Goal: Task Accomplishment & Management: Manage account settings

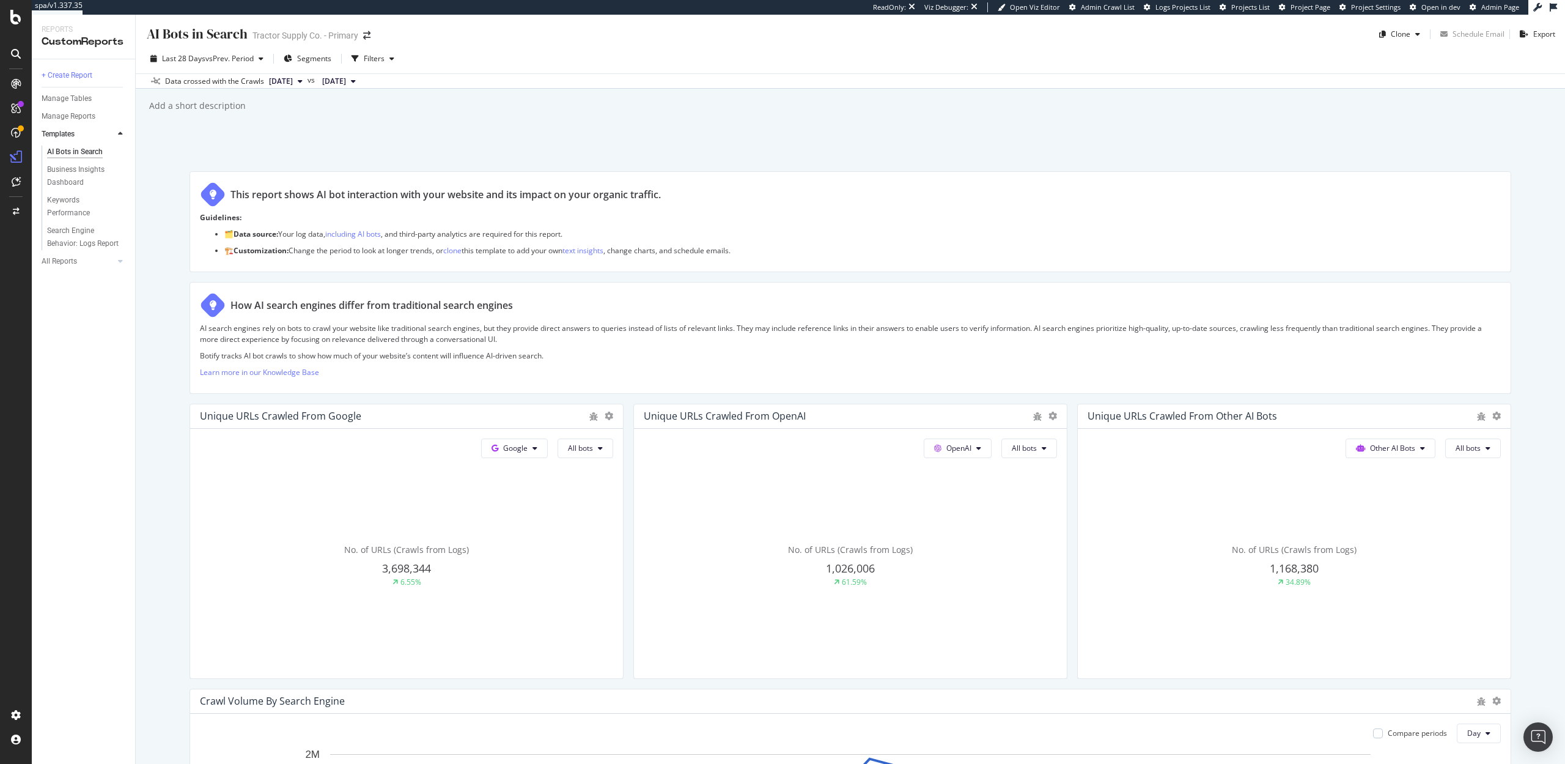
scroll to position [981, 0]
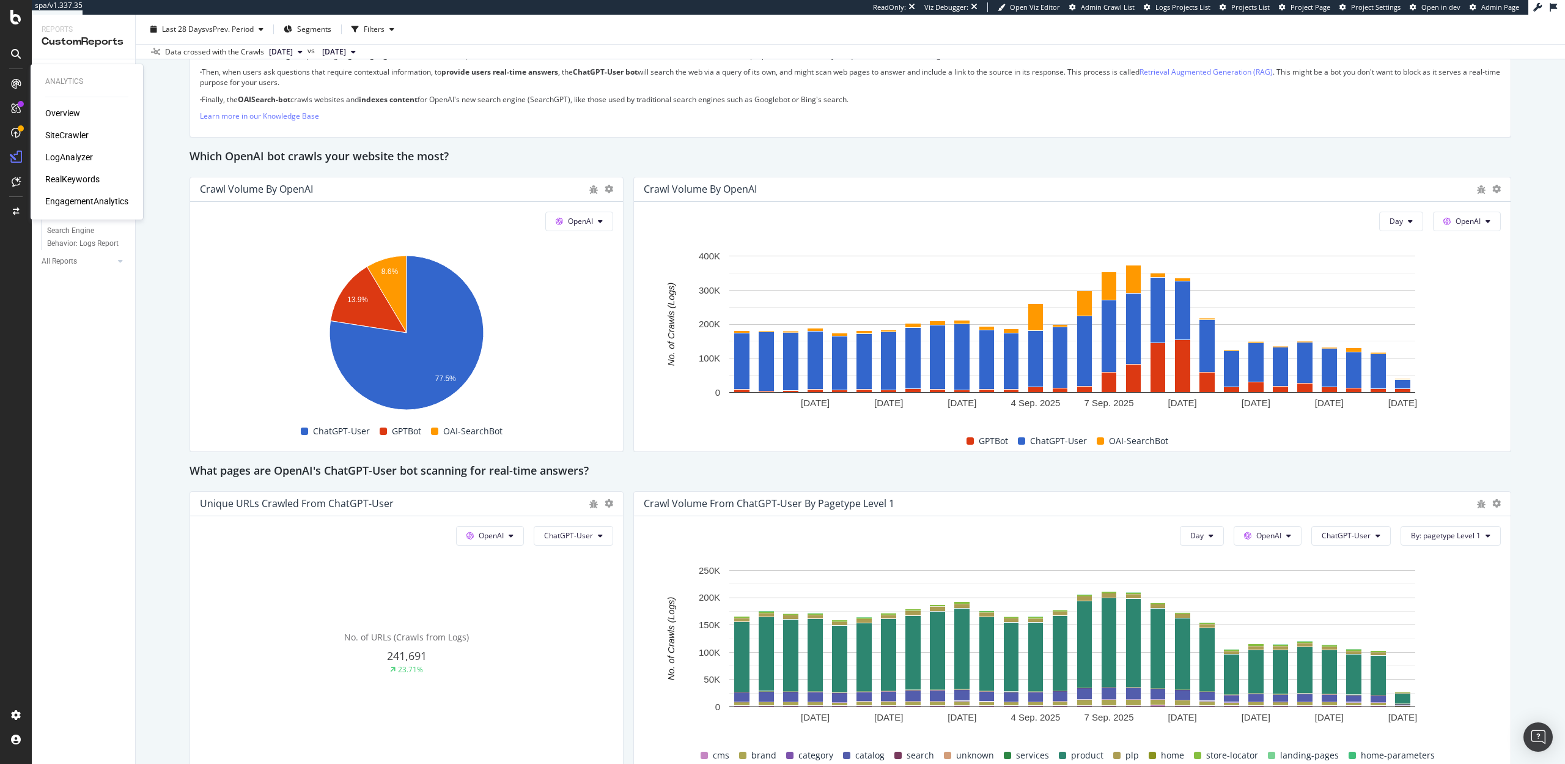
click at [70, 157] on div "LogAnalyzer" at bounding box center [69, 157] width 48 height 12
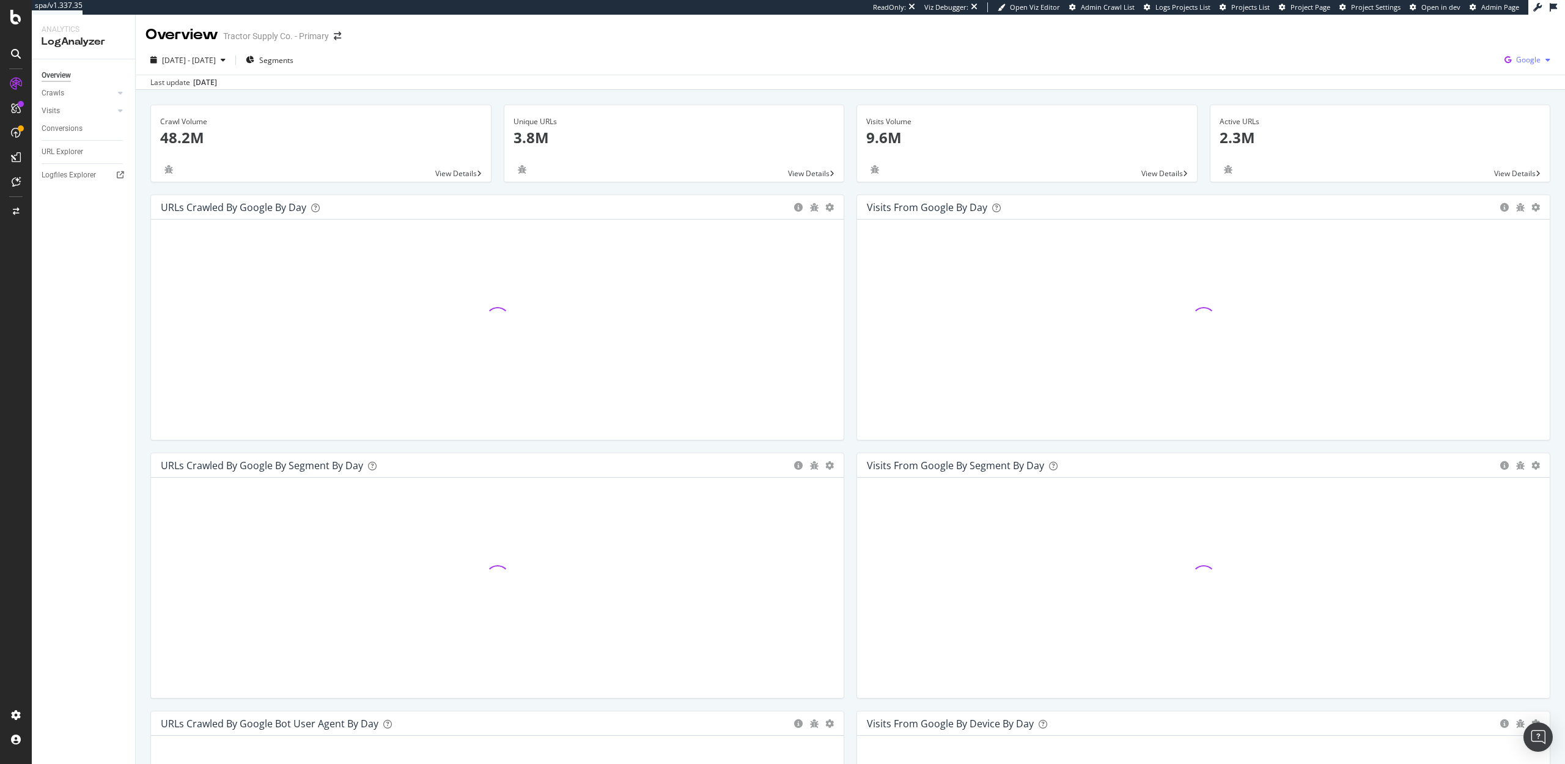
click at [1531, 58] on span "Google" at bounding box center [1528, 59] width 24 height 10
click at [1464, 67] on span "OpenAI" at bounding box center [1467, 71] width 45 height 11
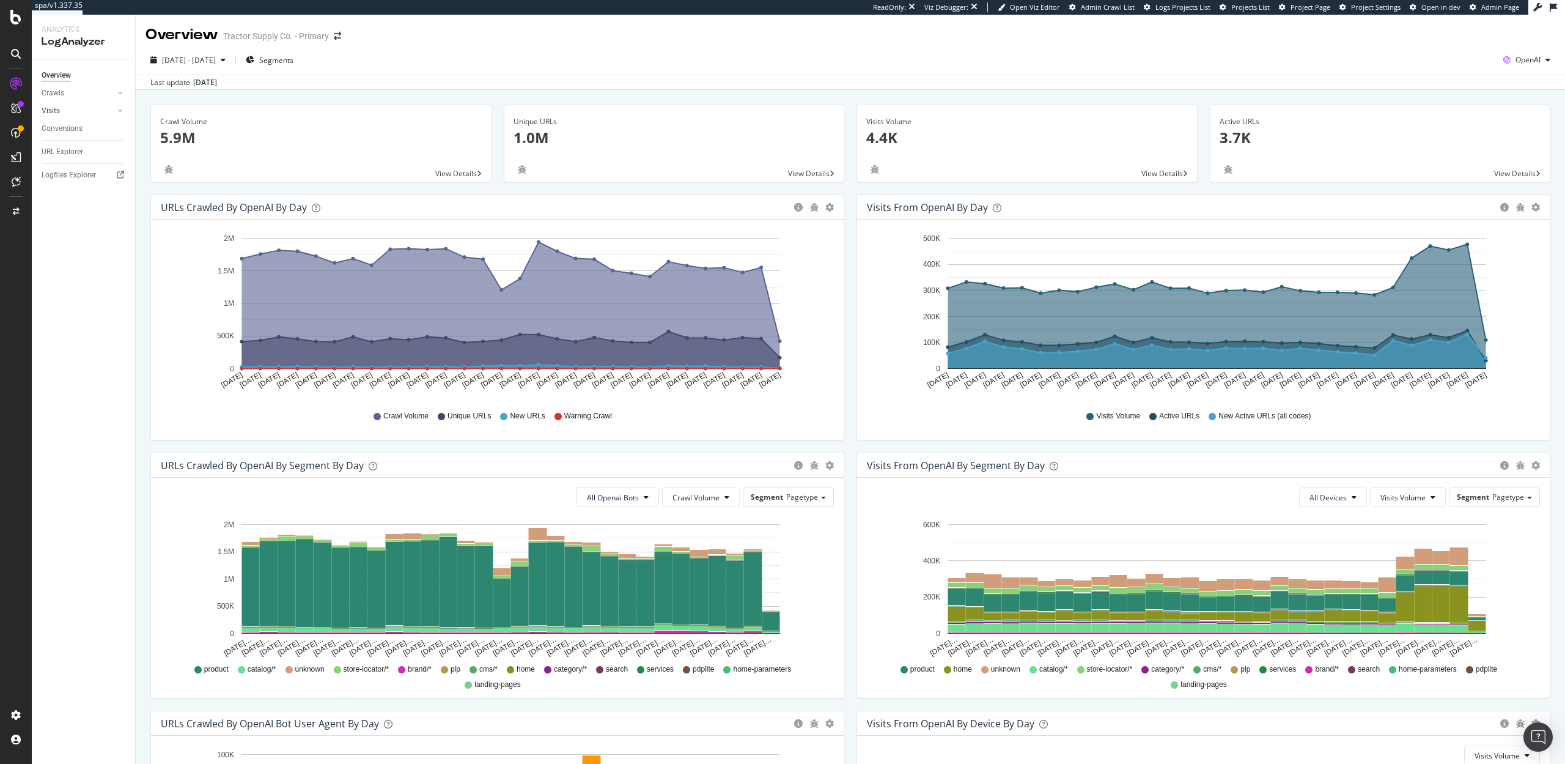
click at [59, 111] on link "Visits" at bounding box center [78, 111] width 73 height 13
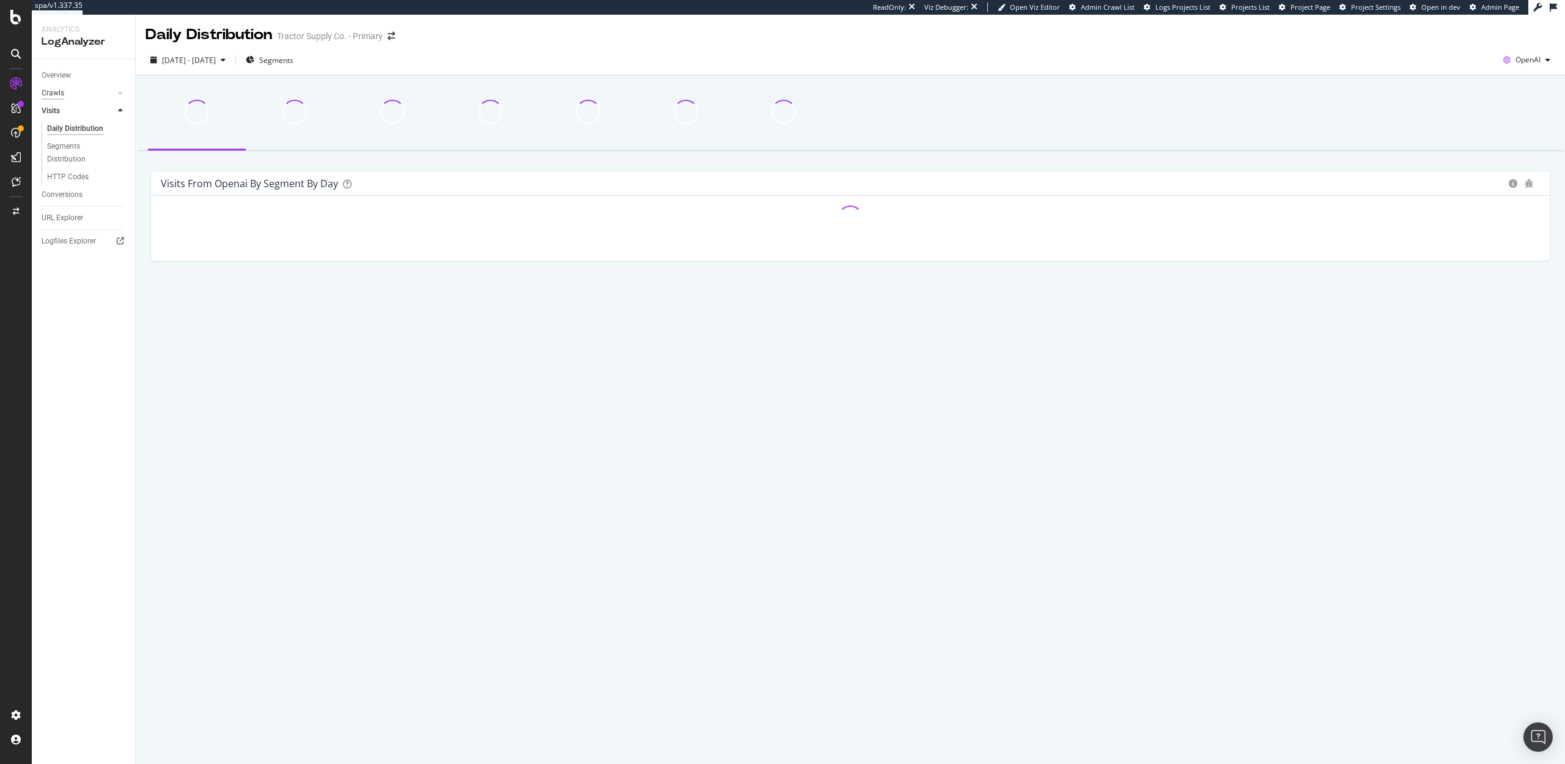
click at [59, 93] on div "Crawls" at bounding box center [53, 93] width 23 height 13
click at [66, 153] on div "HTTP Codes" at bounding box center [68, 159] width 42 height 13
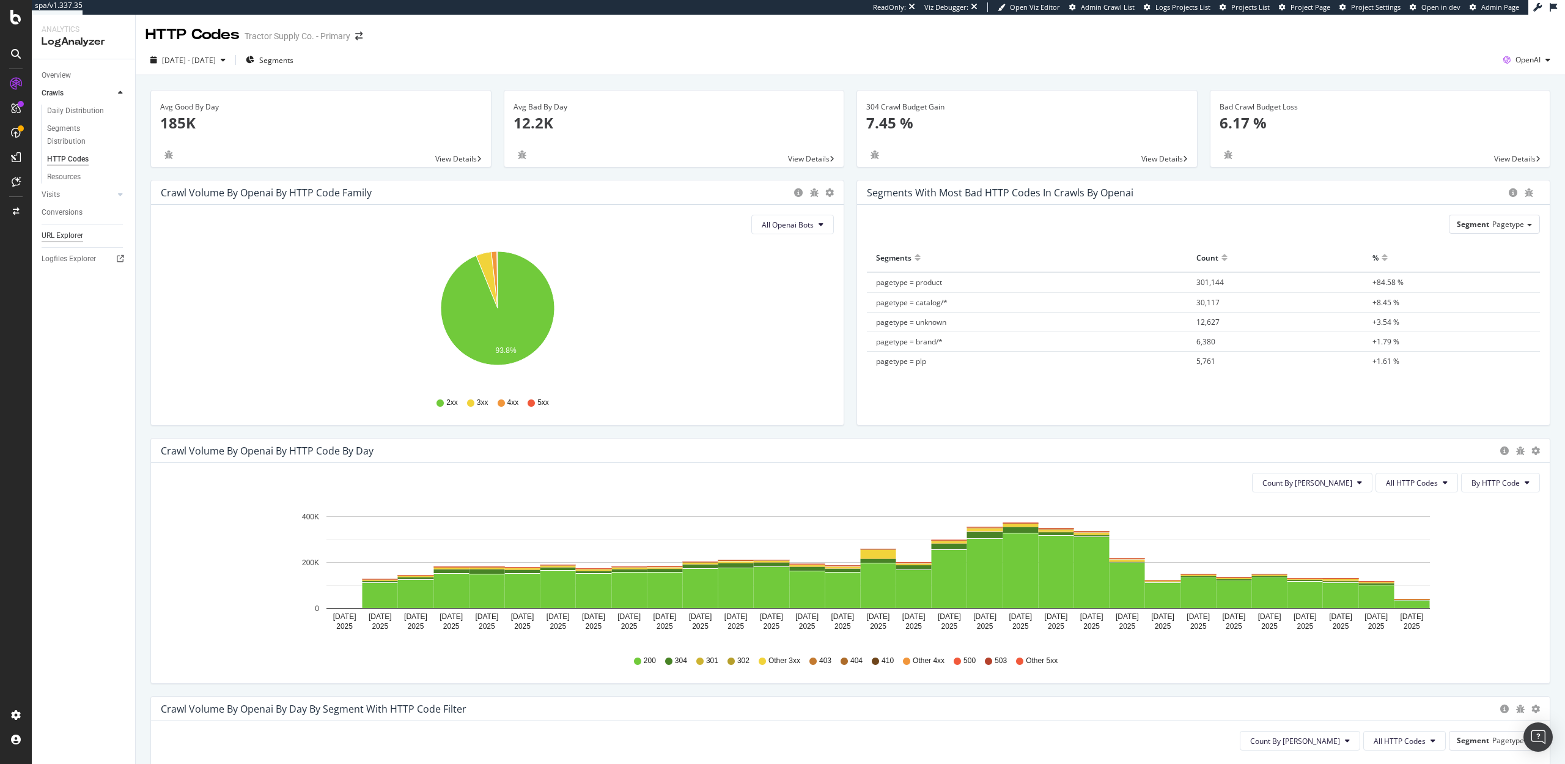
click at [72, 237] on div "URL Explorer" at bounding box center [63, 235] width 42 height 13
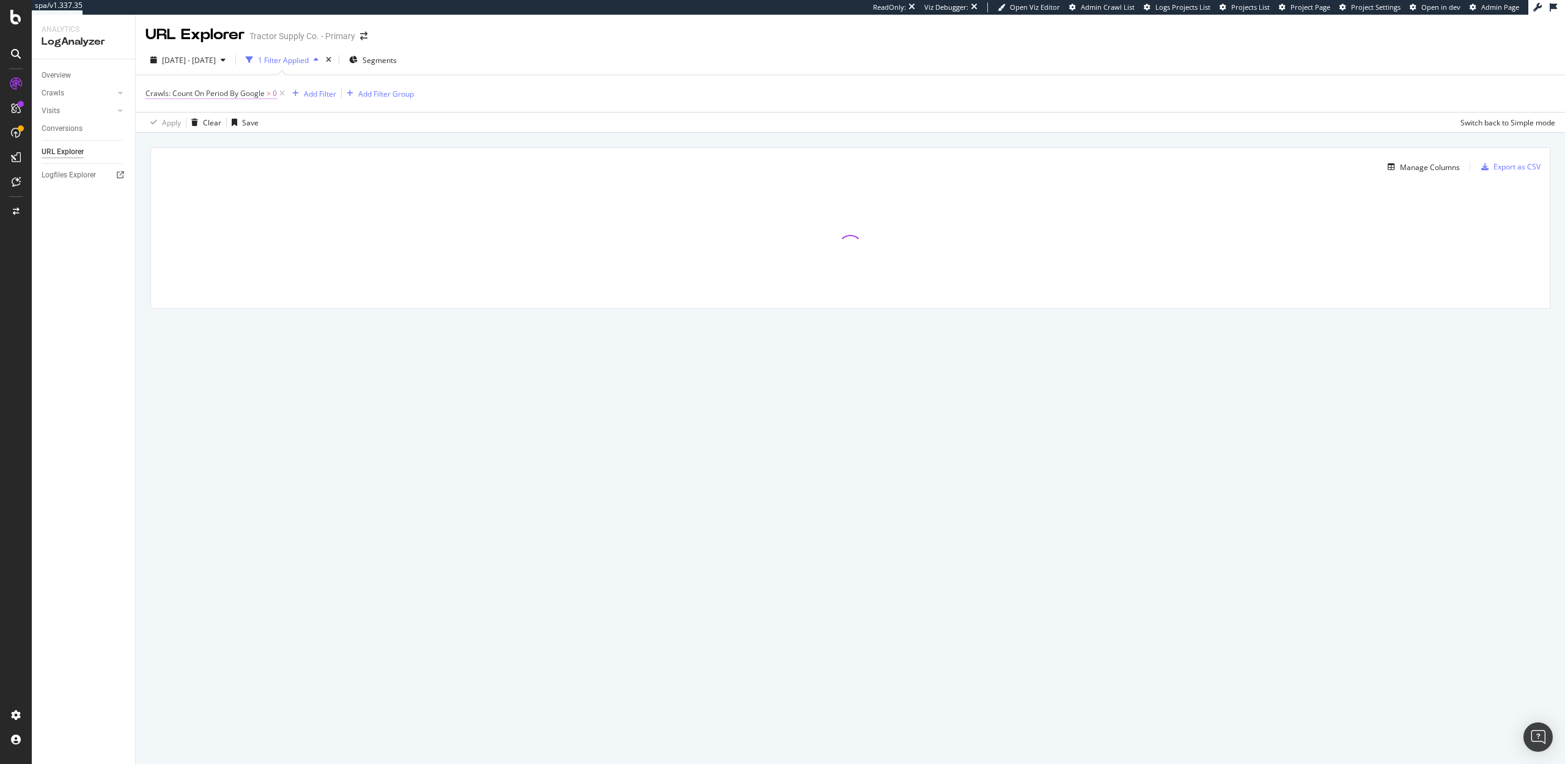
click at [242, 92] on span "Crawls: Count On Period By Google" at bounding box center [205, 93] width 119 height 10
click at [183, 125] on span "By Google" at bounding box center [174, 122] width 35 height 10
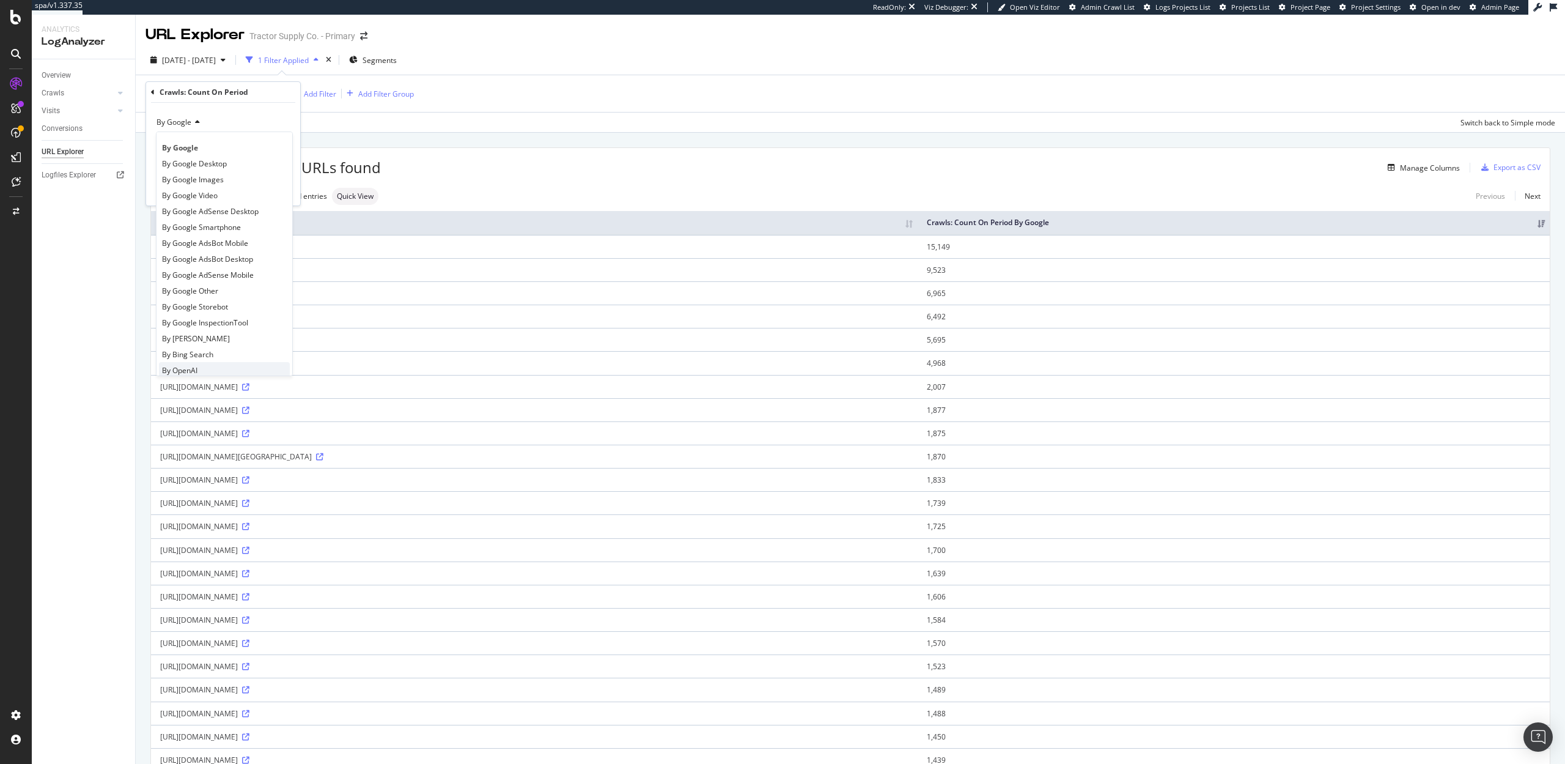
click at [210, 362] on div "By OpenAI" at bounding box center [224, 370] width 131 height 16
click at [282, 191] on div "Apply" at bounding box center [280, 190] width 19 height 10
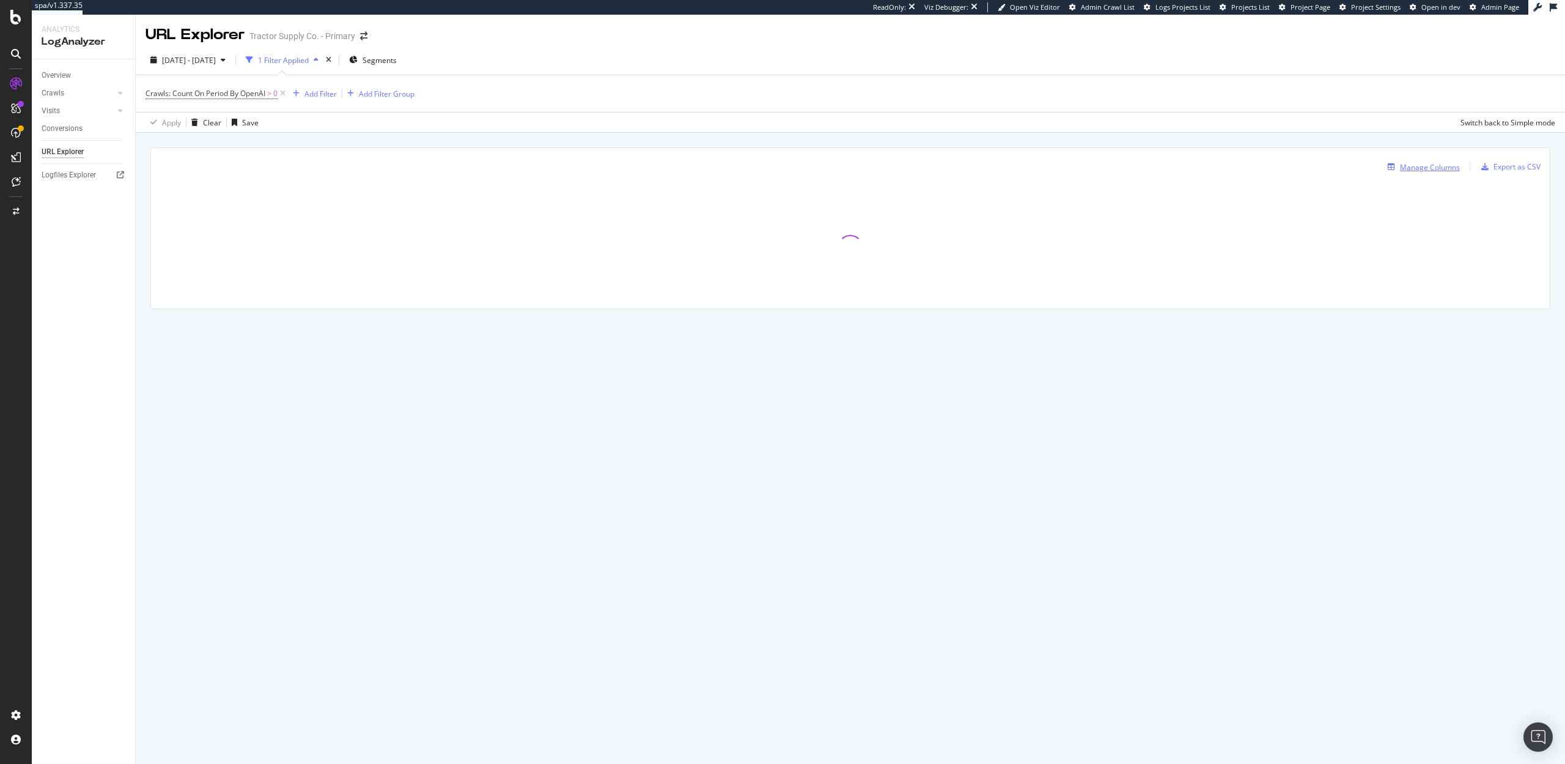
click at [1395, 160] on div "Manage Columns" at bounding box center [1421, 166] width 77 height 13
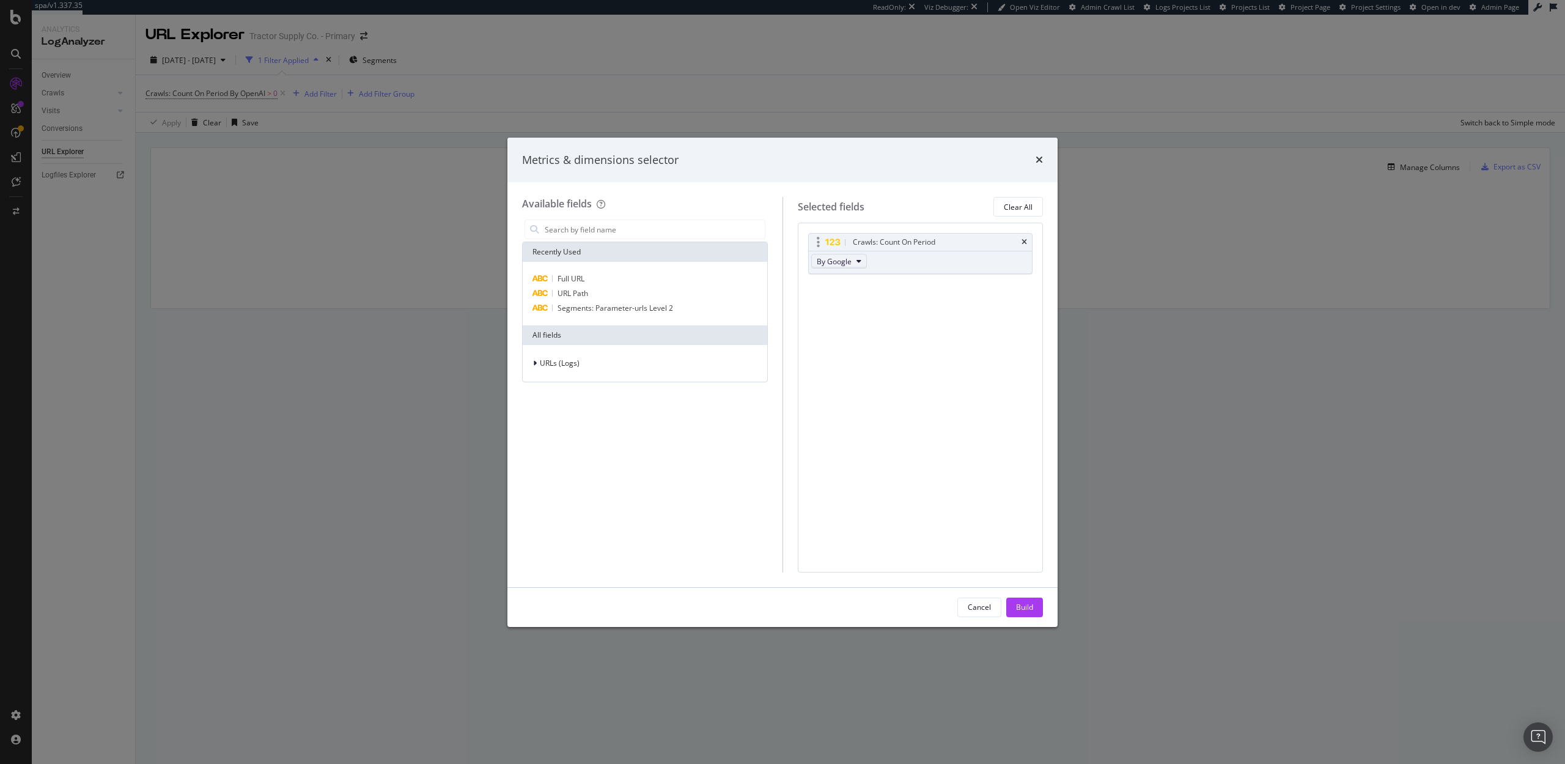
click at [825, 257] on span "By Google" at bounding box center [834, 261] width 35 height 10
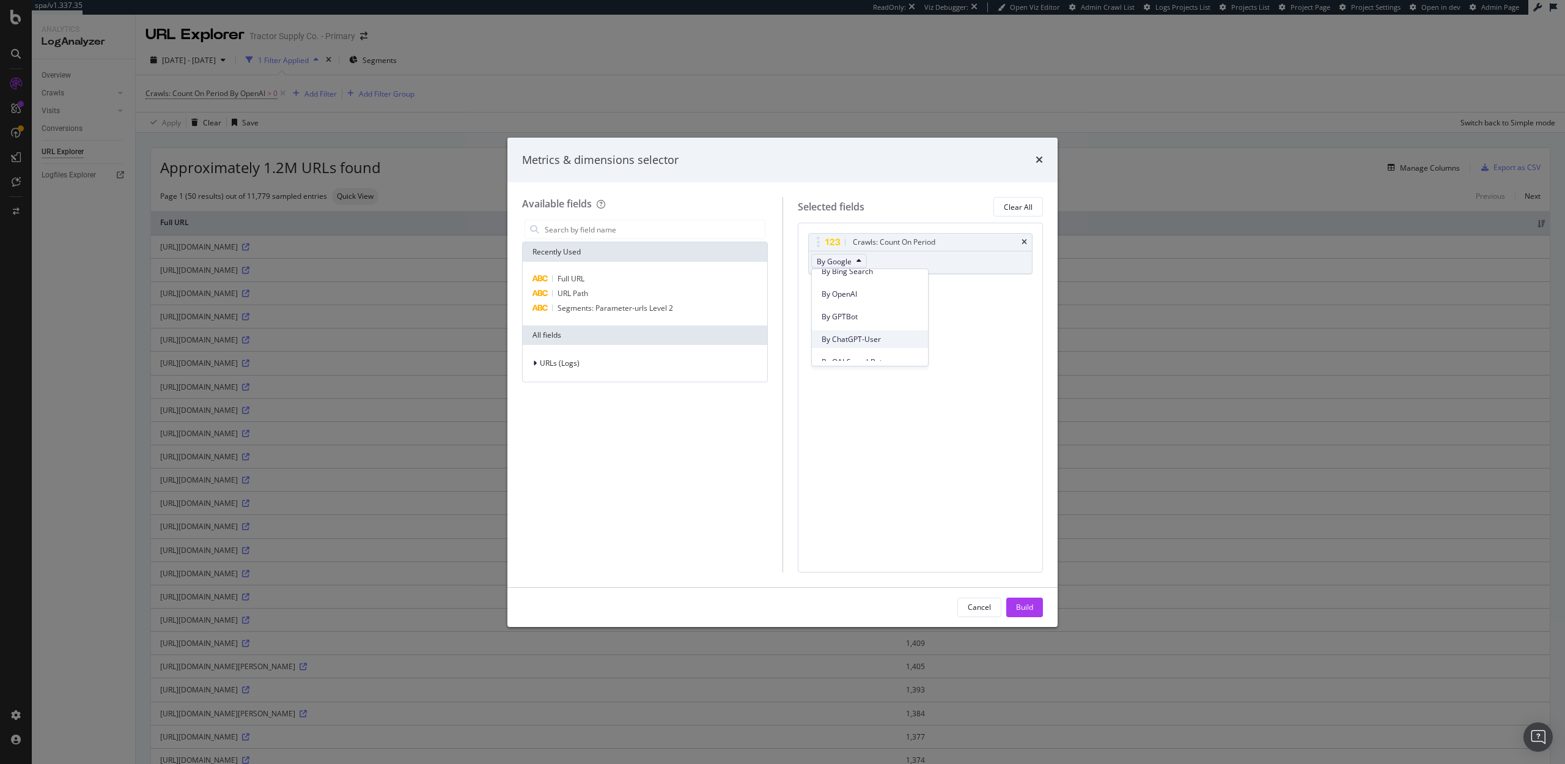
scroll to position [310, 0]
click at [846, 330] on span "By ChatGPT-User" at bounding box center [870, 335] width 97 height 11
click at [579, 360] on div "URLs (Logs)" at bounding box center [645, 363] width 240 height 17
click at [569, 421] on span "Crawls" at bounding box center [558, 419] width 23 height 10
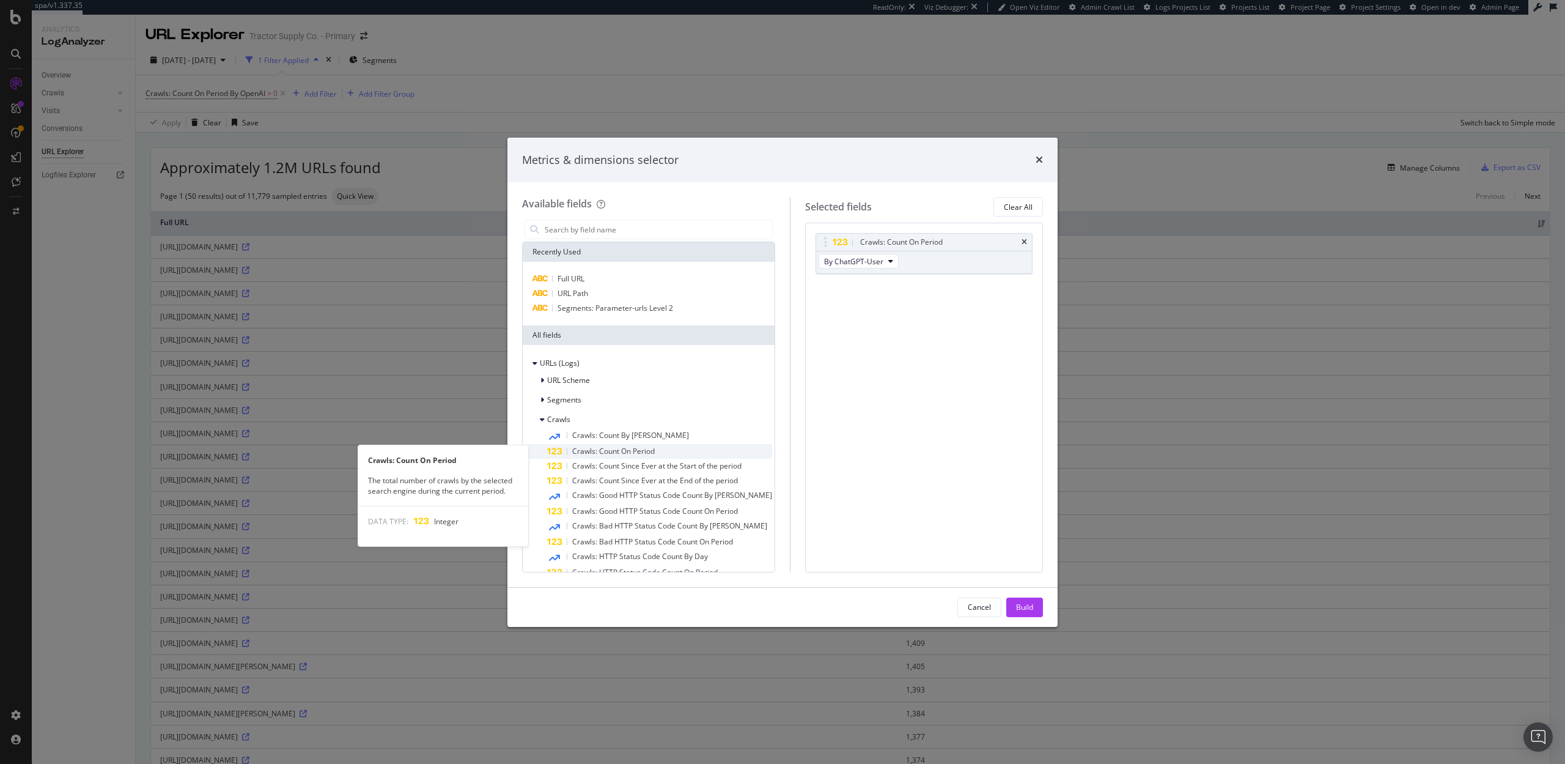
click at [595, 452] on span "Crawls: Count On Period" at bounding box center [613, 451] width 83 height 10
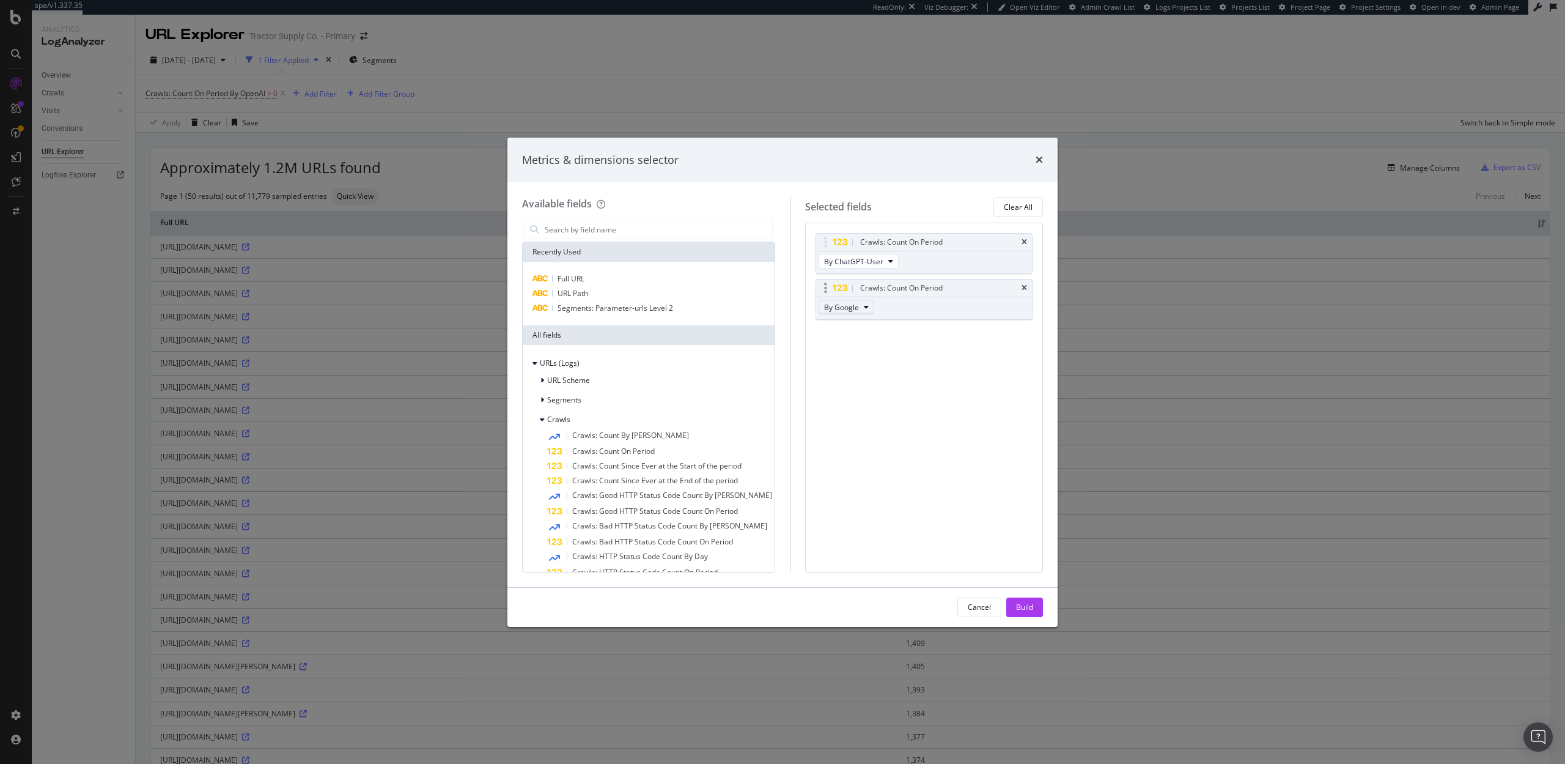
click at [826, 311] on span "By Google" at bounding box center [841, 307] width 35 height 10
click at [839, 375] on span "By Perplexity-User" at bounding box center [870, 375] width 97 height 11
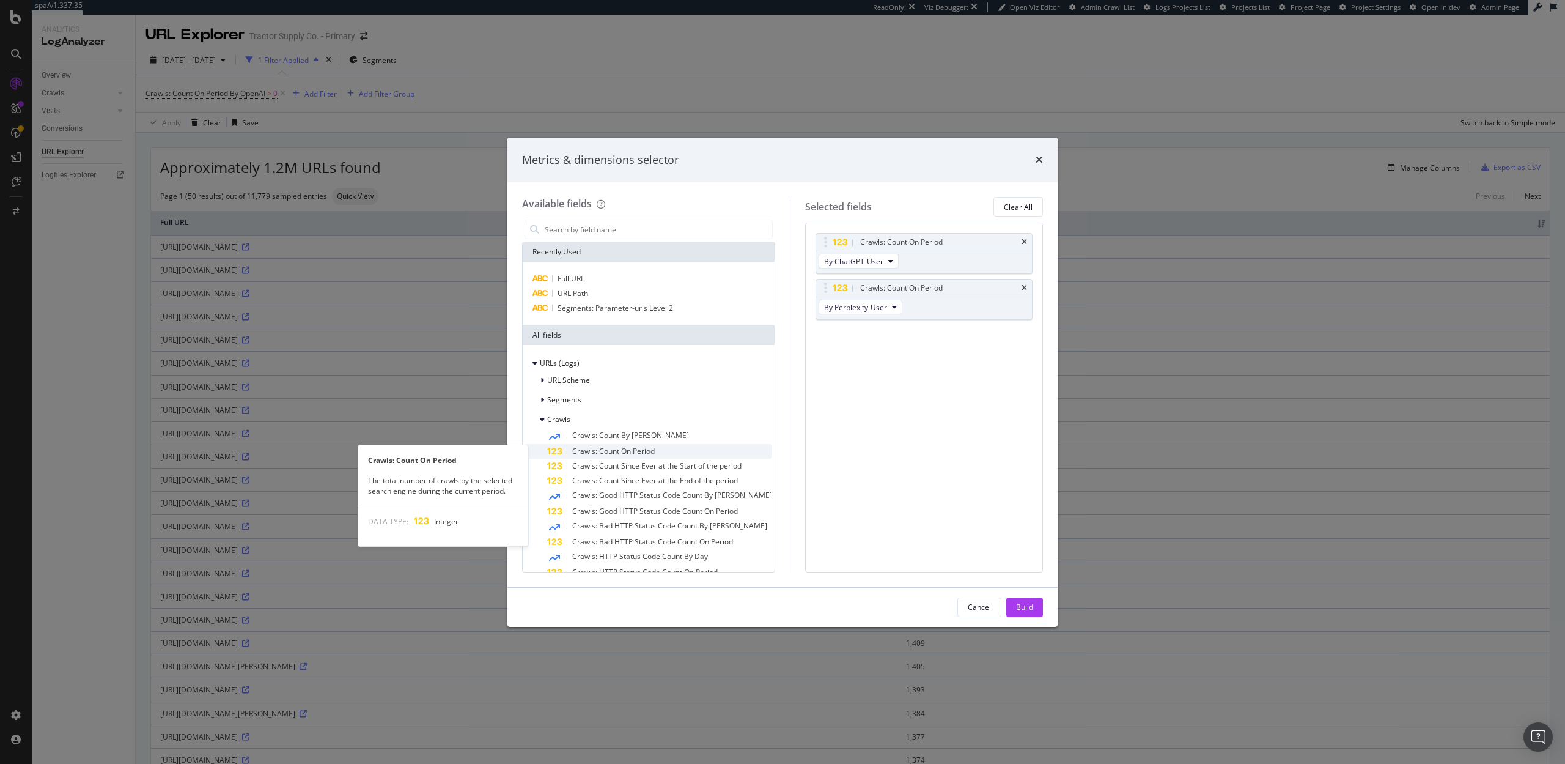
click at [608, 450] on span "Crawls: Count On Period" at bounding box center [613, 451] width 83 height 10
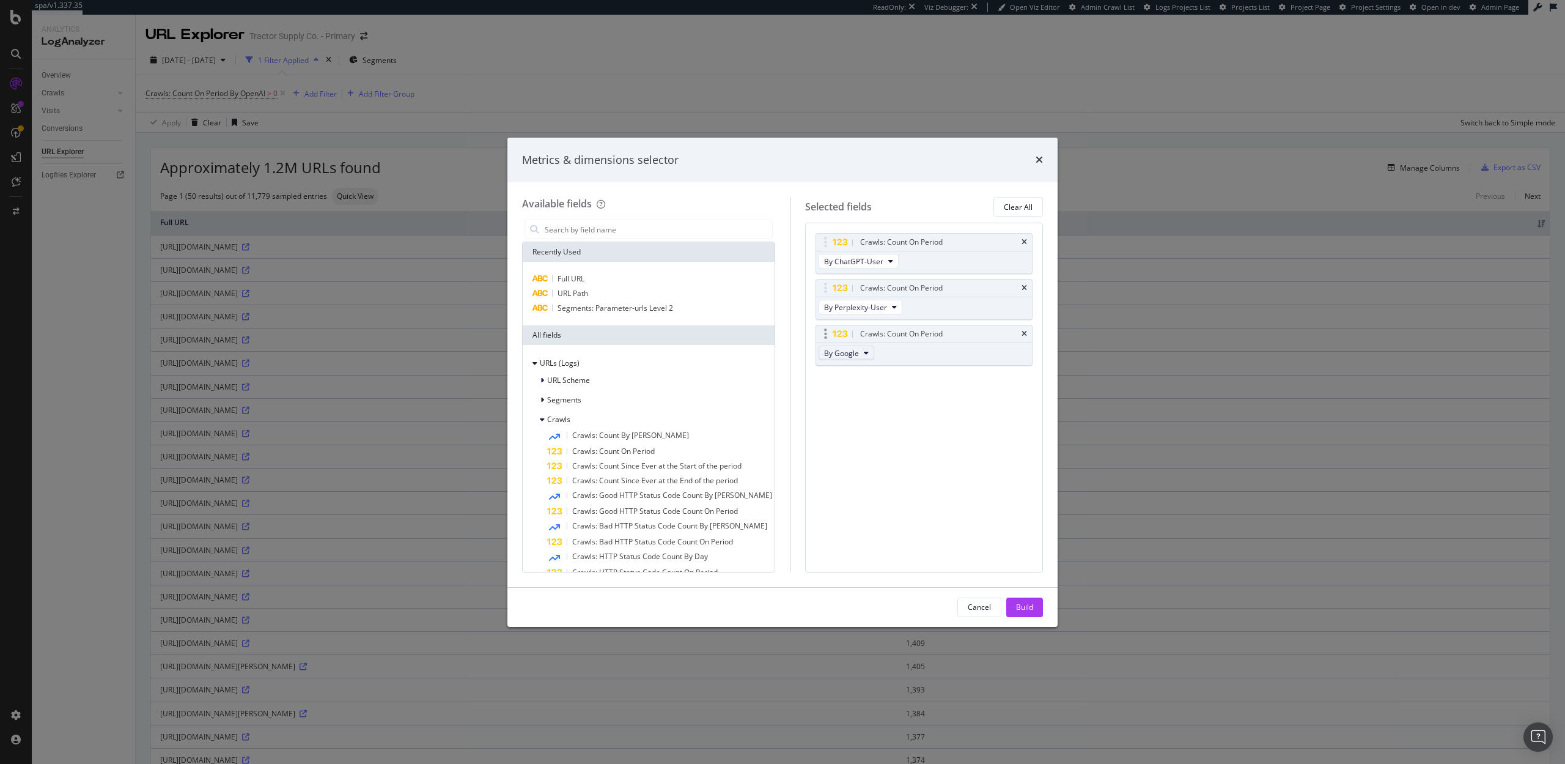
click at [848, 351] on span "By Google" at bounding box center [841, 353] width 35 height 10
click at [847, 370] on span "By AnthropicAI" at bounding box center [870, 369] width 97 height 11
click at [602, 448] on span "Crawls: Count On Period" at bounding box center [613, 451] width 83 height 10
drag, startPoint x: 815, startPoint y: 377, endPoint x: 813, endPoint y: 337, distance: 40.4
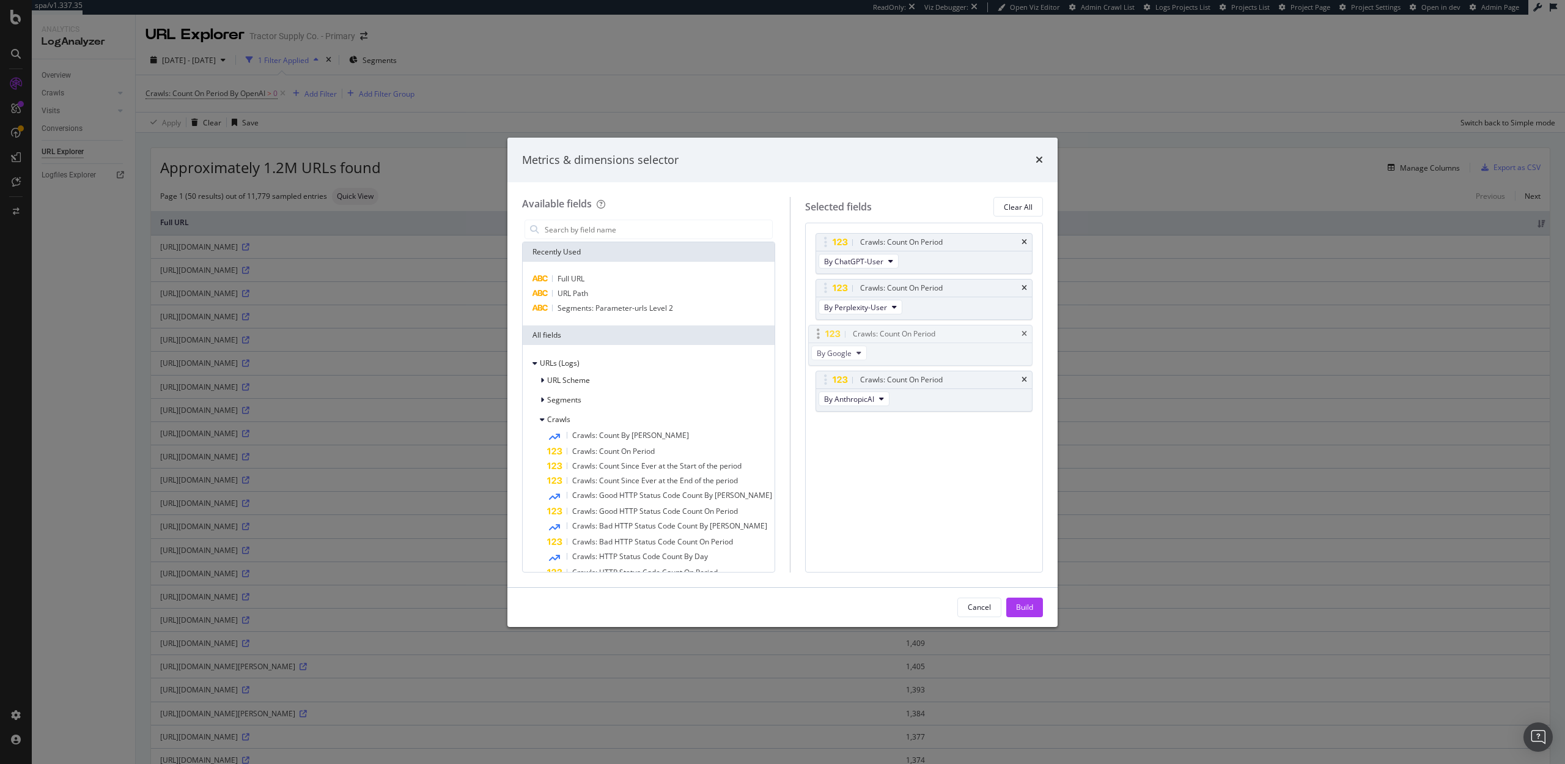
click at [813, 337] on body "spa/v1.337.35 ReadOnly: Viz Debugger: Open Viz Editor Admin Crawl List Logs Pro…" at bounding box center [782, 382] width 1565 height 764
click at [840, 350] on span "By Google" at bounding box center [841, 353] width 35 height 10
click at [845, 439] on span "By MistralAI-User" at bounding box center [870, 443] width 97 height 11
click at [1026, 609] on div "Build" at bounding box center [1024, 607] width 17 height 10
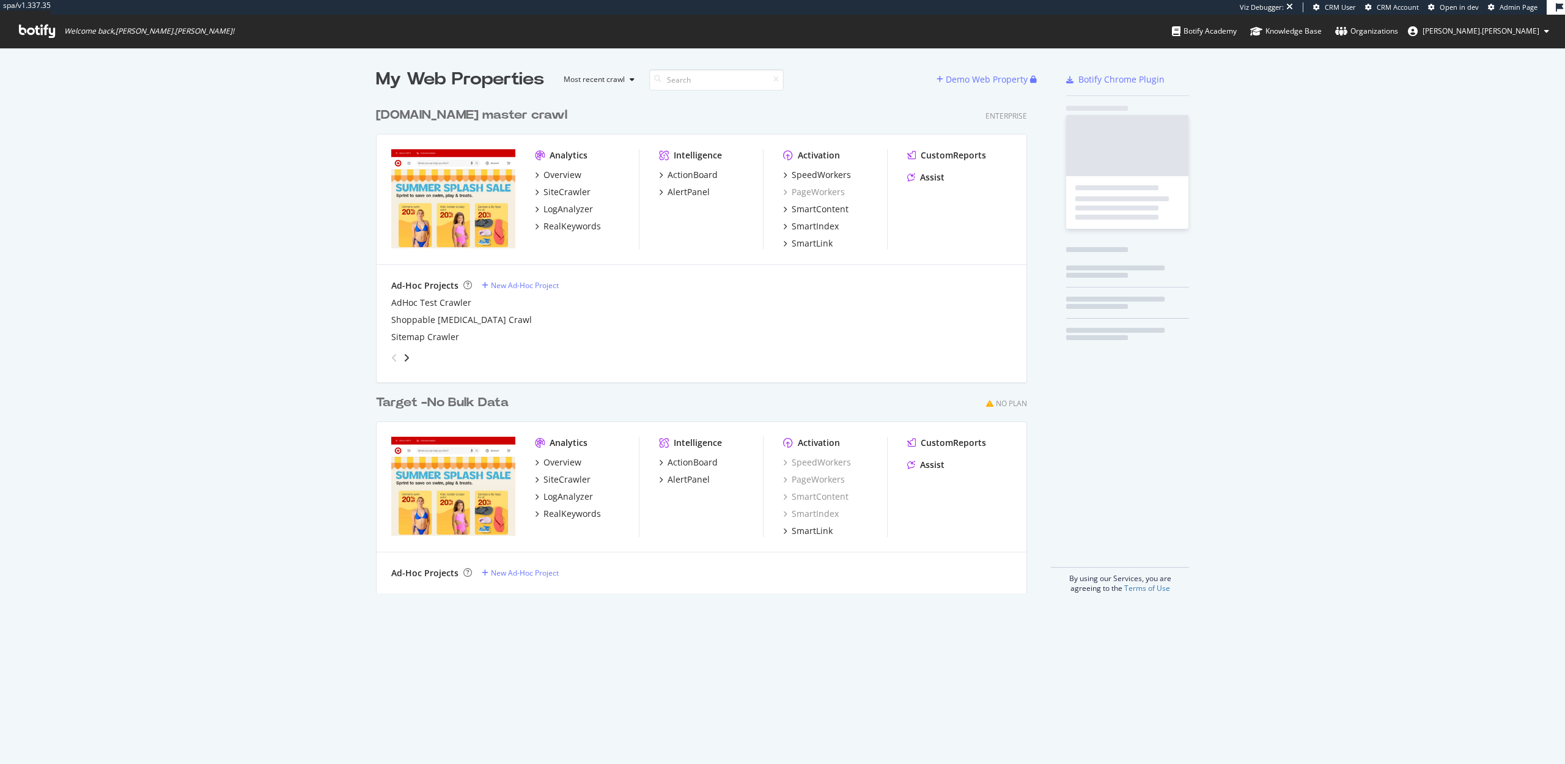
scroll to position [501, 661]
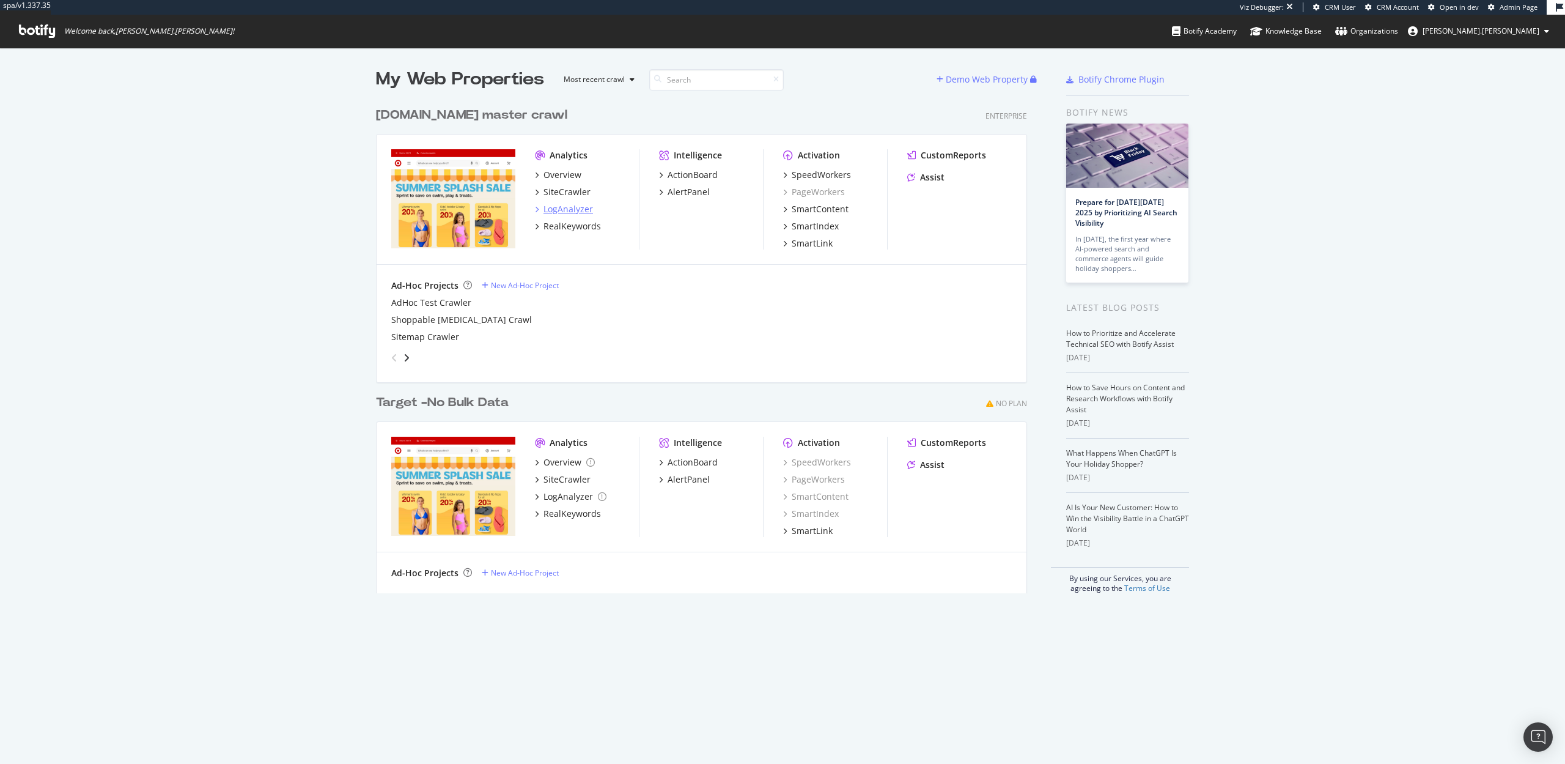
click at [564, 211] on div "LogAnalyzer" at bounding box center [569, 209] width 50 height 12
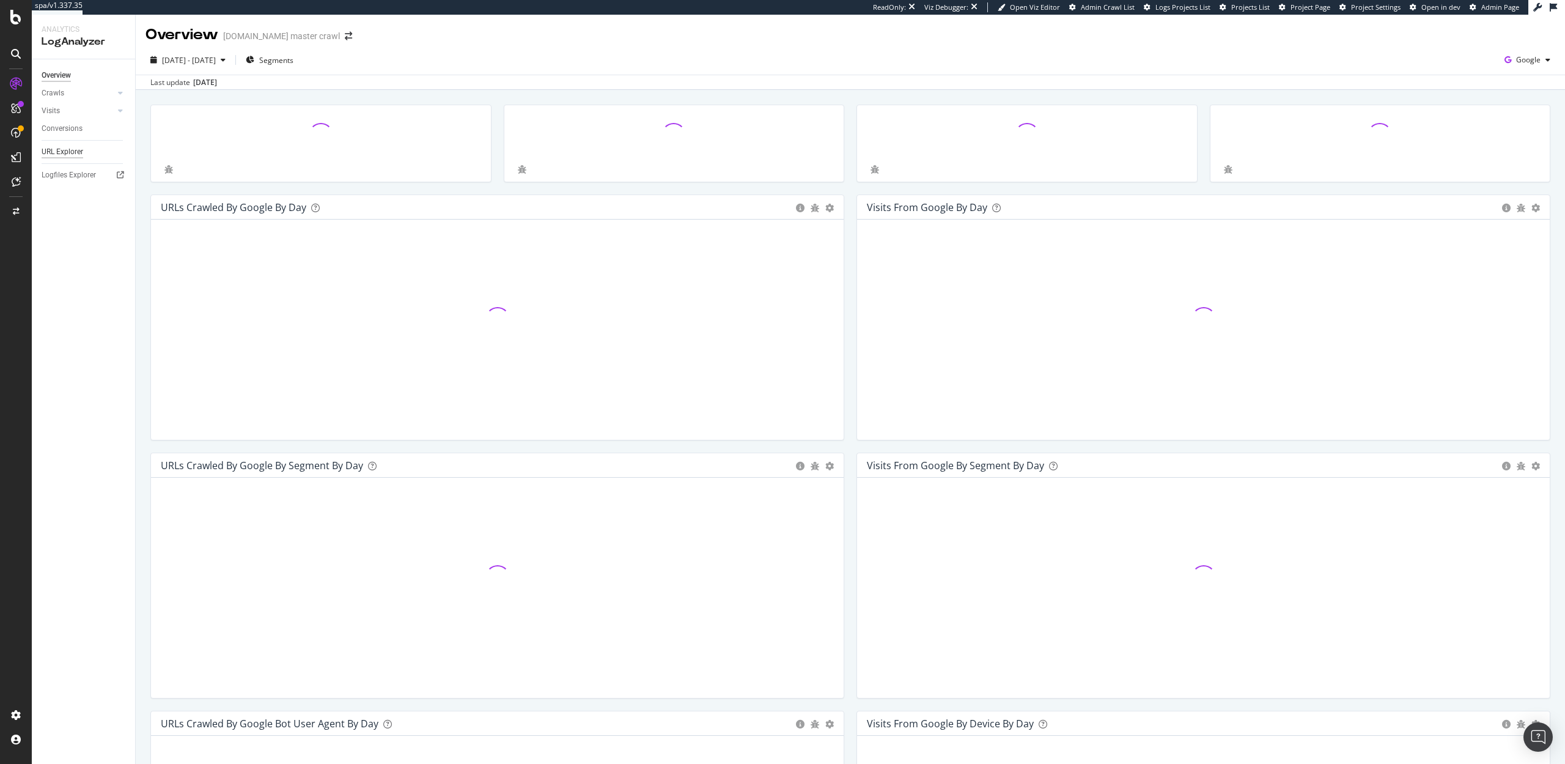
click at [67, 150] on div "URL Explorer" at bounding box center [63, 152] width 42 height 13
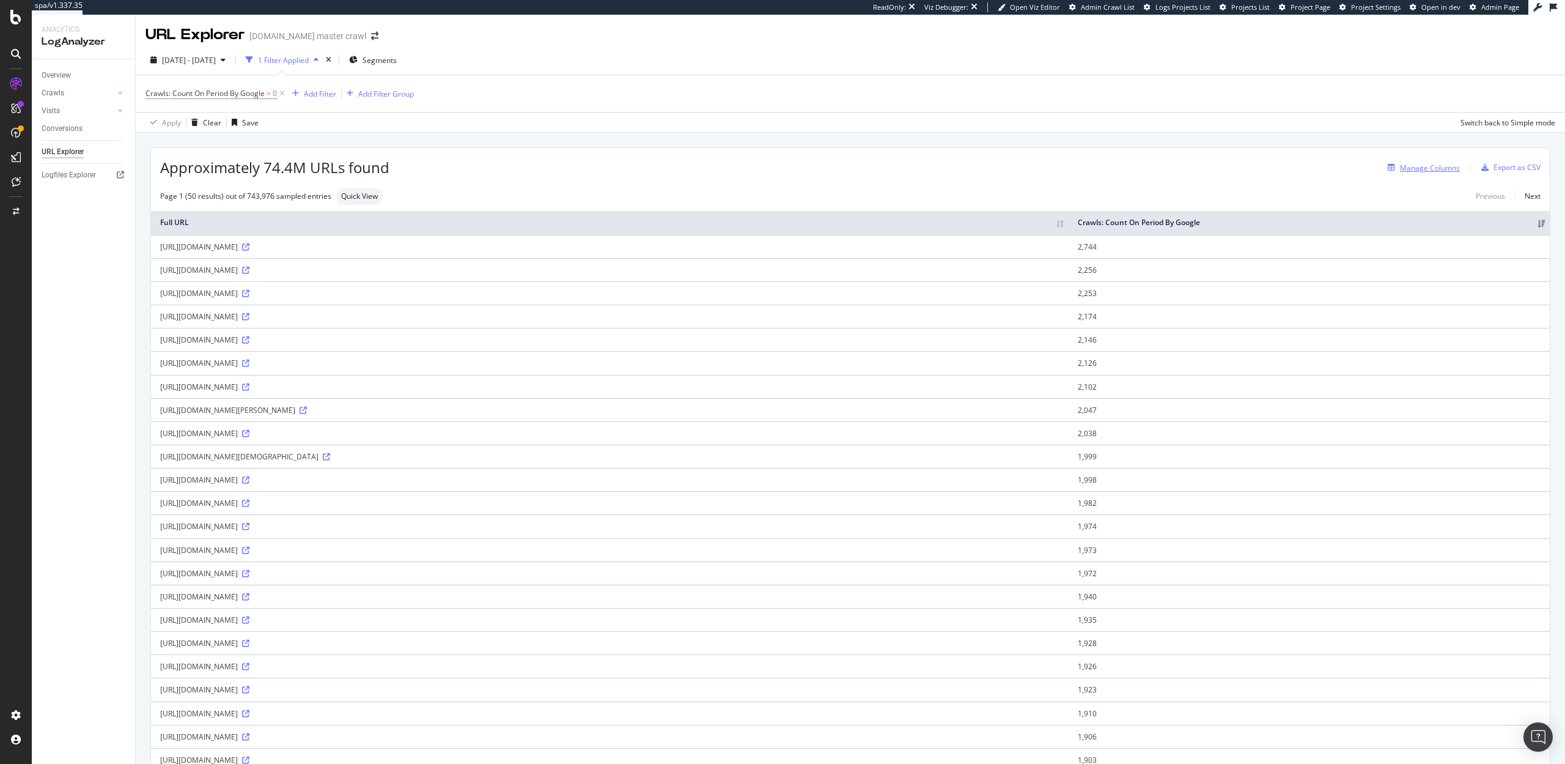
click at [1423, 163] on div "Manage Columns" at bounding box center [1430, 168] width 60 height 10
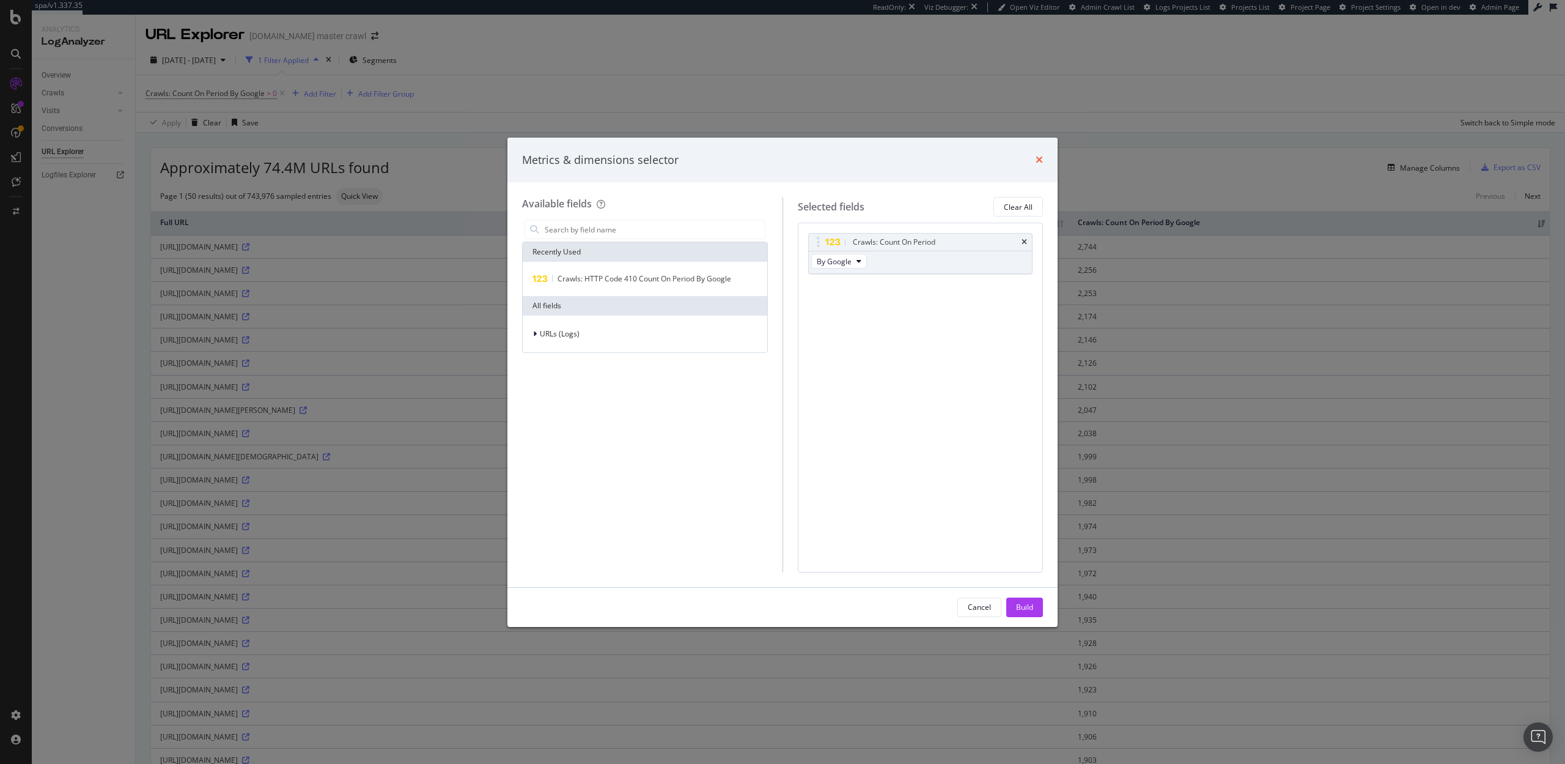
click at [1041, 160] on icon "times" at bounding box center [1039, 160] width 7 height 10
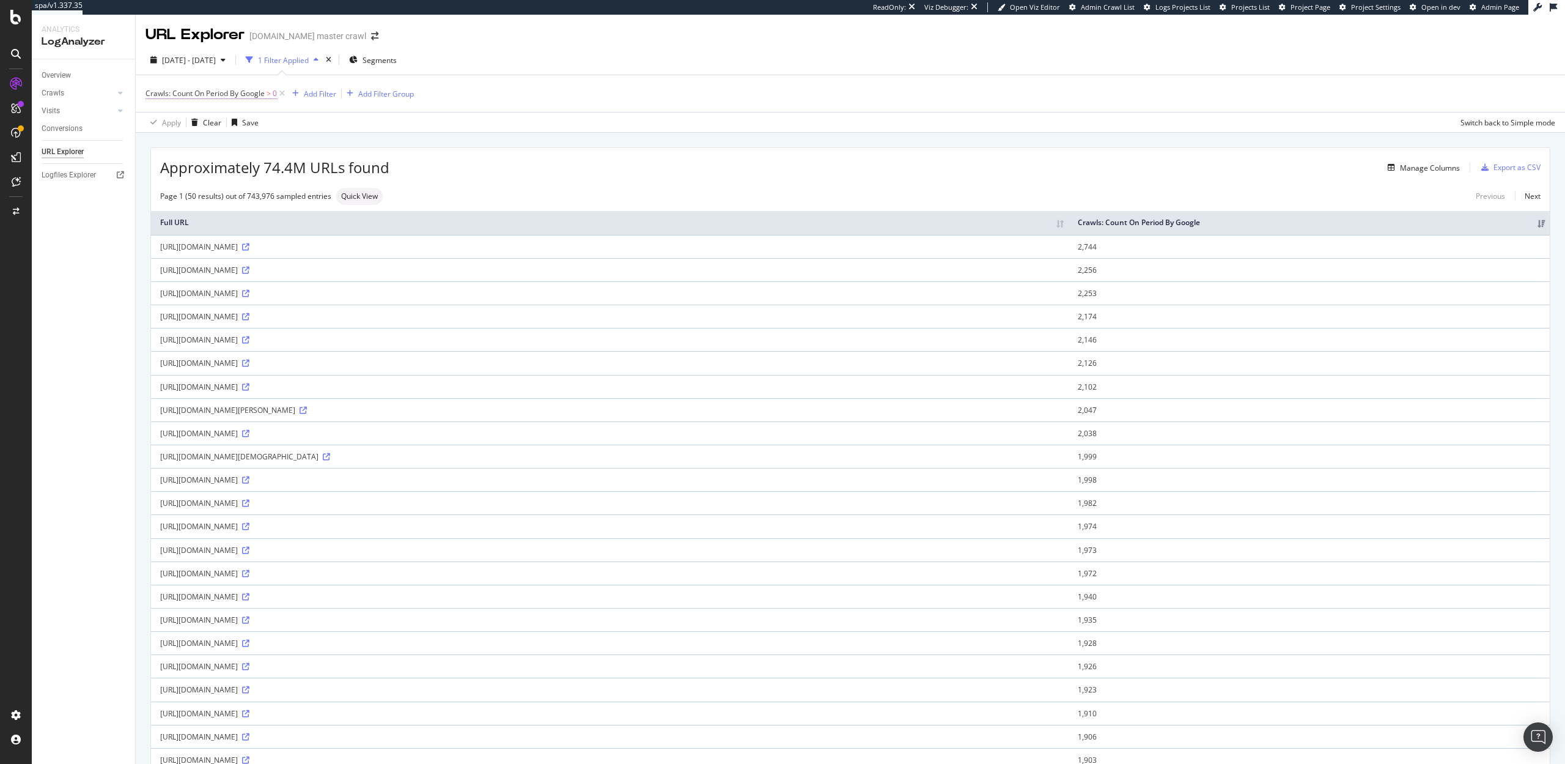
click at [182, 95] on span "Crawls: Count On Period By Google" at bounding box center [205, 93] width 119 height 10
click at [181, 124] on span "By Google" at bounding box center [174, 122] width 35 height 10
click at [194, 365] on span "By OpenAI" at bounding box center [179, 370] width 35 height 10
click at [185, 120] on span "By OpenAI" at bounding box center [174, 122] width 35 height 10
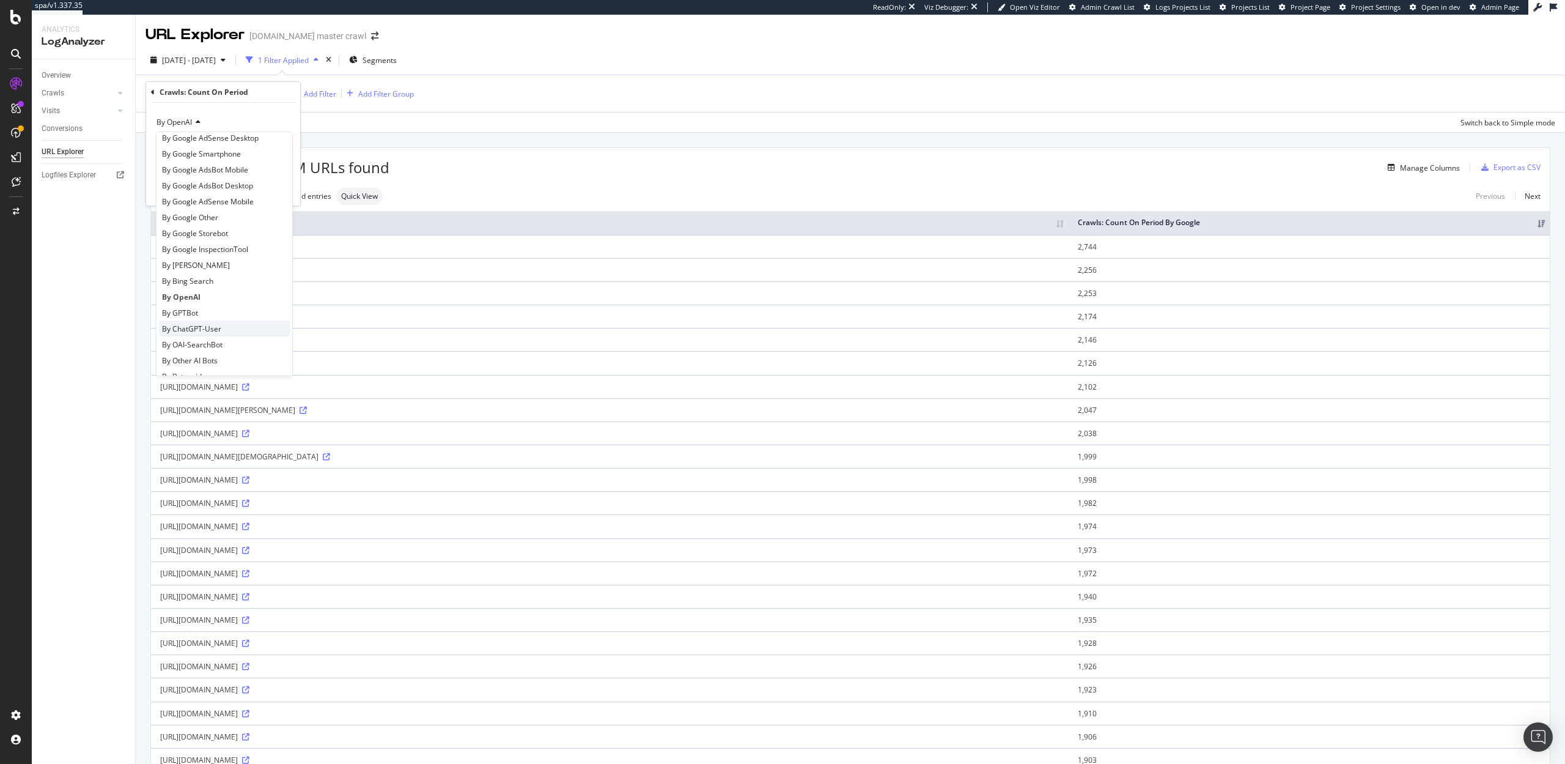
click at [209, 327] on span "By ChatGPT-User" at bounding box center [191, 328] width 59 height 10
click at [275, 193] on div "Apply" at bounding box center [280, 190] width 19 height 10
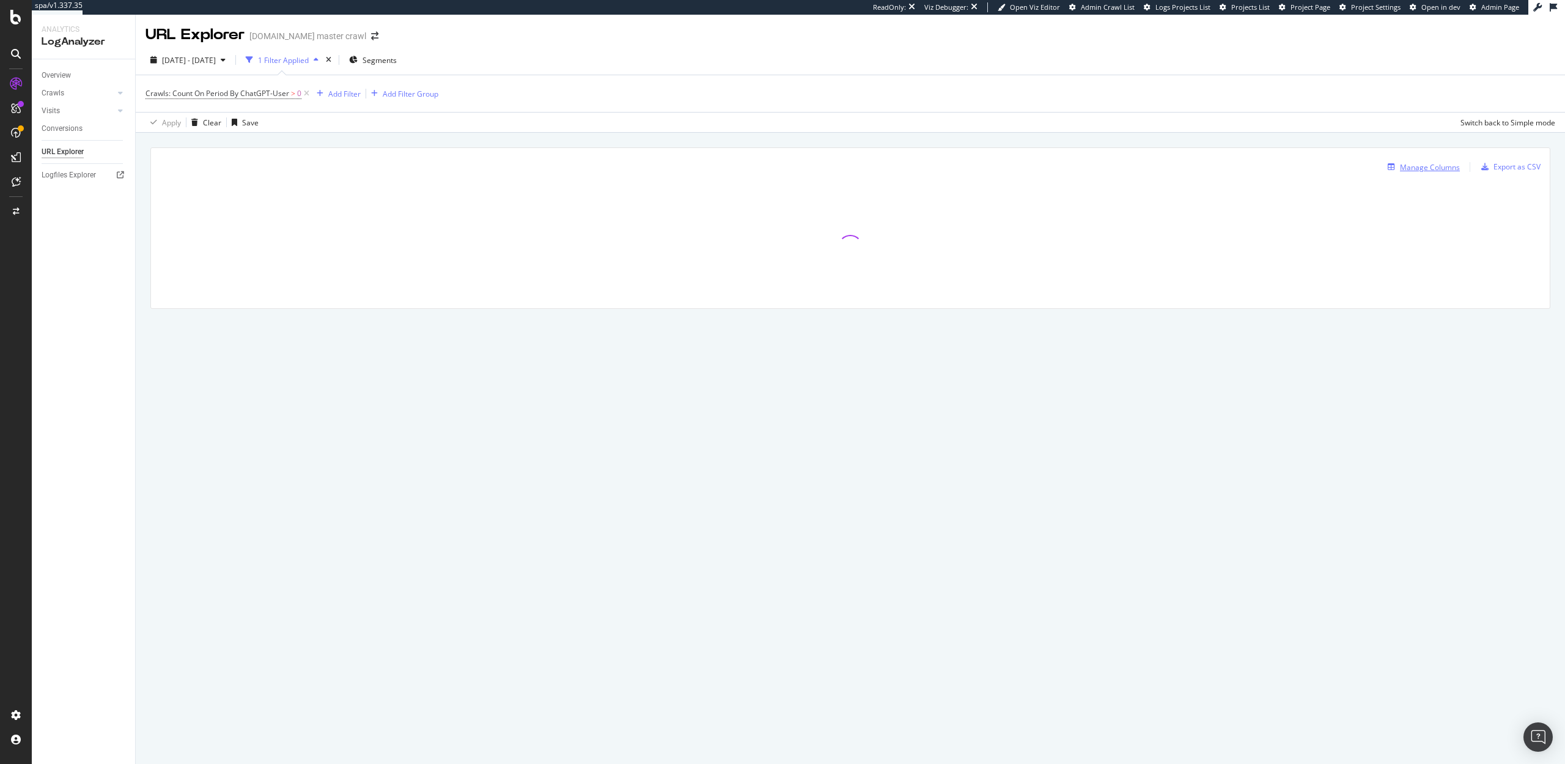
click at [1416, 164] on div "Manage Columns" at bounding box center [1430, 167] width 60 height 10
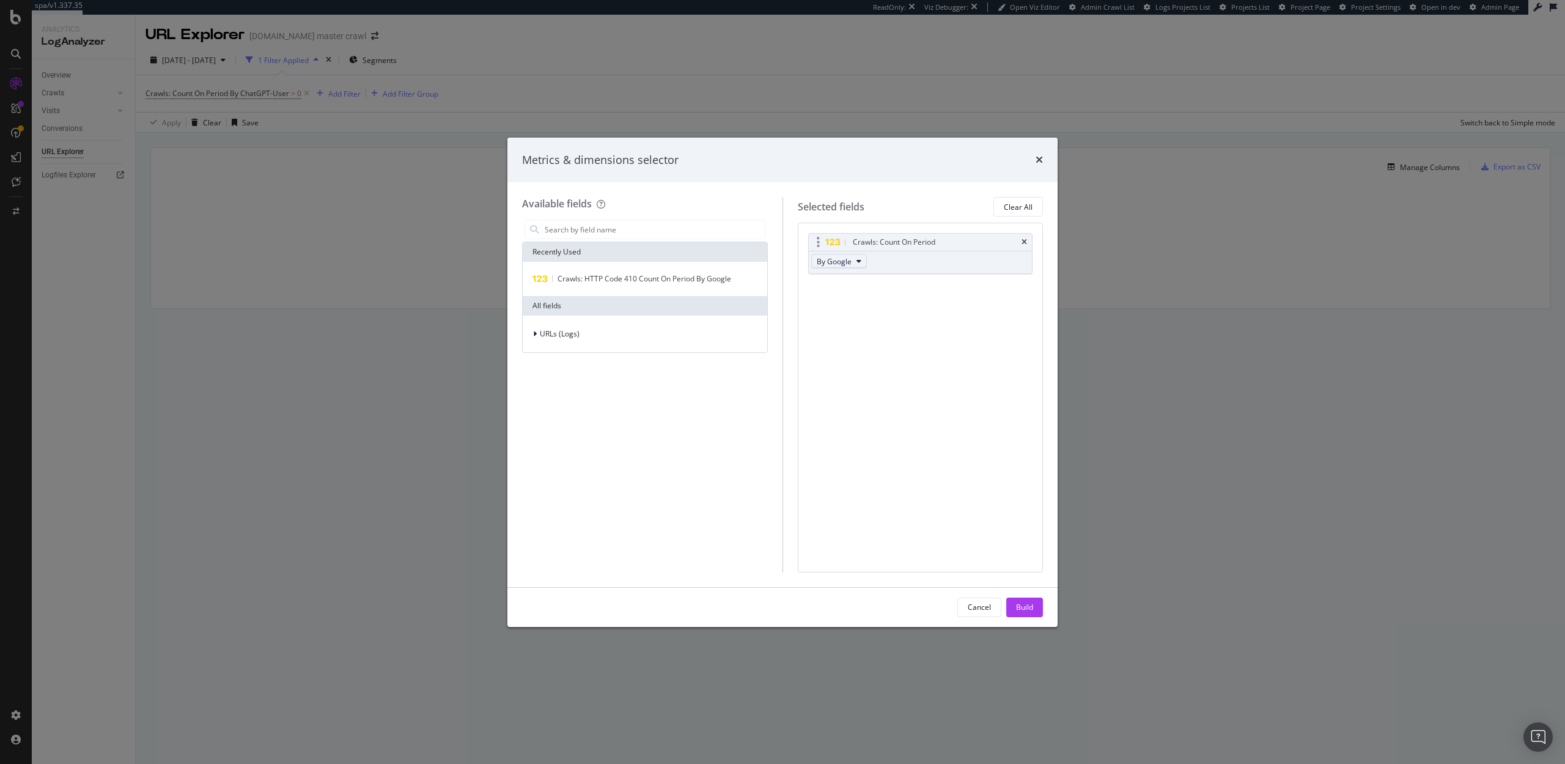
click at [852, 262] on button "By Google" at bounding box center [839, 261] width 56 height 15
click at [846, 314] on span "By ChatGPT-User" at bounding box center [870, 316] width 97 height 11
click at [556, 331] on span "URLs (Logs)" at bounding box center [560, 333] width 40 height 10
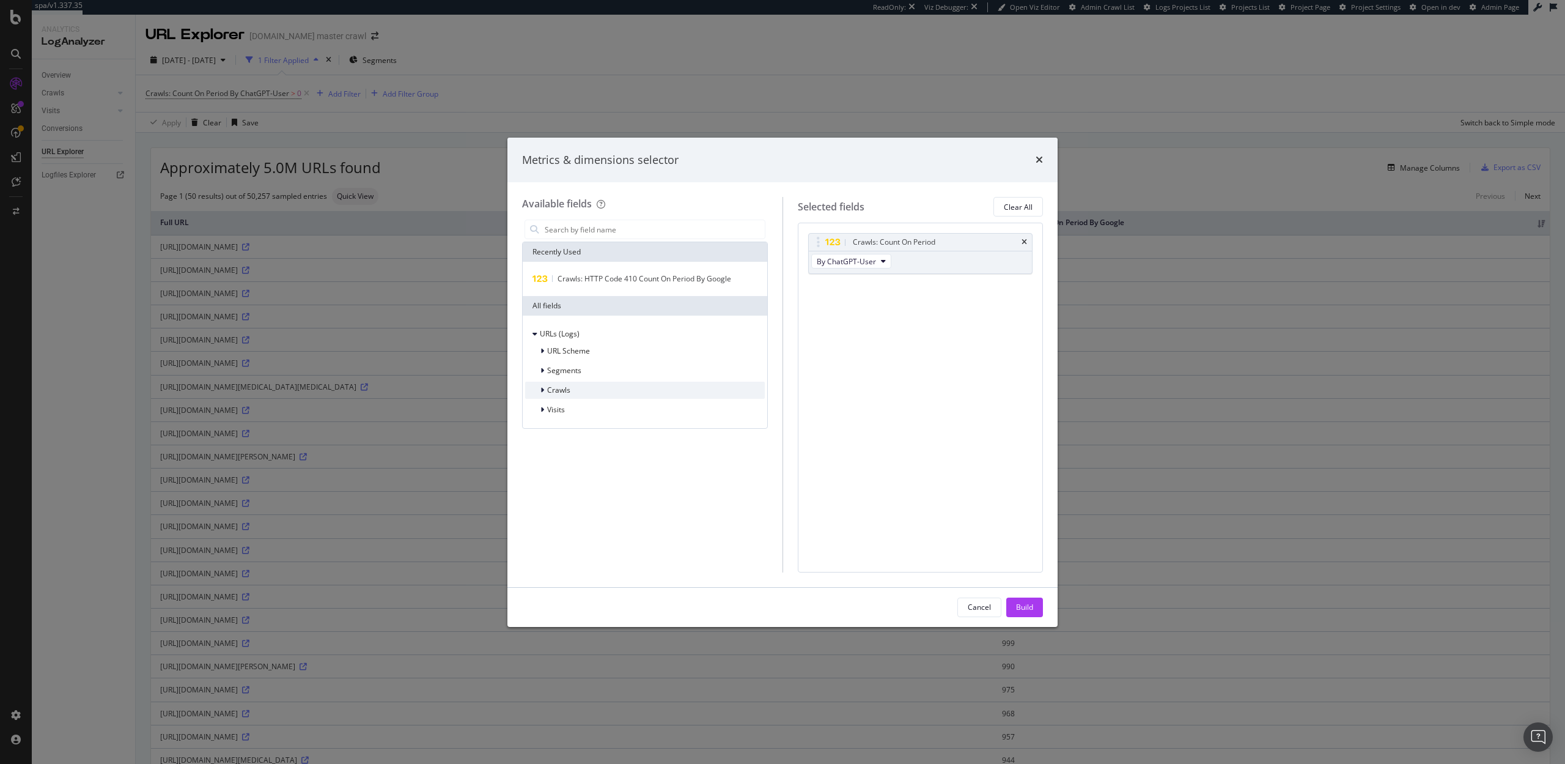
click at [582, 389] on div "Crawls" at bounding box center [645, 390] width 240 height 17
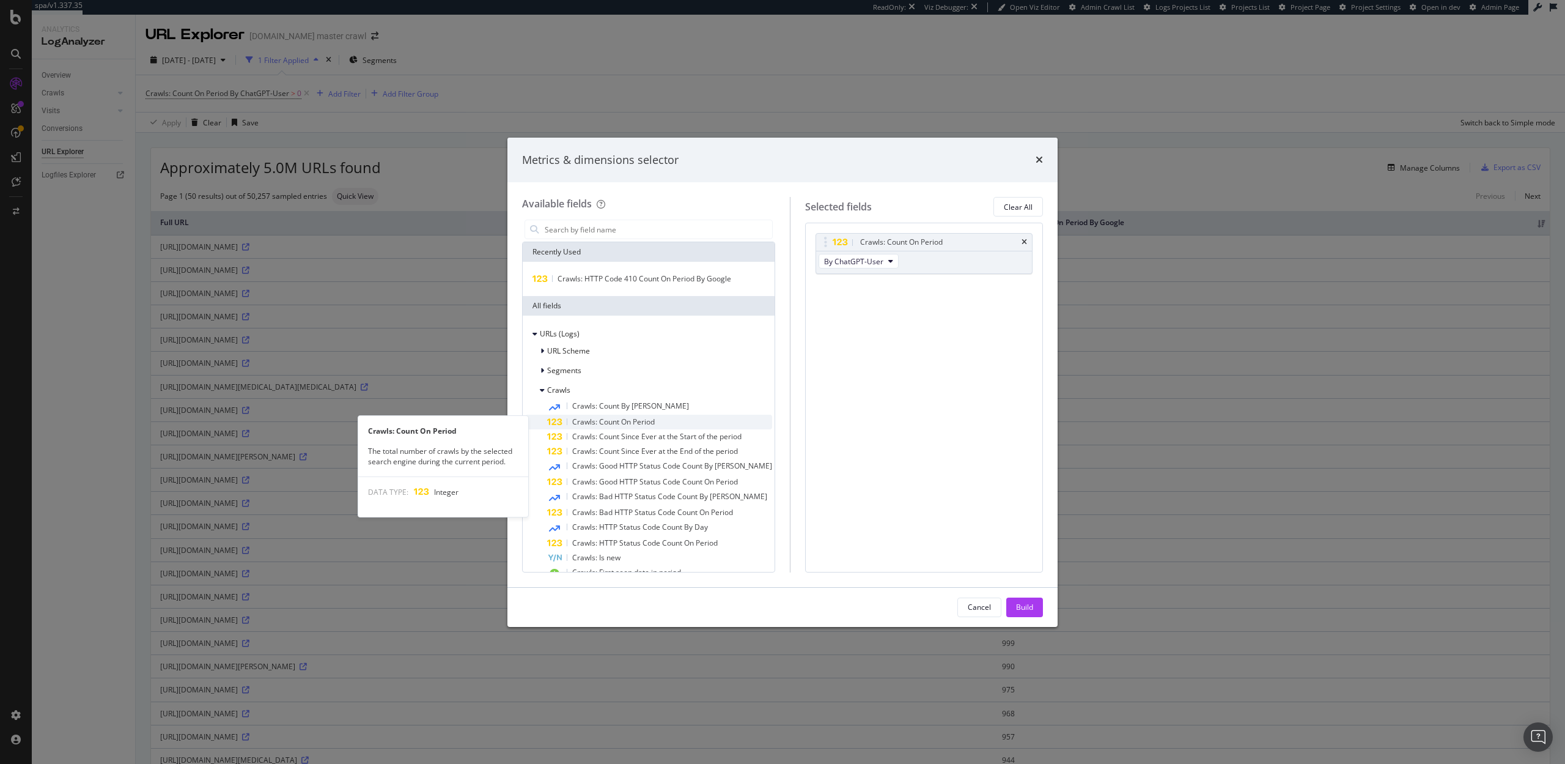
click at [600, 420] on span "Crawls: Count On Period" at bounding box center [613, 421] width 83 height 10
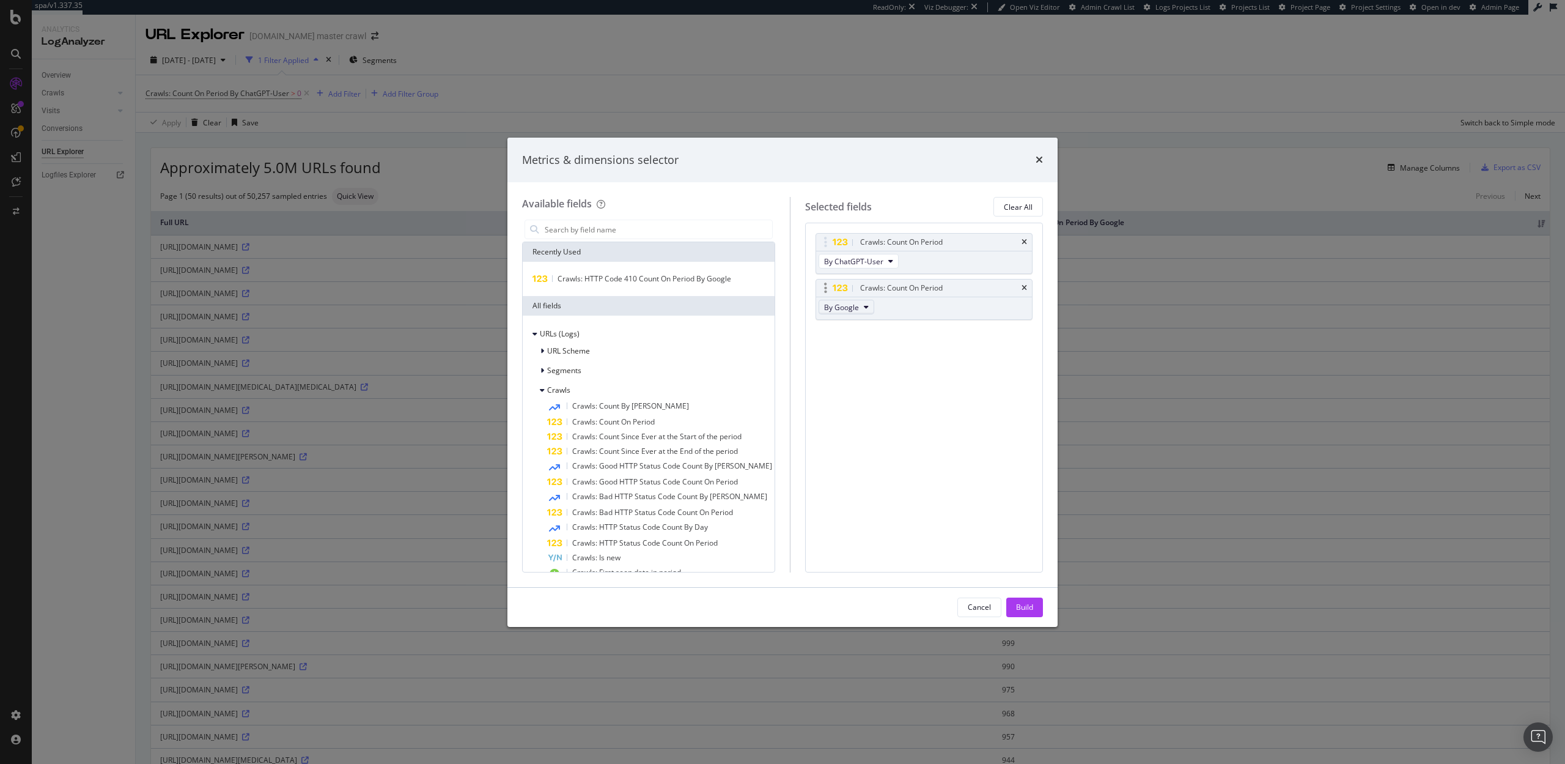
click at [838, 306] on span "By Google" at bounding box center [841, 307] width 35 height 10
click at [858, 372] on span "By Perplexity-User" at bounding box center [870, 375] width 97 height 11
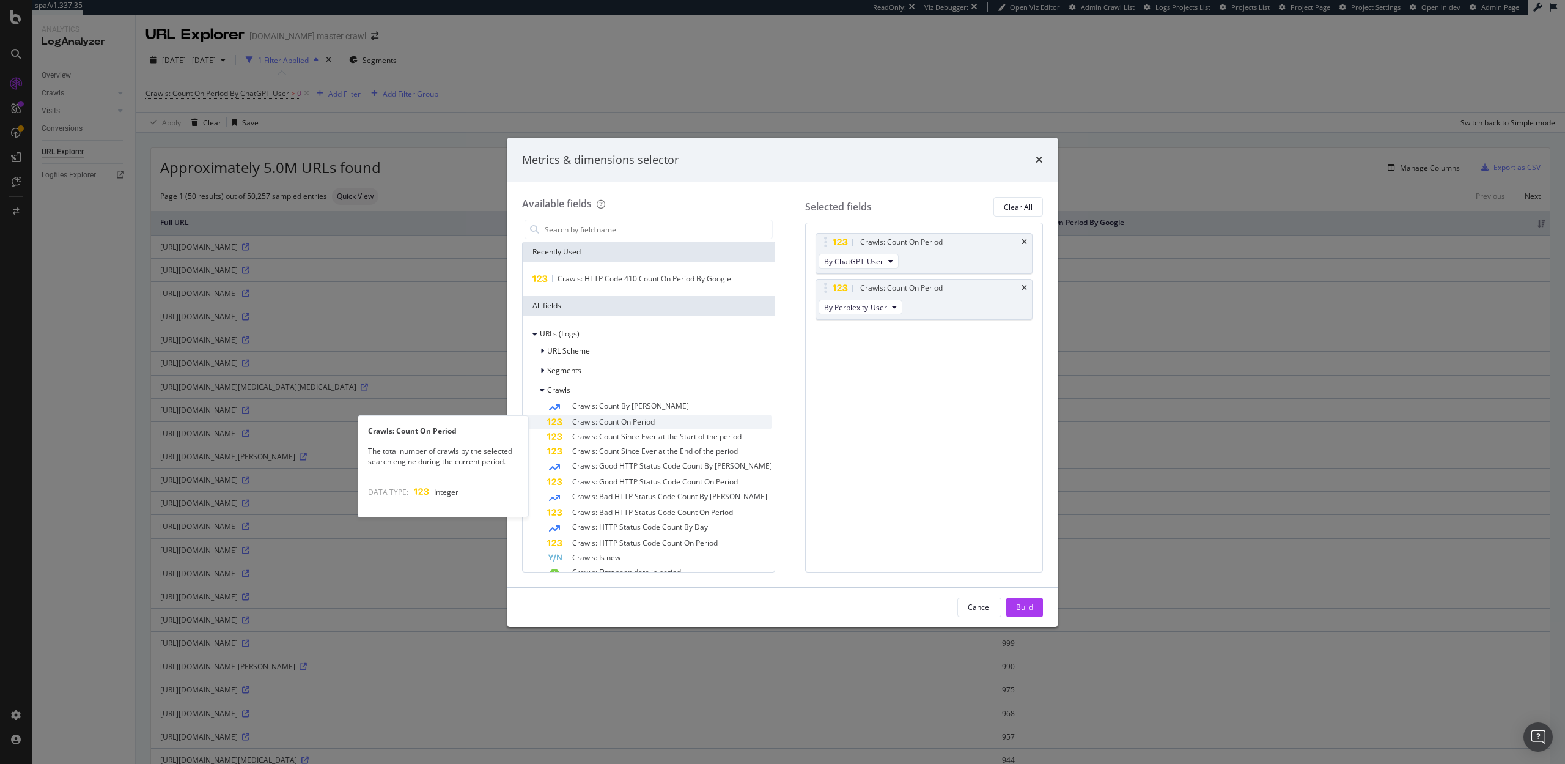
click at [602, 421] on span "Crawls: Count On Period" at bounding box center [613, 421] width 83 height 10
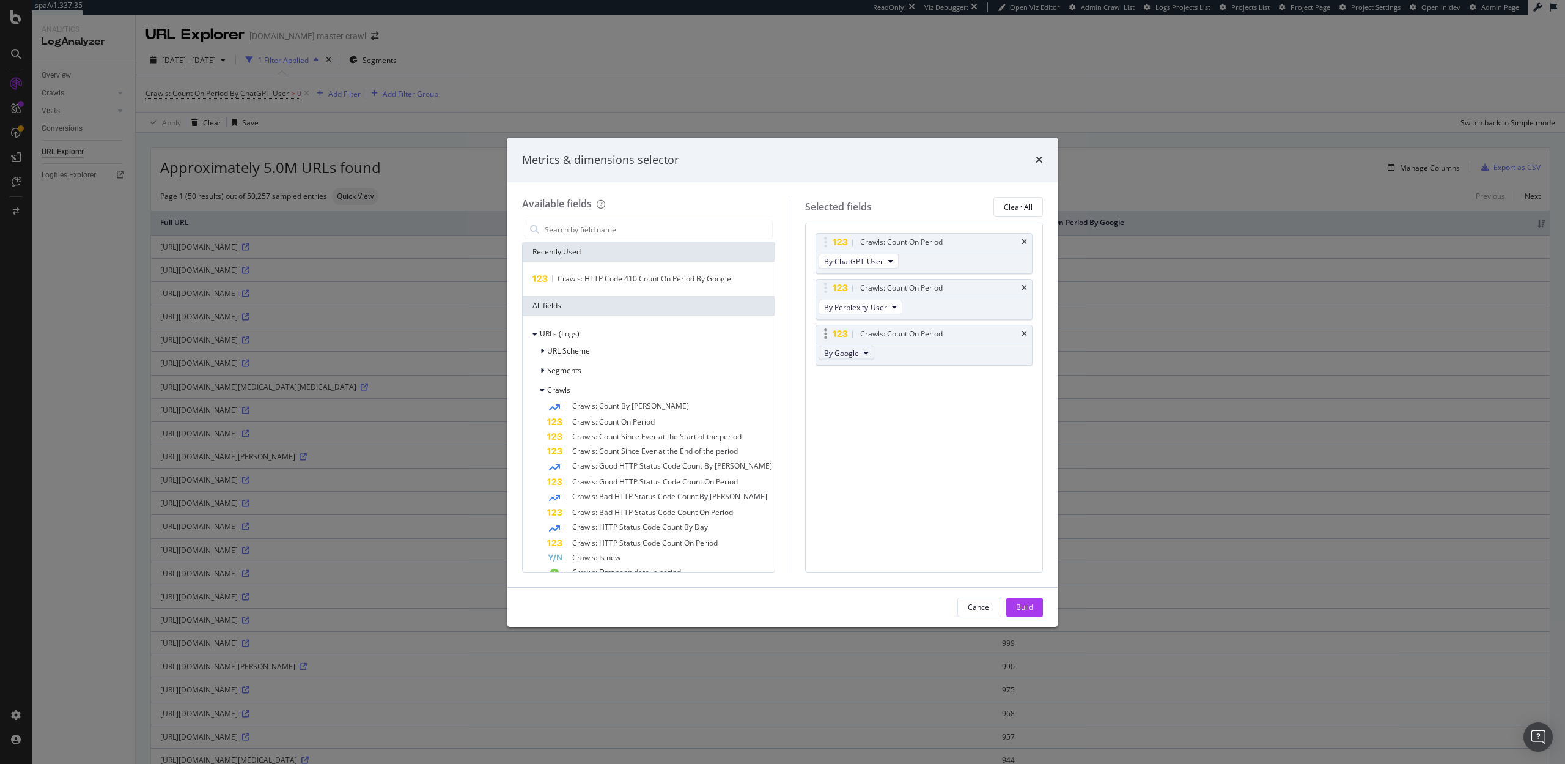
click at [855, 348] on button "By Google" at bounding box center [847, 352] width 56 height 15
click at [854, 444] on span "By MistralAI-User" at bounding box center [870, 443] width 97 height 11
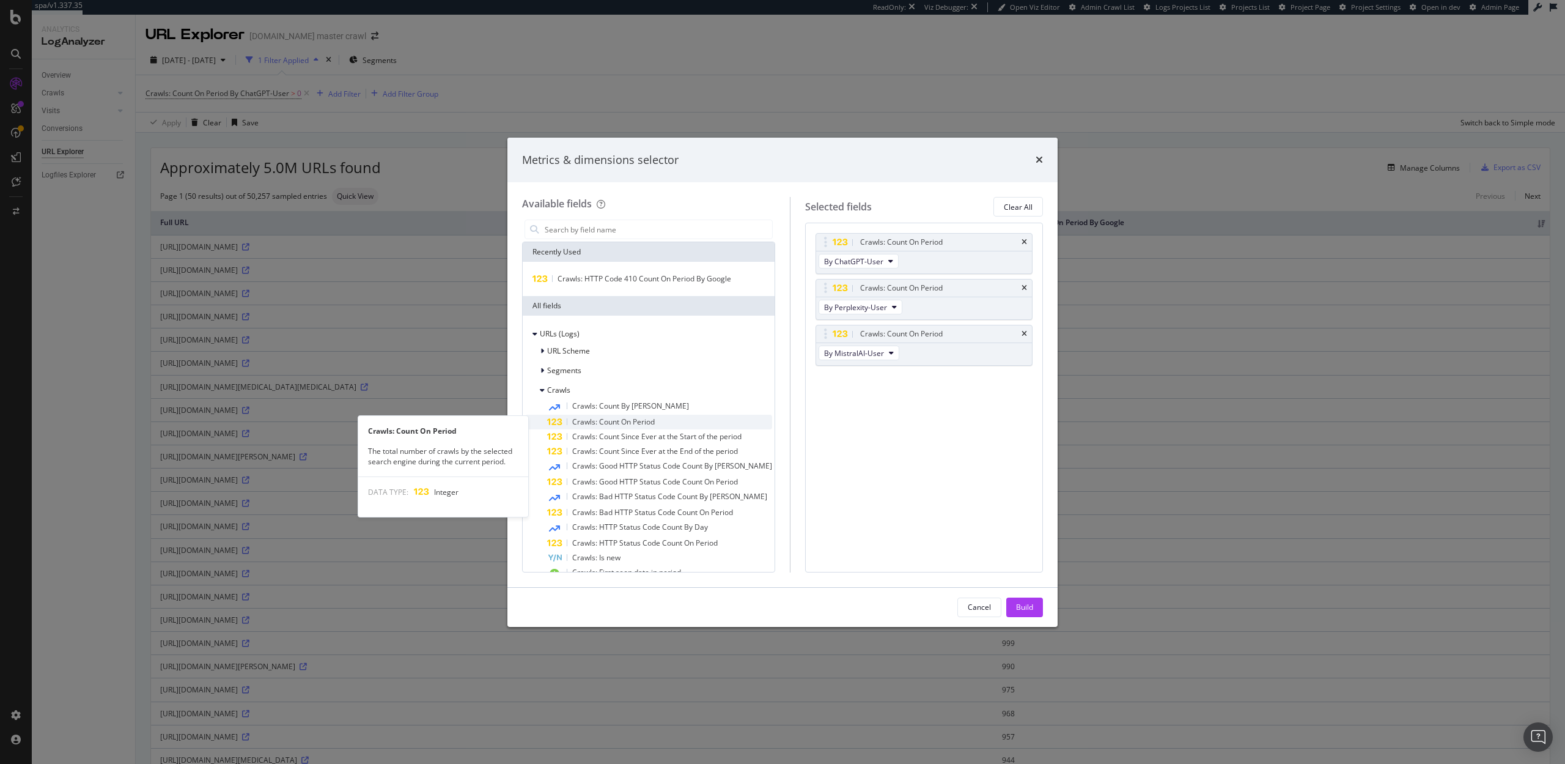
click at [619, 421] on span "Crawls: Count On Period" at bounding box center [613, 421] width 83 height 10
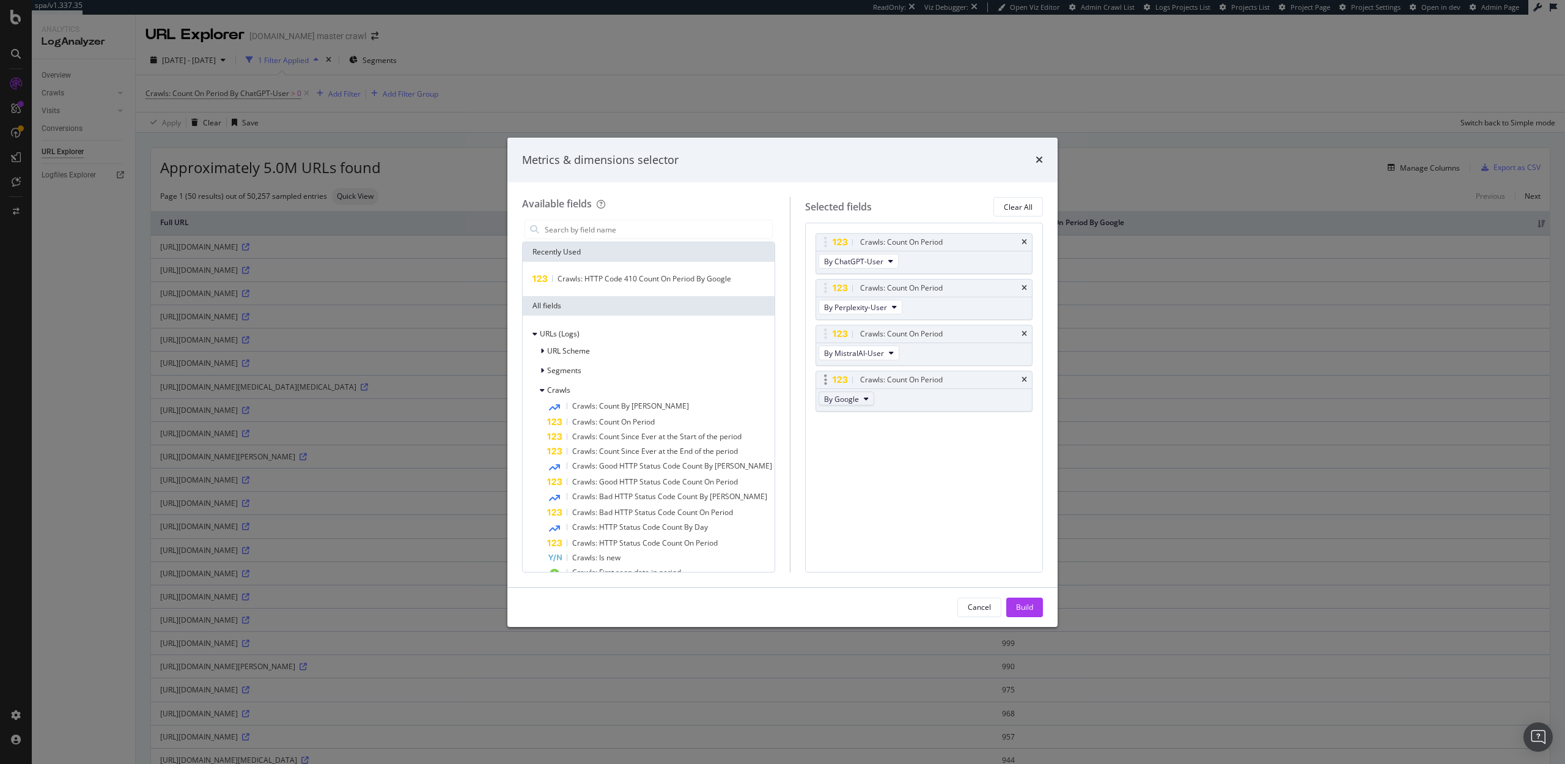
click at [864, 398] on icon "modal" at bounding box center [866, 398] width 5 height 7
click at [847, 436] on span "By PerplexityBot" at bounding box center [870, 434] width 97 height 11
click at [885, 399] on icon "modal" at bounding box center [887, 398] width 5 height 7
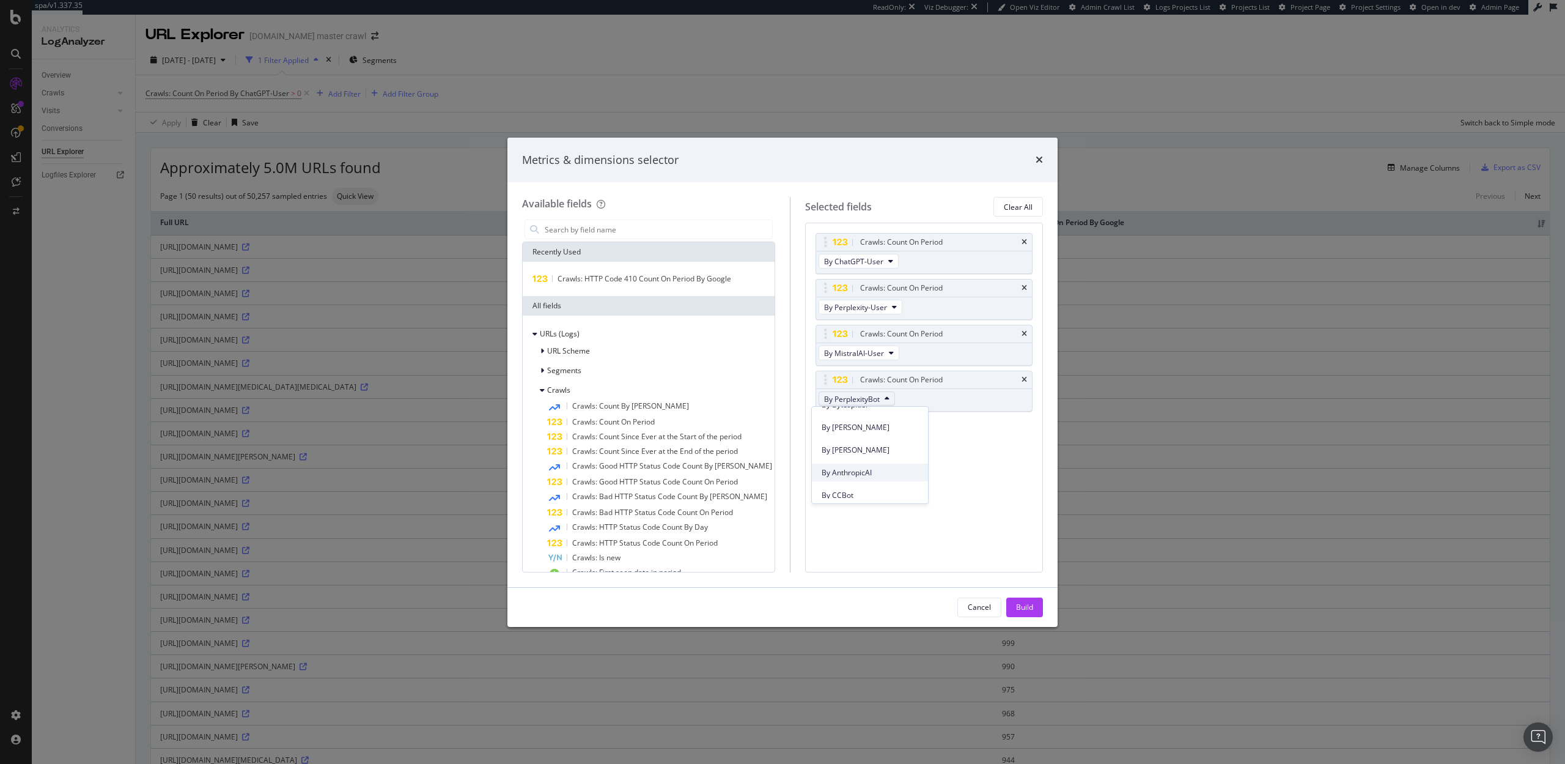
click at [849, 468] on span "By AnthropicAI" at bounding box center [870, 472] width 97 height 11
click at [1034, 613] on button "Build" at bounding box center [1024, 607] width 37 height 20
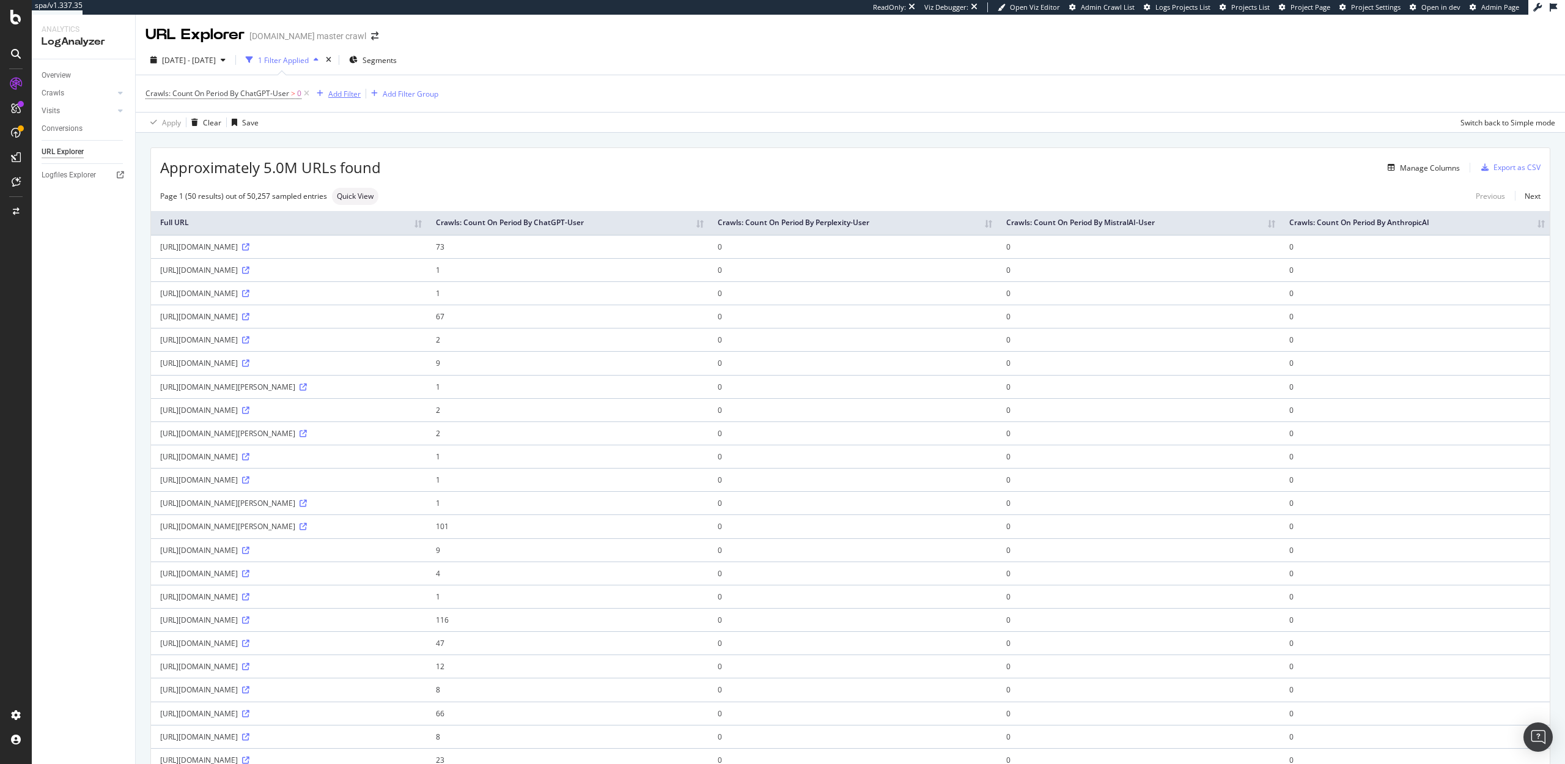
click at [344, 90] on div "Add Filter" at bounding box center [344, 94] width 32 height 10
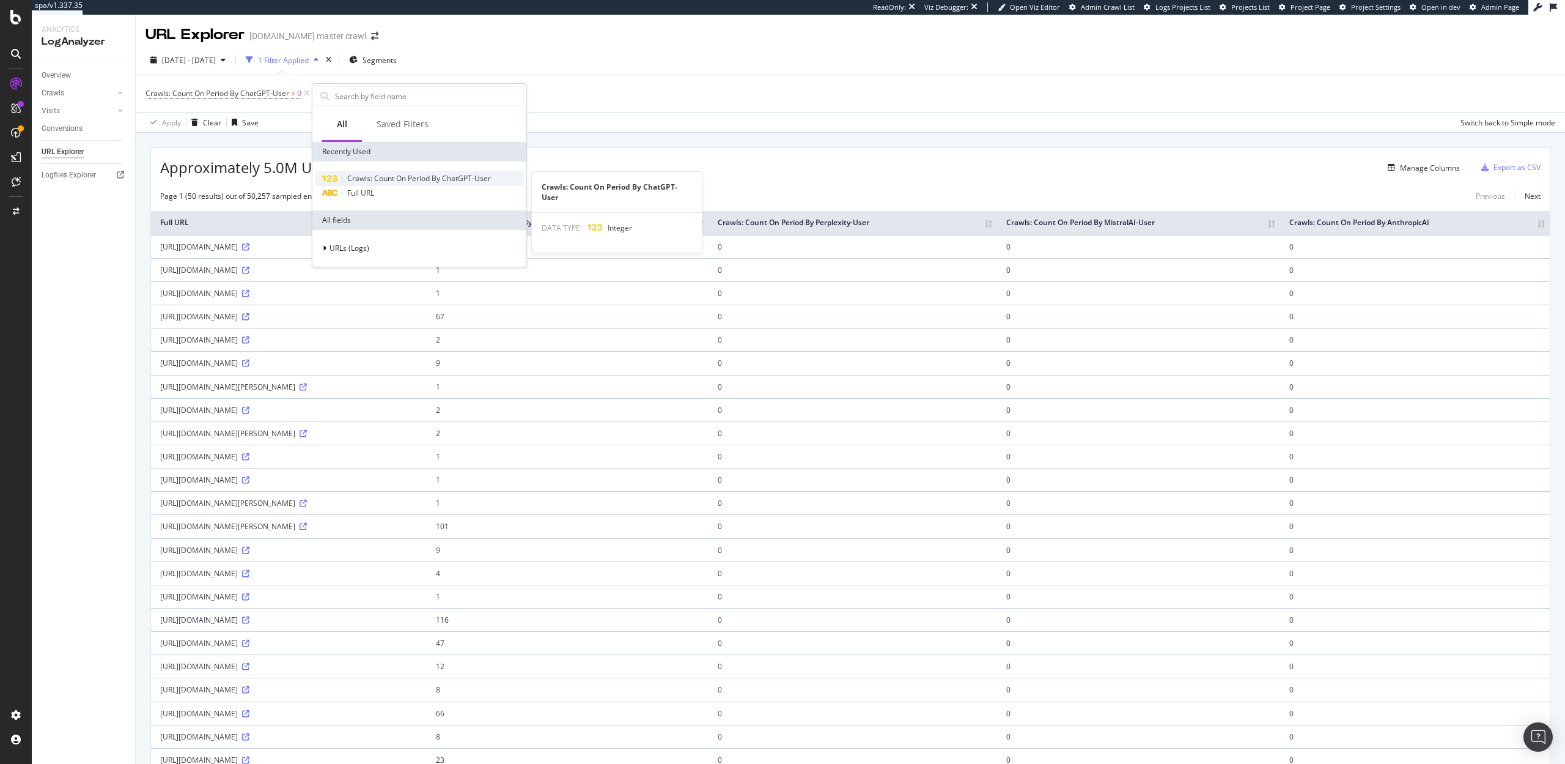
click at [368, 180] on span "Crawls: Count On Period By ChatGPT-User" at bounding box center [419, 178] width 144 height 10
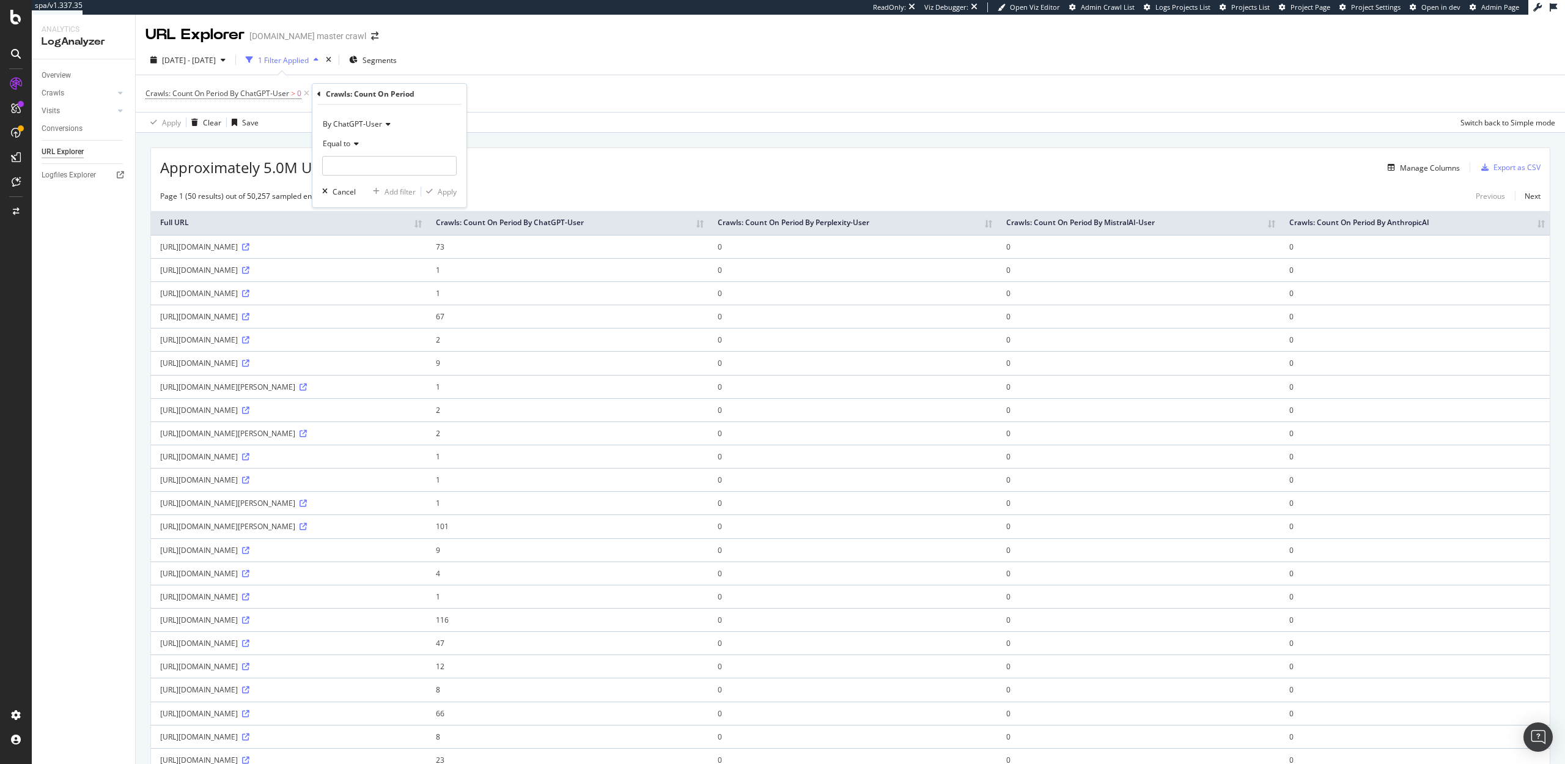
click at [358, 122] on span "By ChatGPT-User" at bounding box center [352, 124] width 59 height 10
click at [368, 349] on span "By Perplexity-User" at bounding box center [359, 346] width 63 height 10
click at [341, 143] on span "Equal to" at bounding box center [337, 143] width 28 height 10
click at [361, 232] on span "Greater than" at bounding box center [350, 232] width 44 height 10
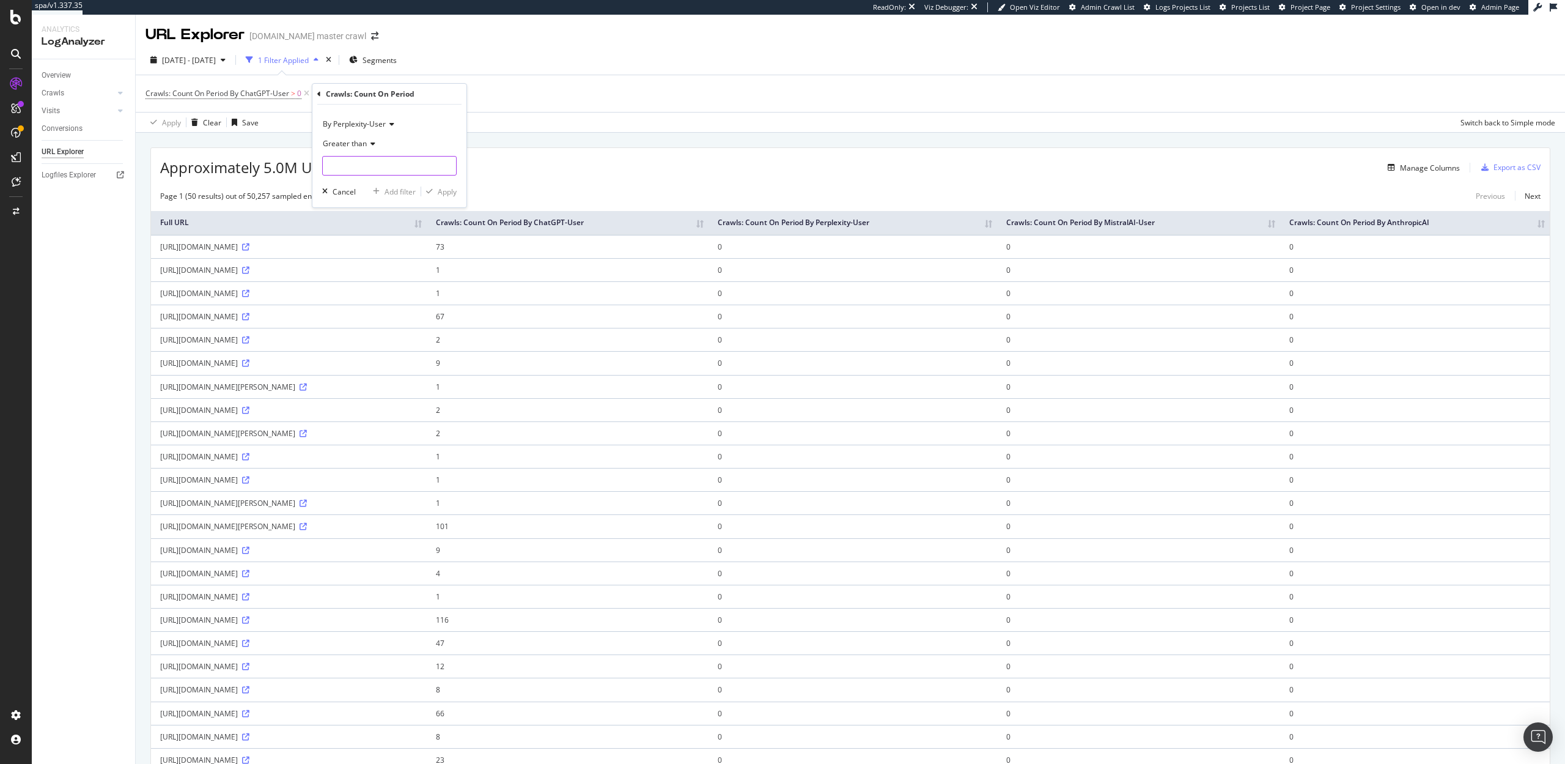
click at [356, 161] on input "number" at bounding box center [389, 166] width 135 height 20
type input "0"
click at [442, 197] on button "Apply" at bounding box center [438, 191] width 35 height 12
click at [56, 112] on div "Visits" at bounding box center [51, 111] width 18 height 13
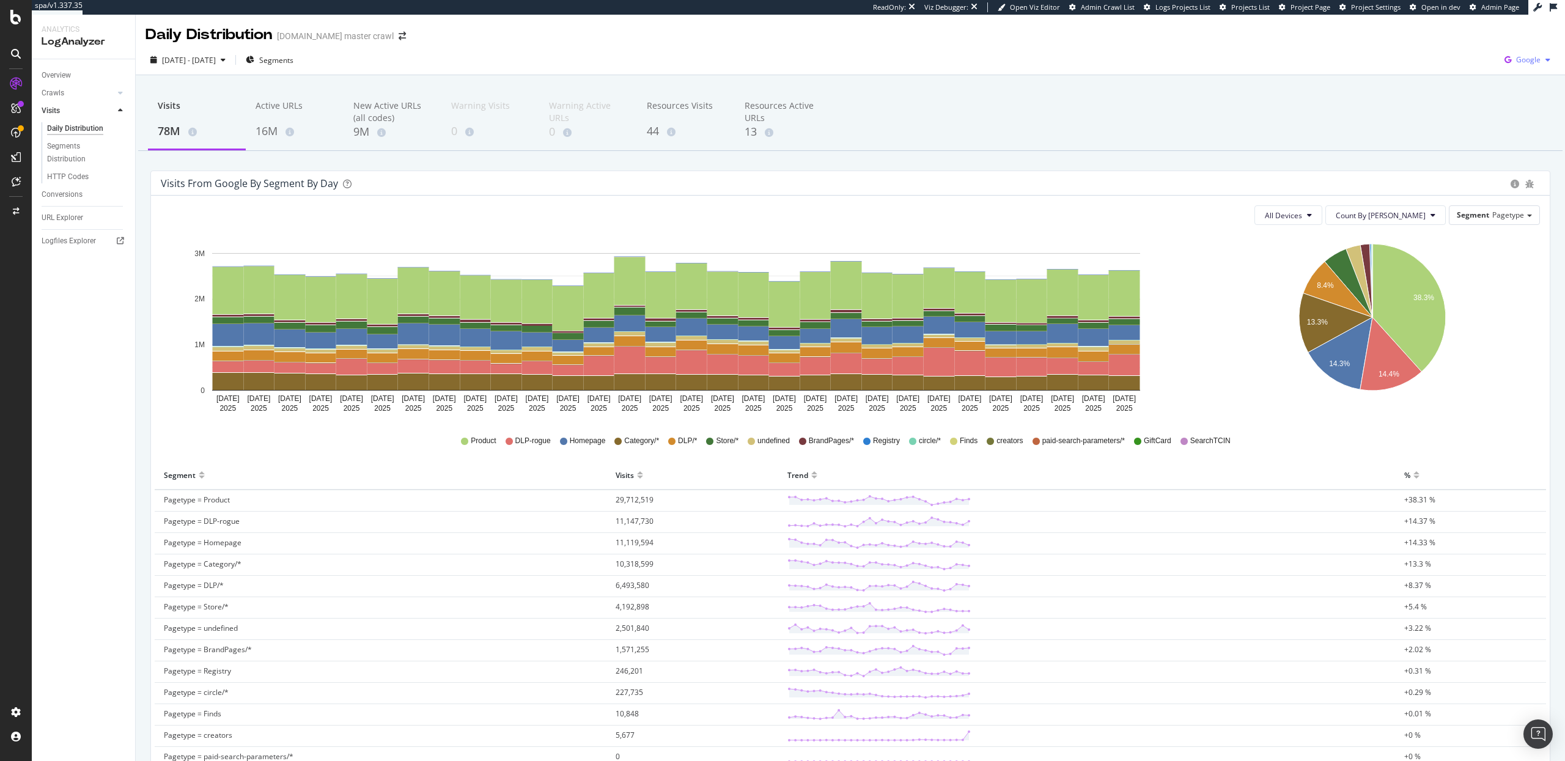
click at [1530, 65] on div "Google" at bounding box center [1528, 60] width 56 height 18
click at [1471, 70] on span "OpenAI" at bounding box center [1467, 71] width 45 height 11
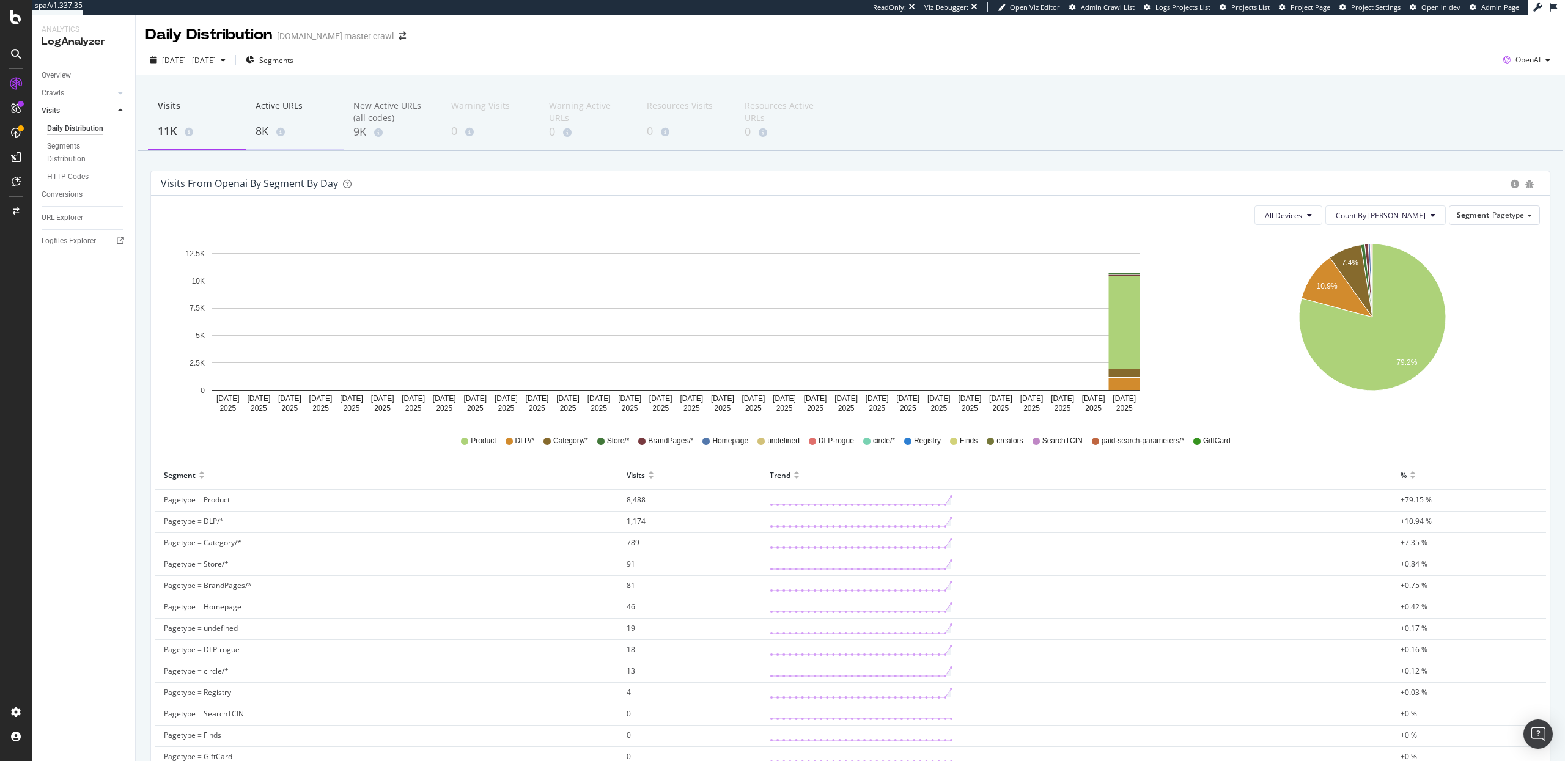
click at [265, 113] on div "Active URLs" at bounding box center [295, 111] width 78 height 23
click at [171, 115] on div "Visits" at bounding box center [197, 111] width 78 height 23
click at [56, 78] on div "Overview" at bounding box center [56, 75] width 29 height 13
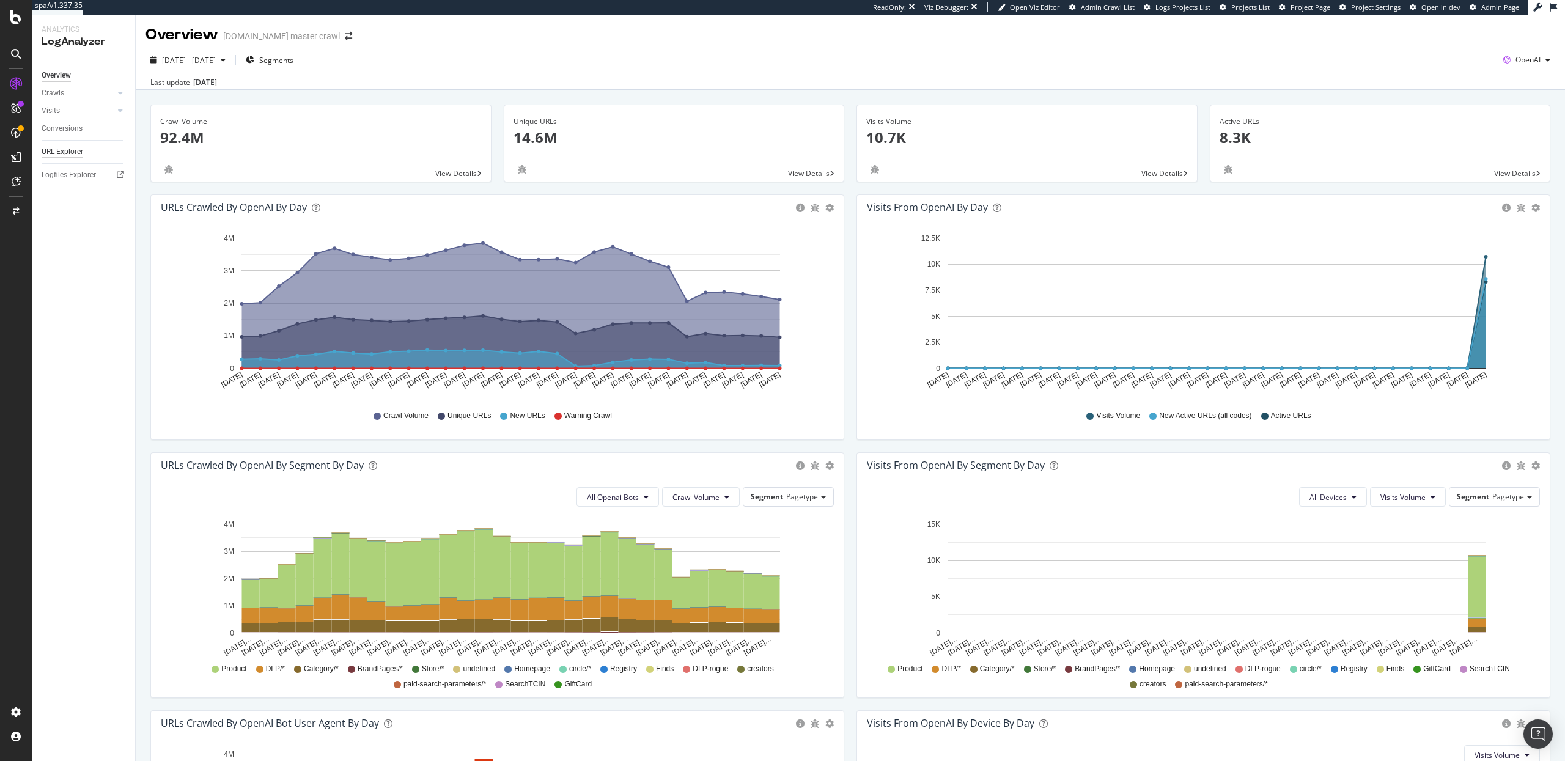
click at [57, 151] on div "URL Explorer" at bounding box center [63, 152] width 42 height 13
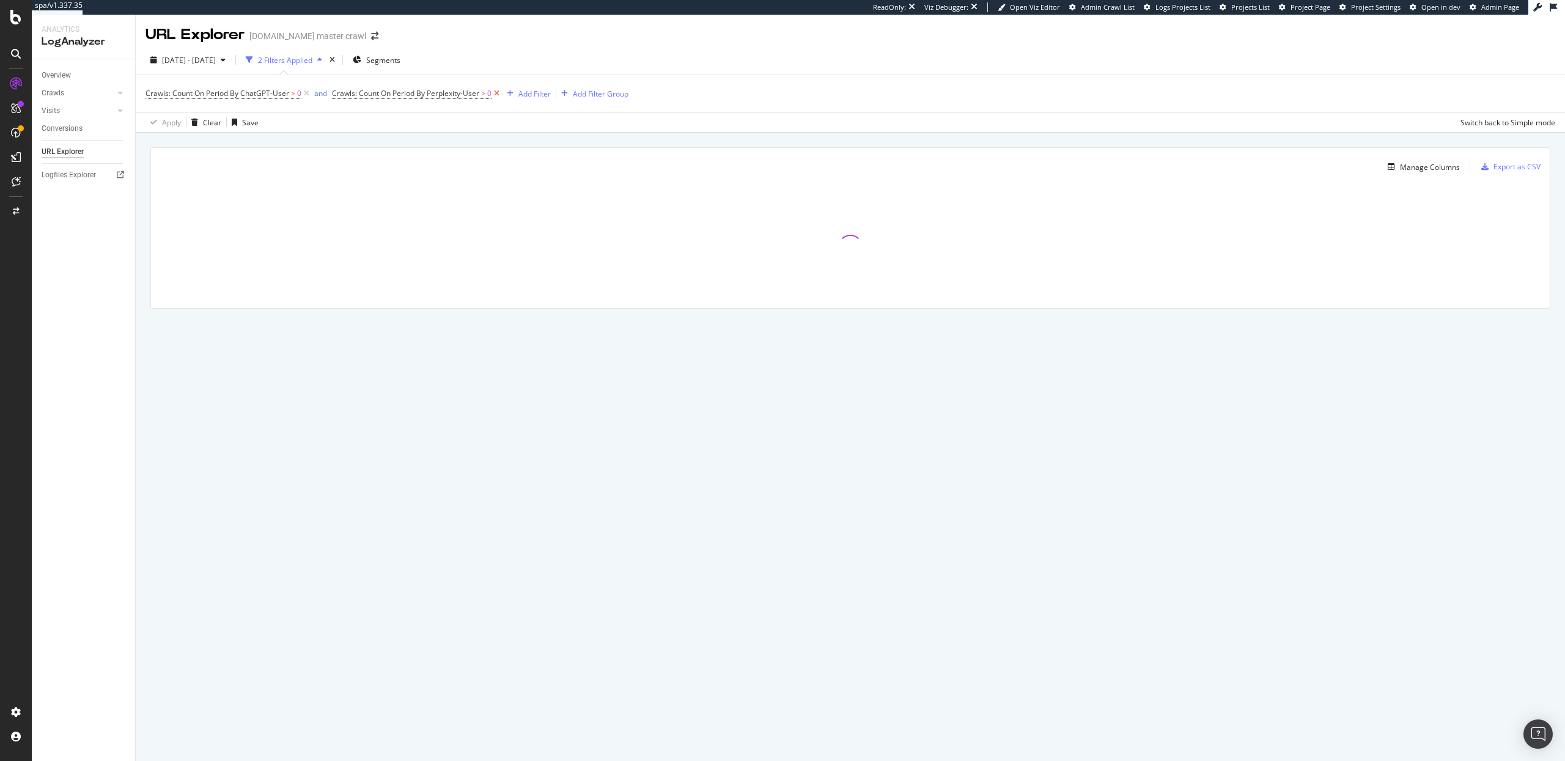
click at [501, 91] on icon at bounding box center [497, 93] width 10 height 12
click at [397, 60] on span "Segments" at bounding box center [380, 60] width 34 height 10
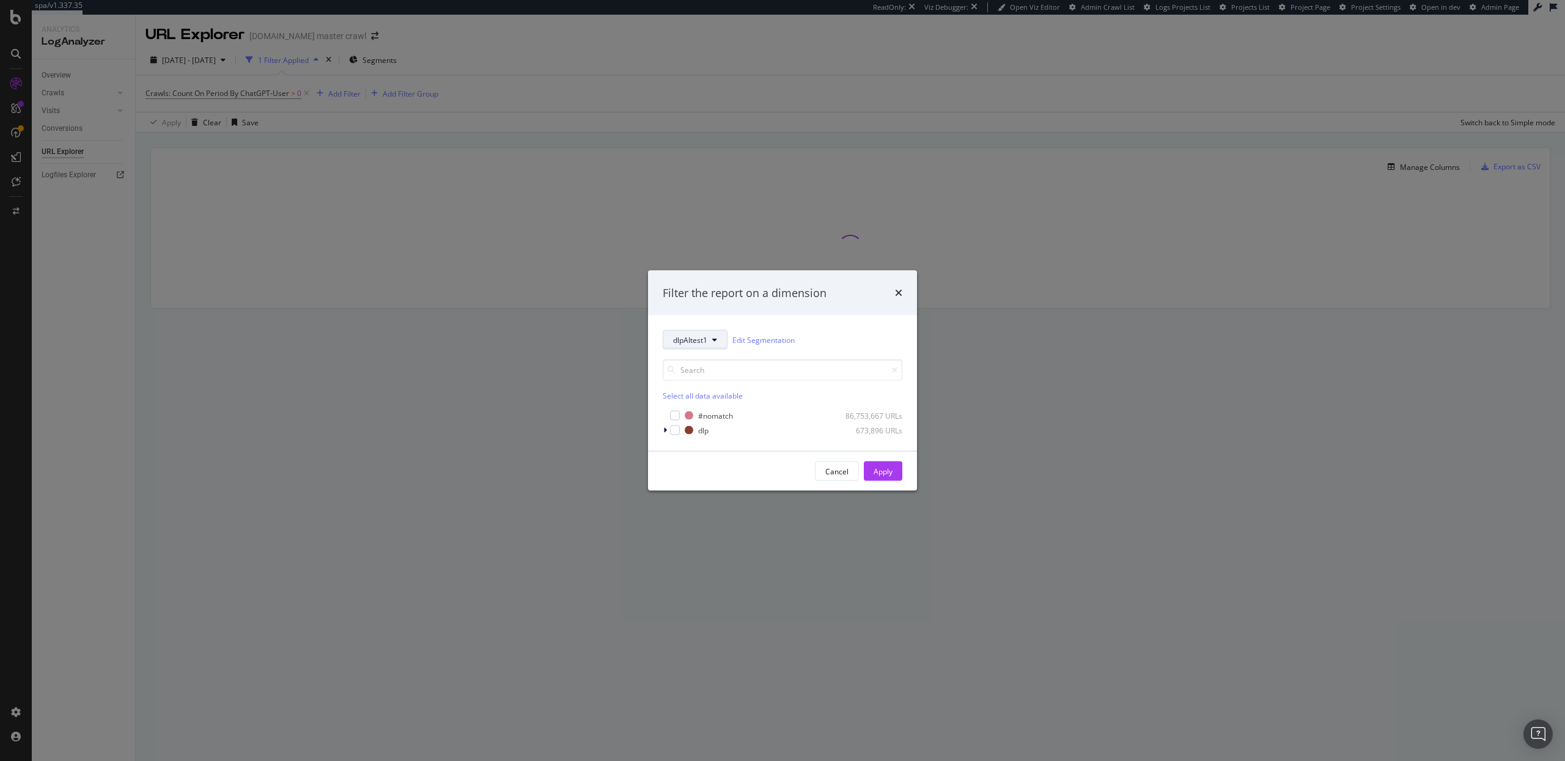
click at [687, 346] on button "dlpAItest1" at bounding box center [695, 340] width 65 height 20
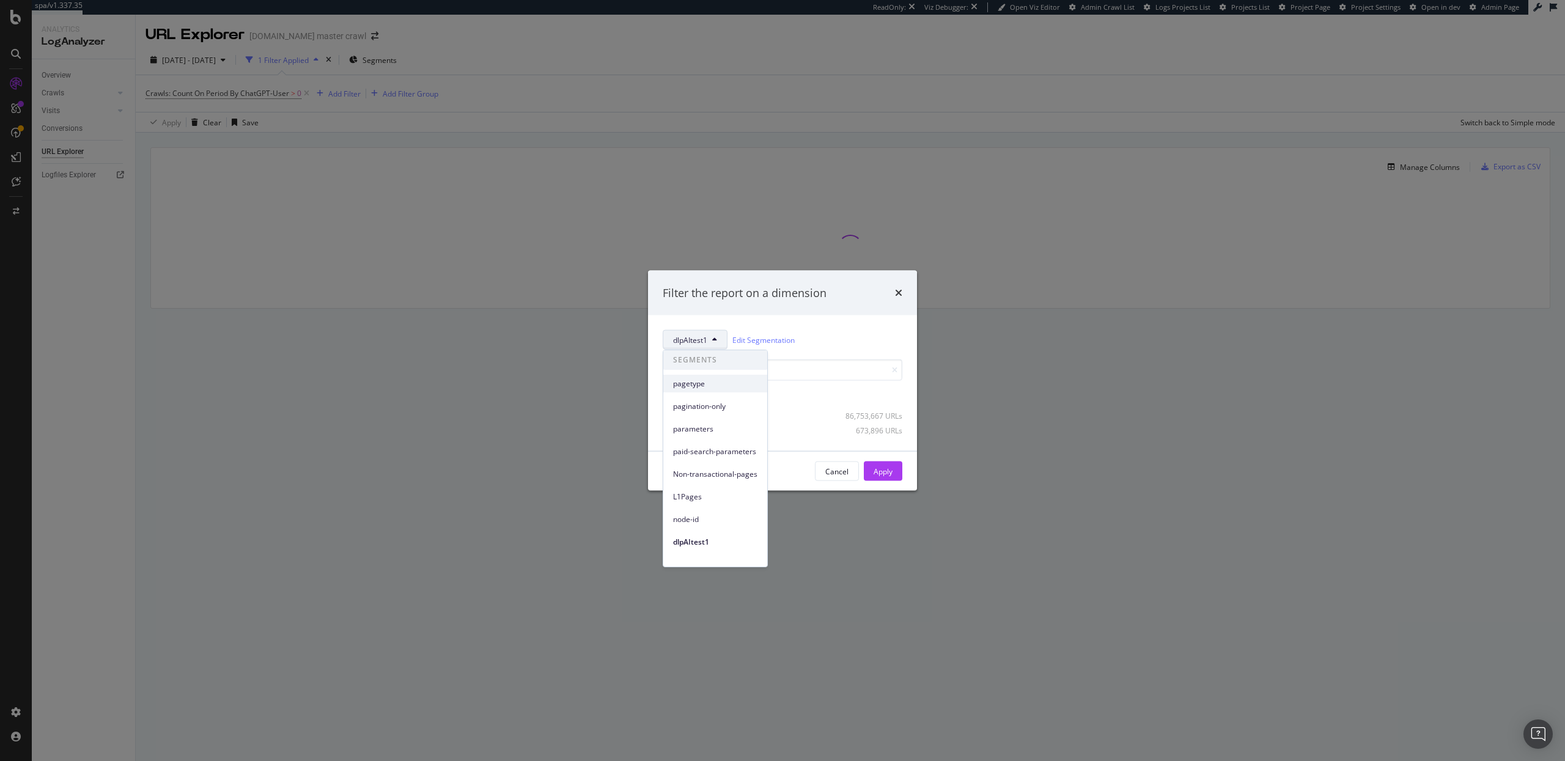
click at [688, 385] on span "pagetype" at bounding box center [715, 383] width 84 height 11
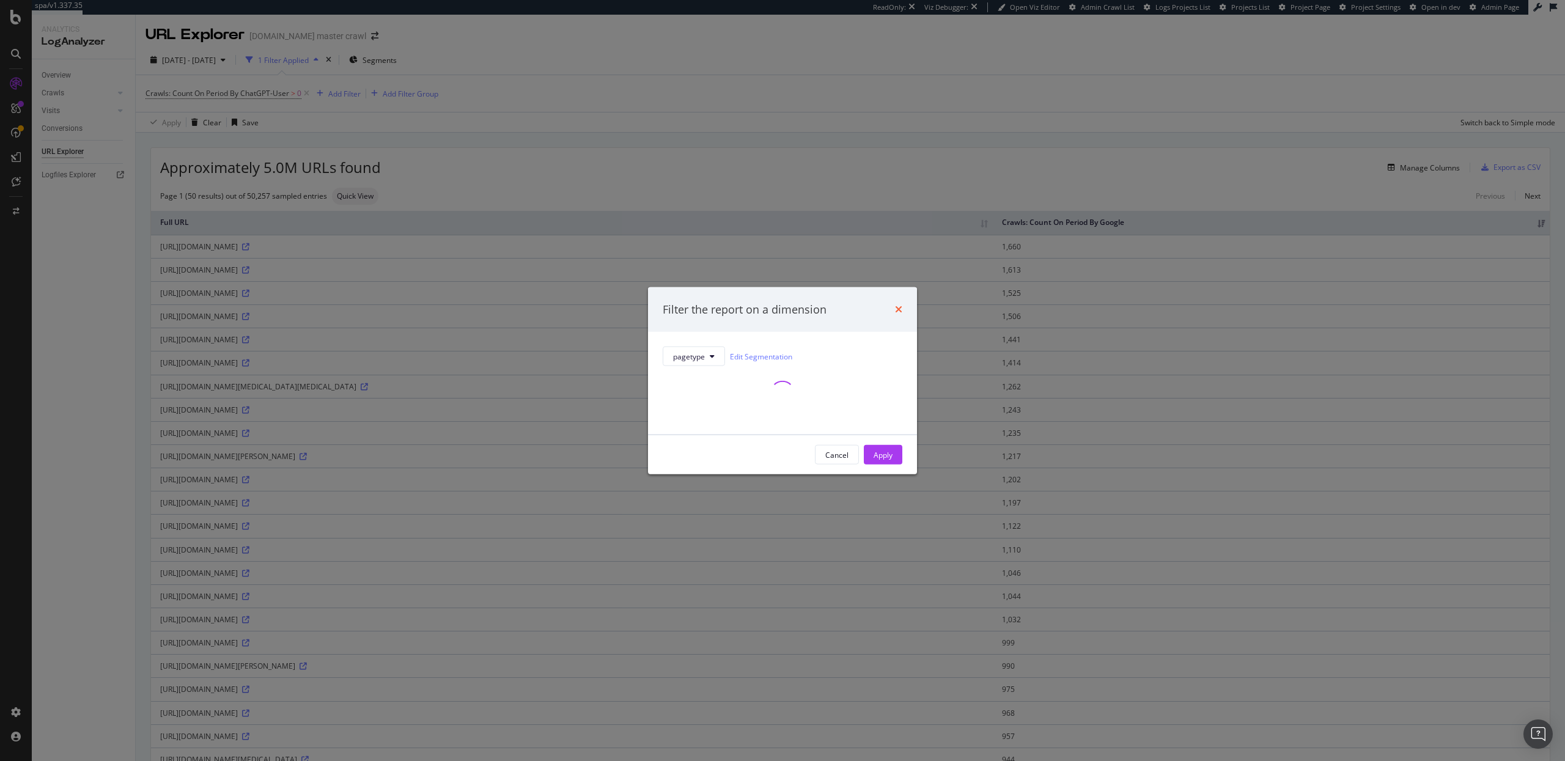
click at [897, 308] on icon "times" at bounding box center [898, 310] width 7 height 10
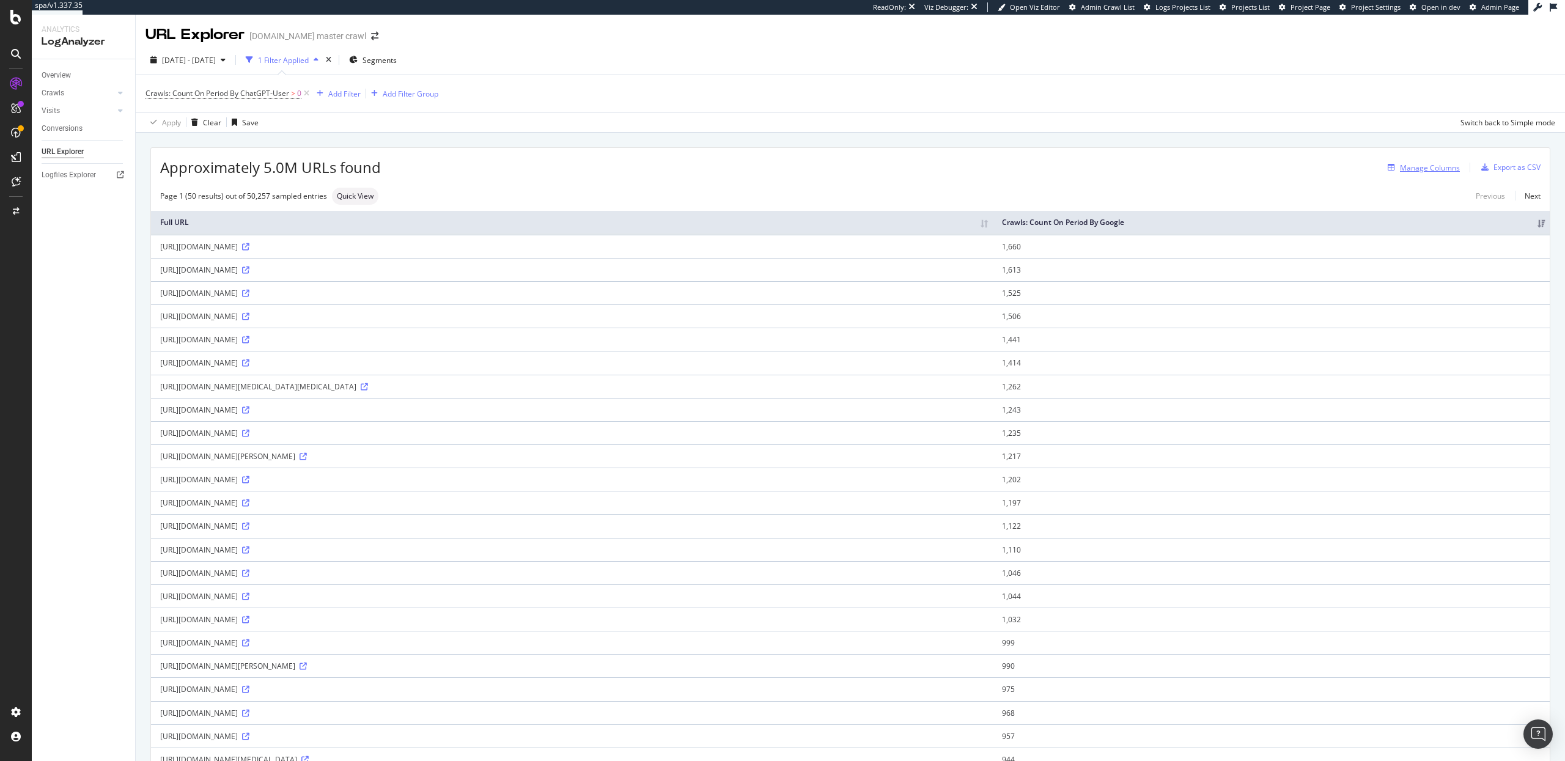
click at [1433, 166] on div "Manage Columns" at bounding box center [1430, 168] width 60 height 10
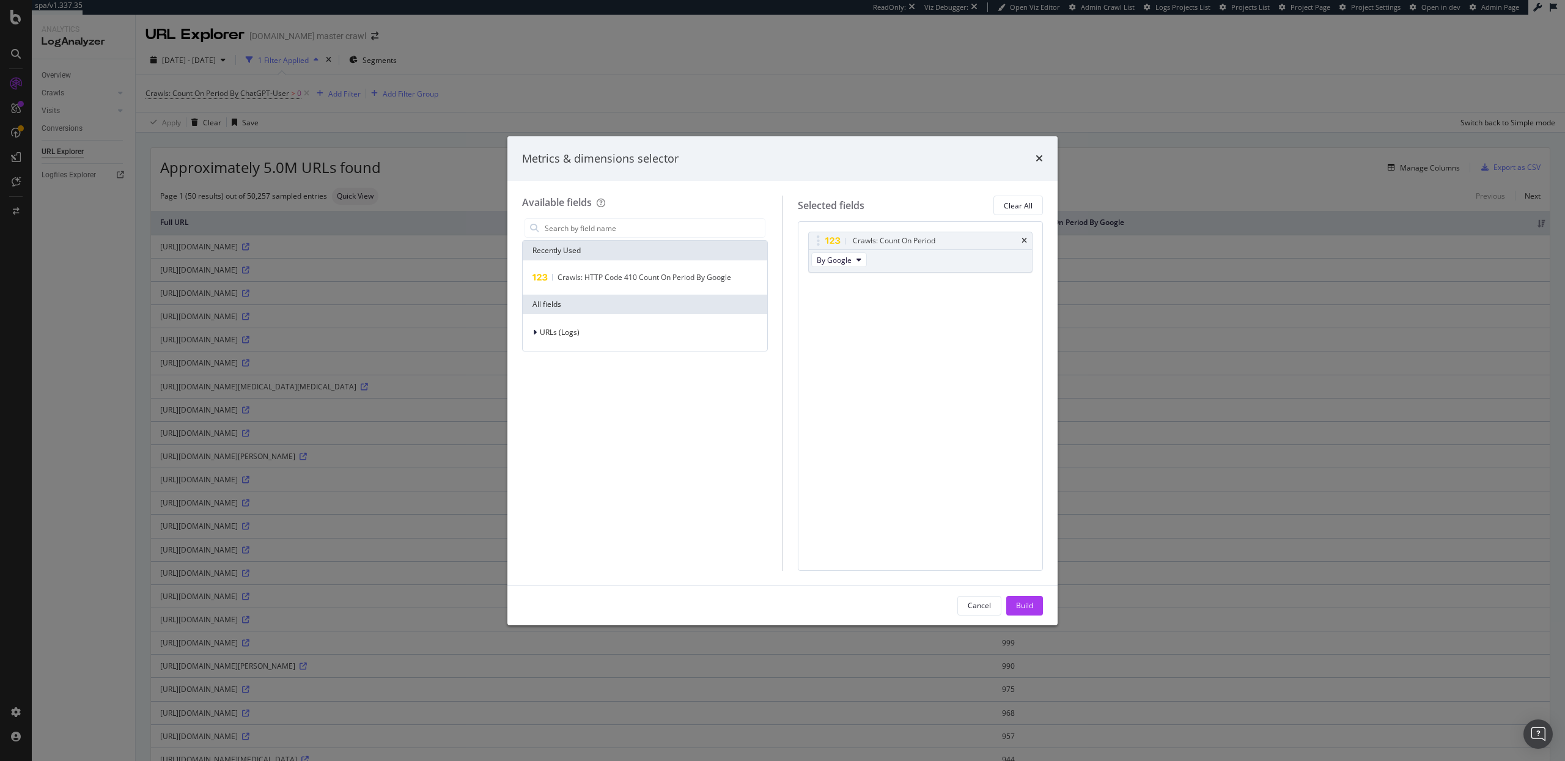
click at [237, 89] on div "Metrics & dimensions selector Available fields Recently Used Crawls: HTTP Code …" at bounding box center [782, 380] width 1565 height 761
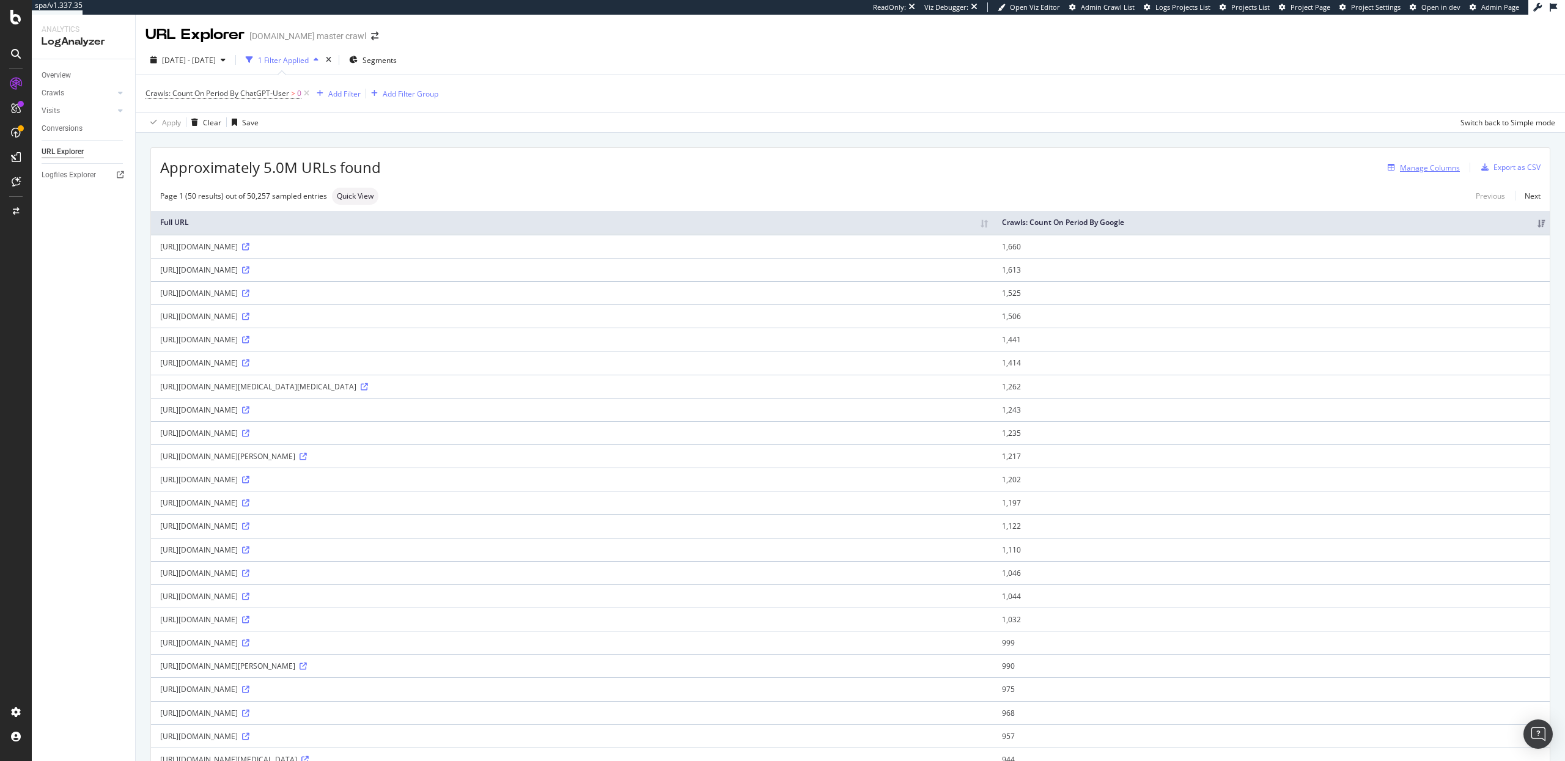
click at [1420, 171] on div "Manage Columns" at bounding box center [1430, 168] width 60 height 10
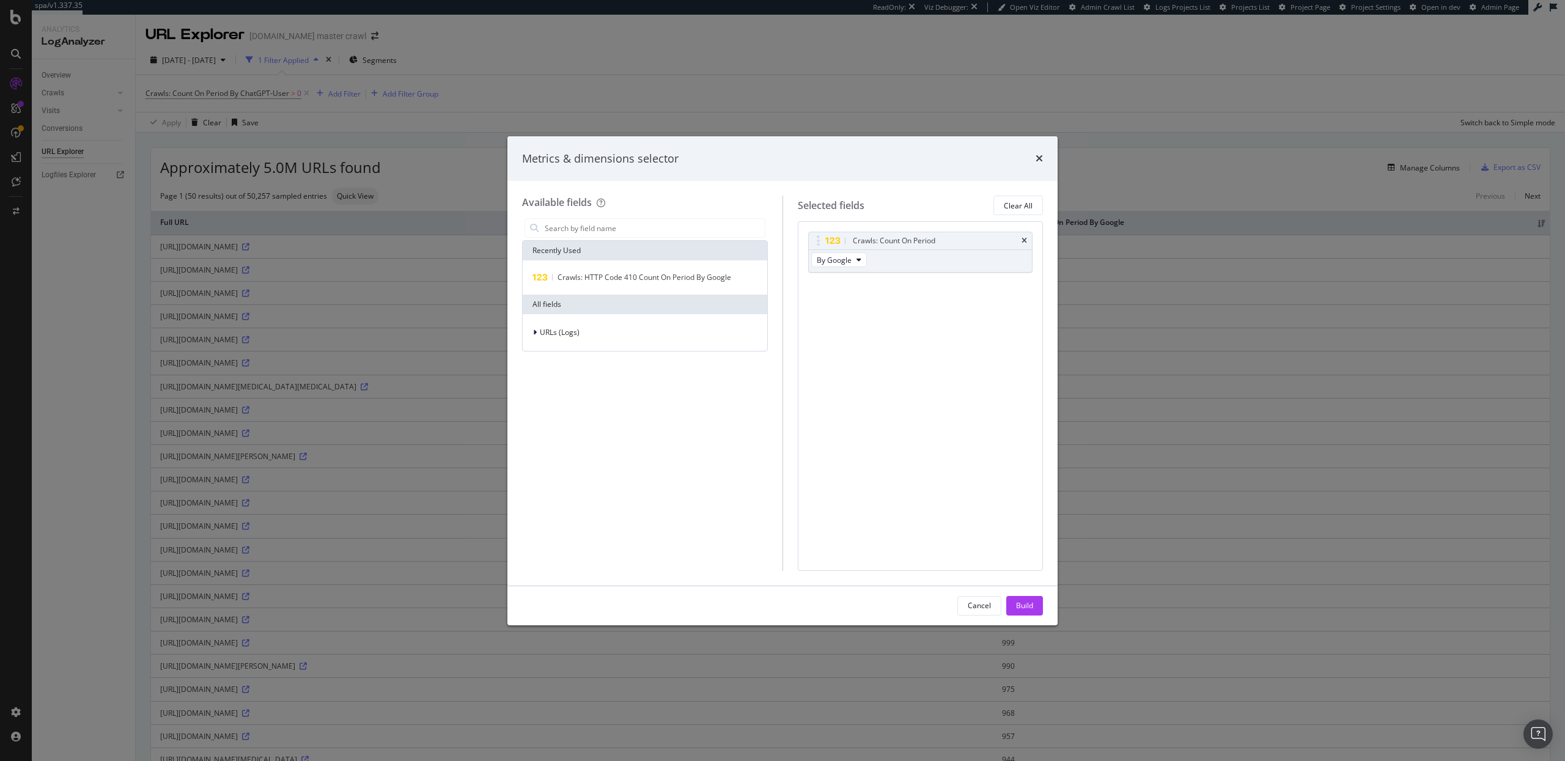
click at [196, 61] on div "Metrics & dimensions selector Available fields Recently Used Crawls: HTTP Code …" at bounding box center [782, 380] width 1565 height 761
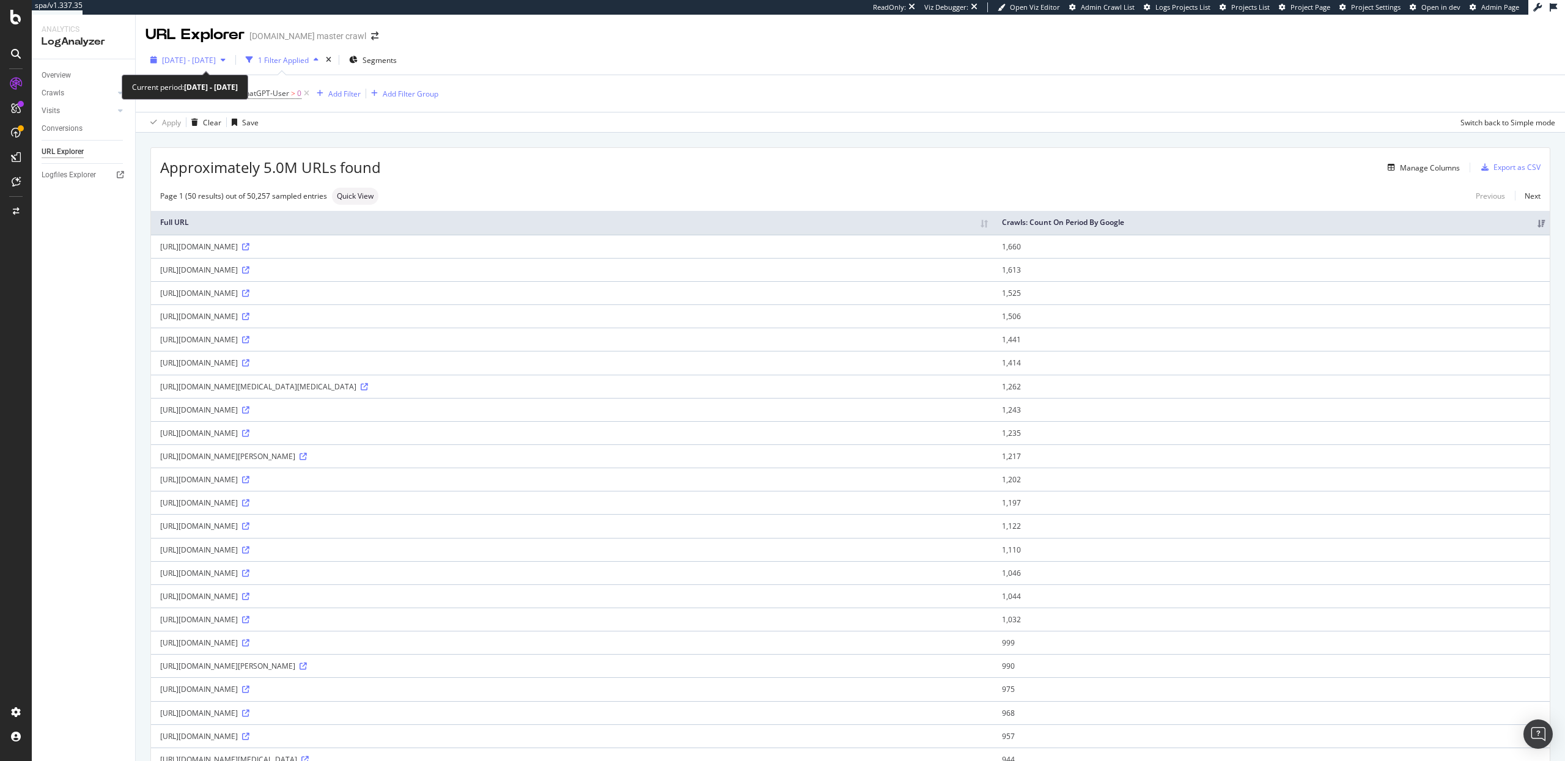
click at [210, 62] on span "2025 Aug. 19th - Sep. 17th" at bounding box center [189, 60] width 54 height 10
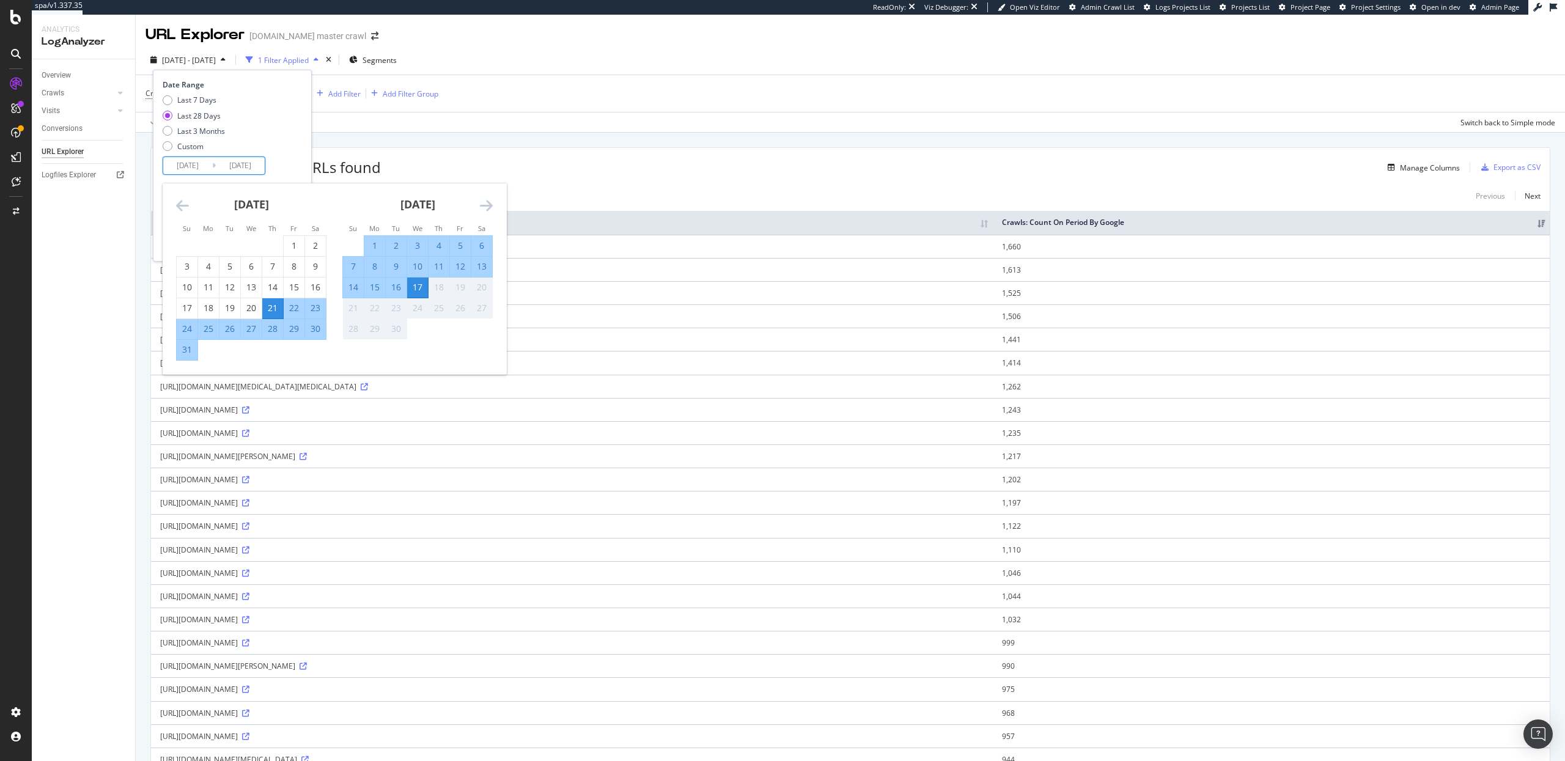
click at [242, 163] on input "2025/09/17" at bounding box center [240, 165] width 49 height 17
click at [415, 289] on div "17" at bounding box center [417, 287] width 21 height 12
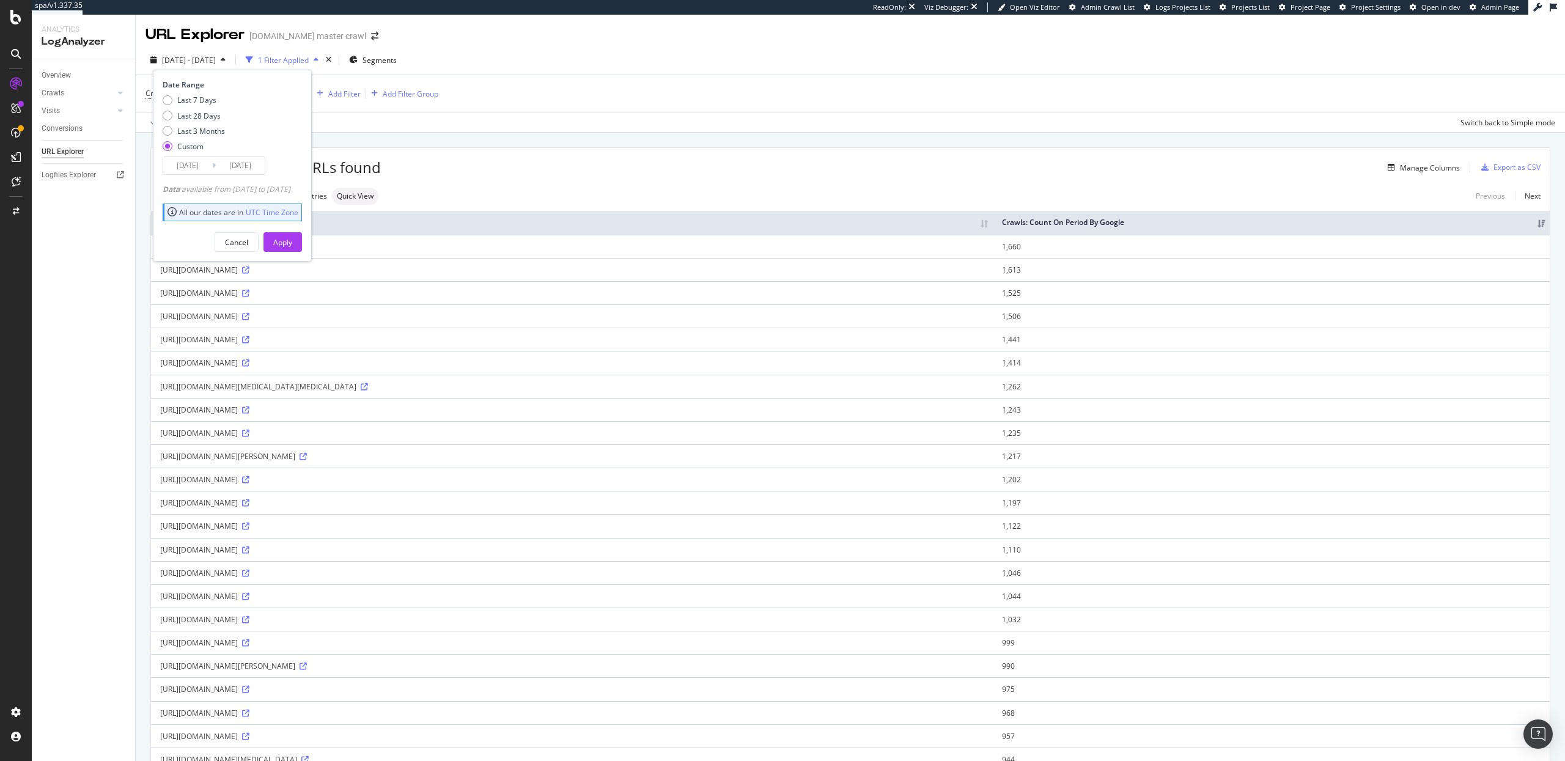
click at [243, 169] on input "2025/09/17" at bounding box center [240, 165] width 49 height 17
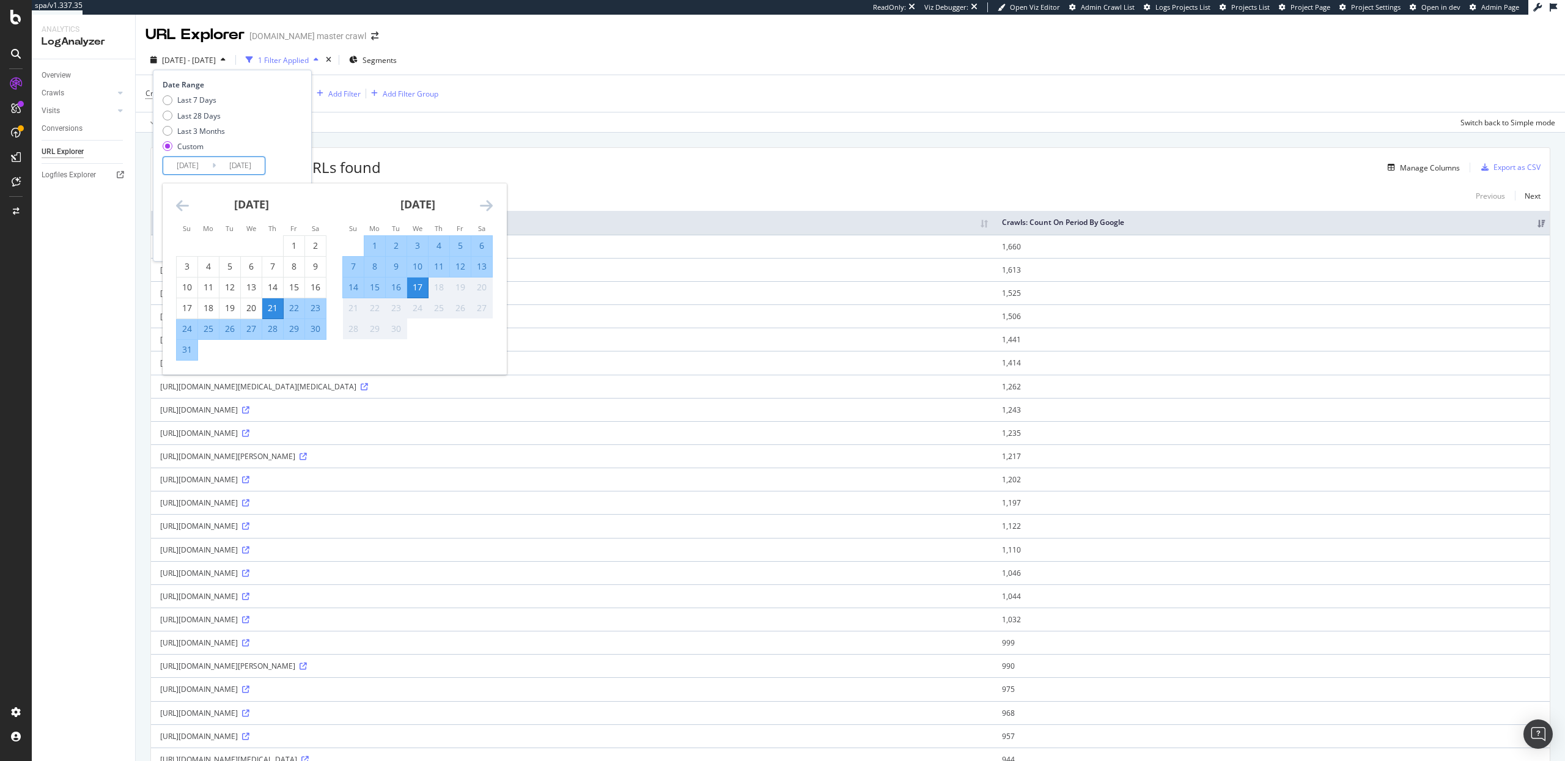
click at [414, 281] on div "17" at bounding box center [417, 287] width 21 height 12
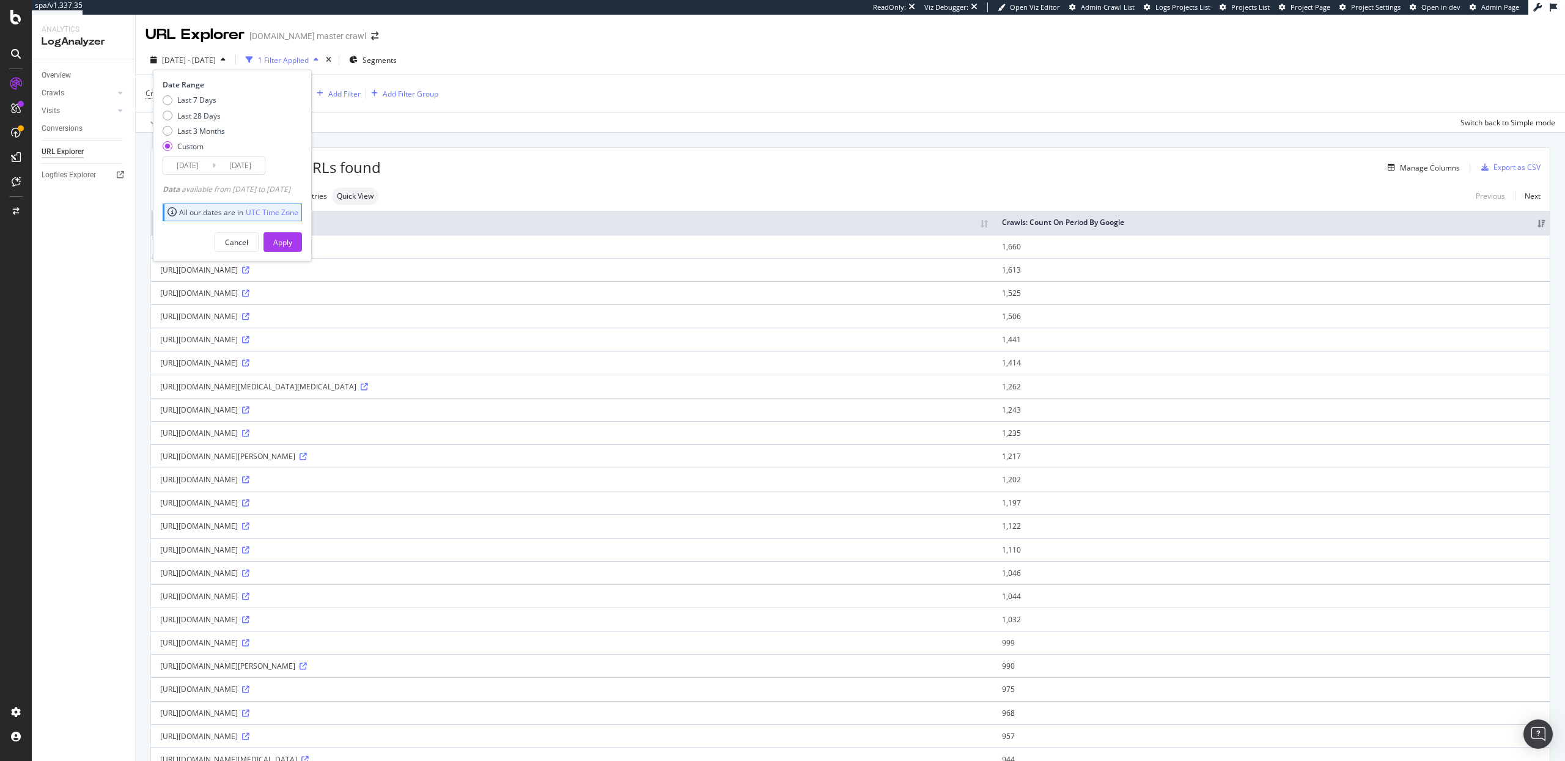
click at [185, 161] on input "2025/08/21" at bounding box center [187, 165] width 49 height 17
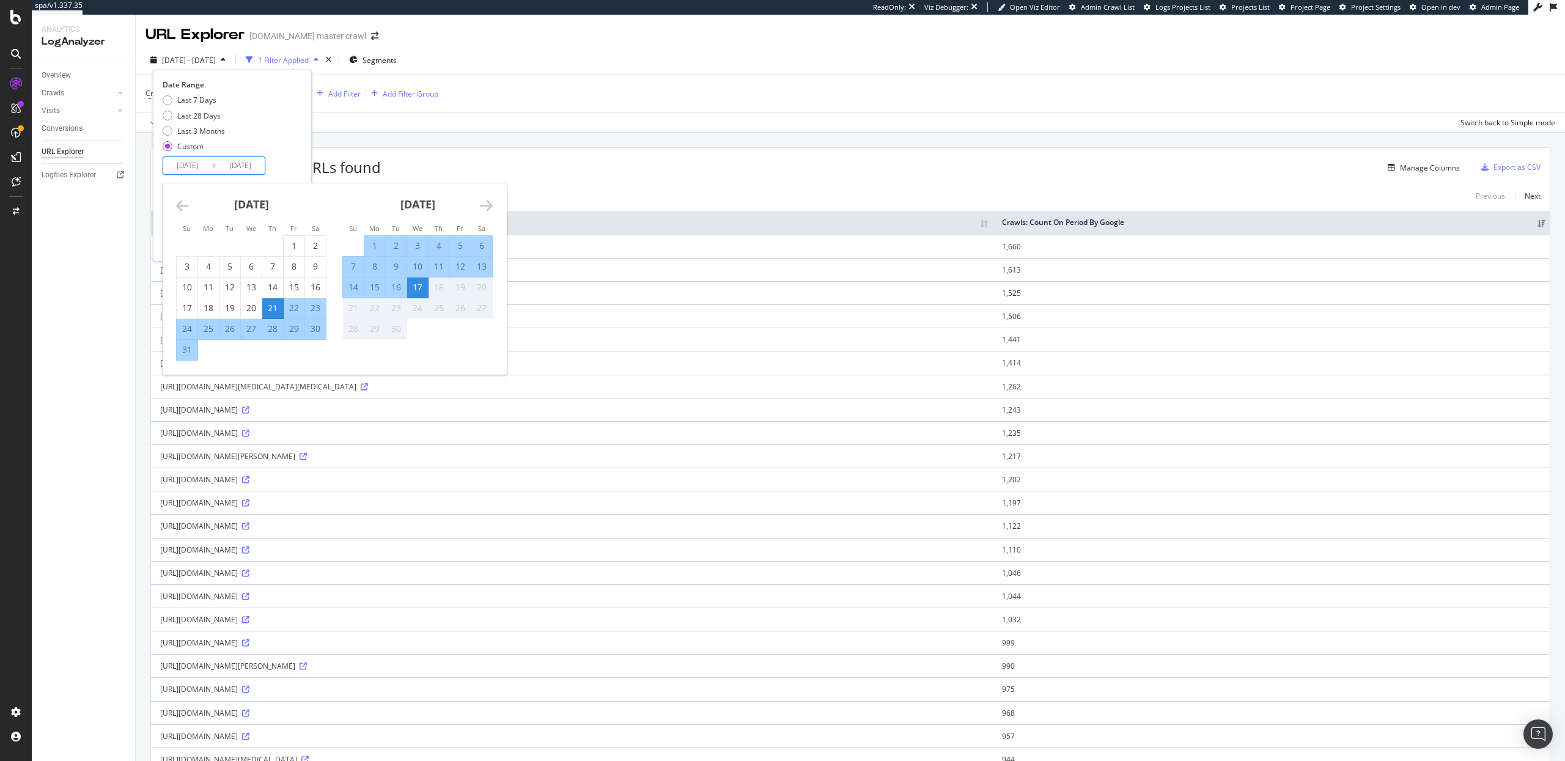
click at [397, 286] on div "16" at bounding box center [396, 287] width 21 height 12
type input "2025/09/16"
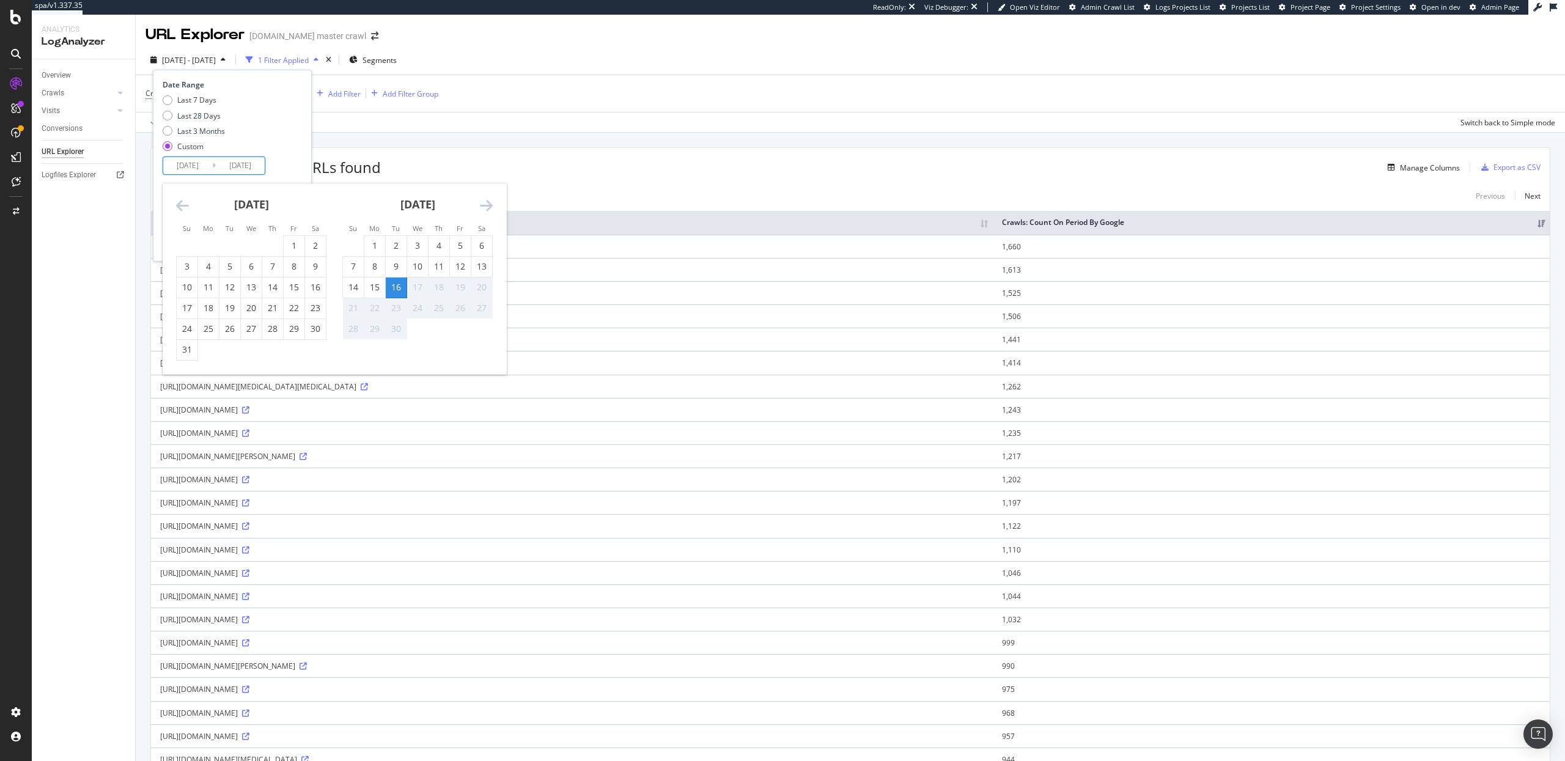
click at [416, 282] on div "17" at bounding box center [417, 287] width 21 height 12
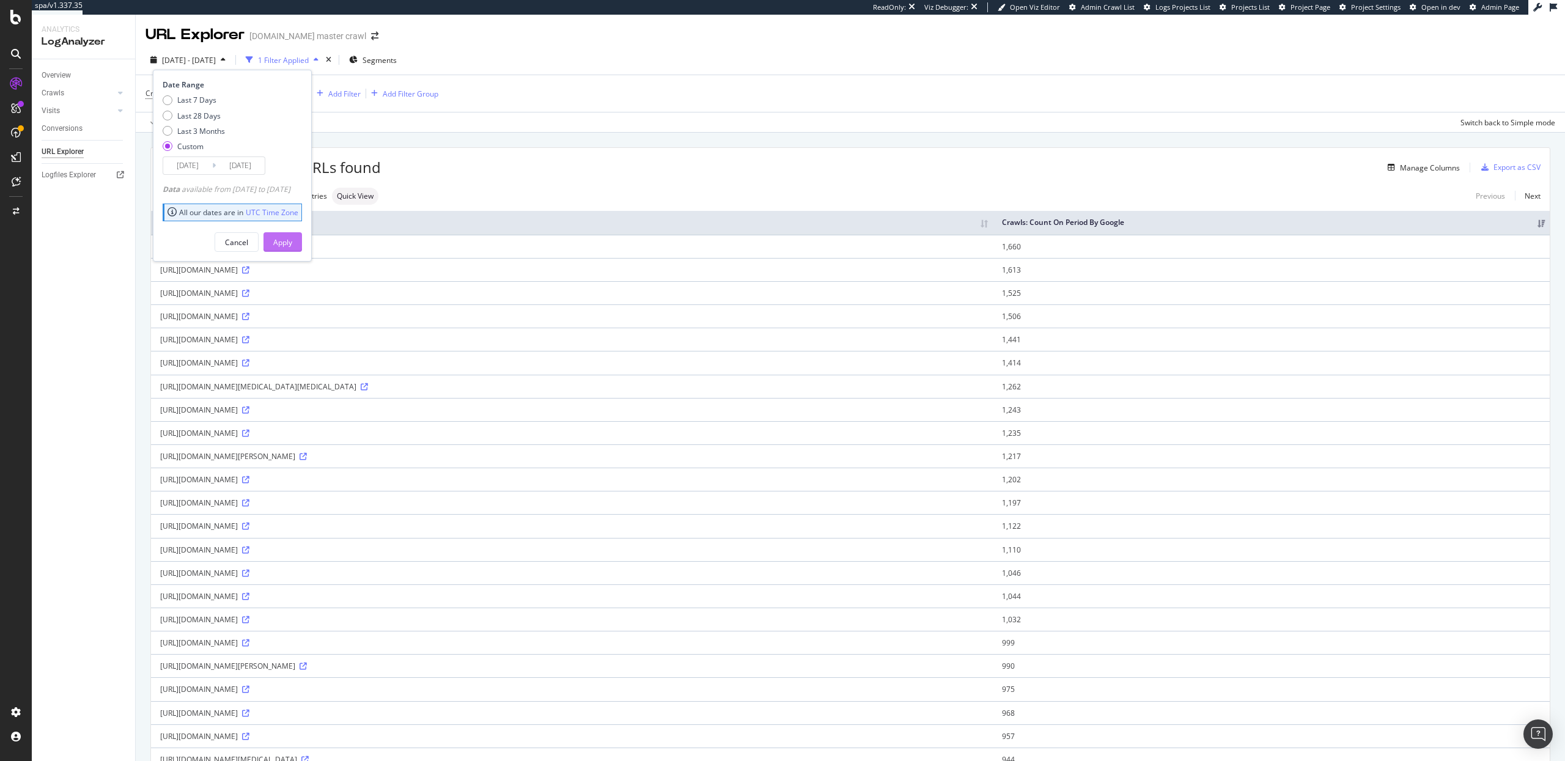
click at [292, 234] on div "Apply" at bounding box center [282, 242] width 19 height 18
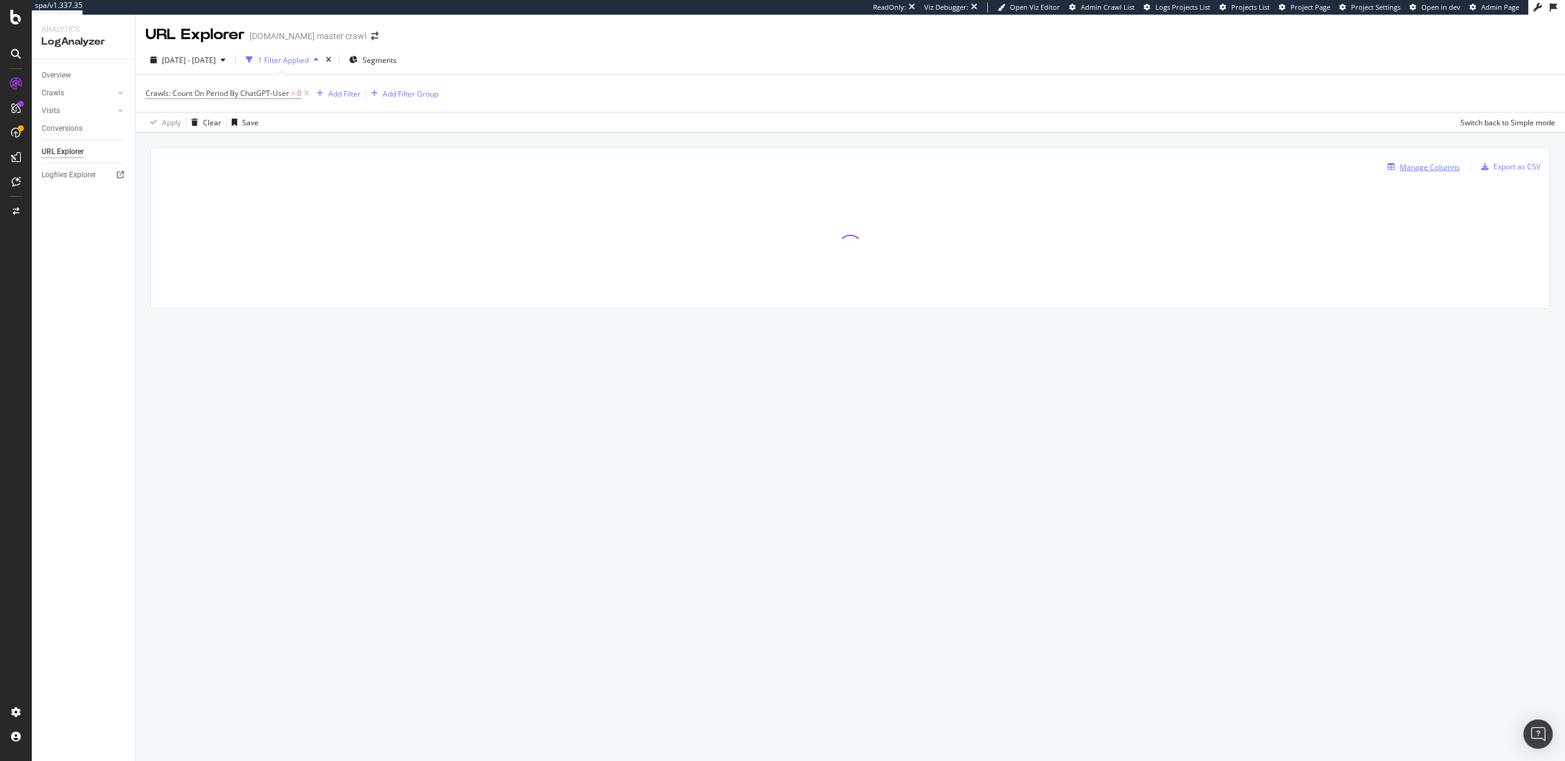
click at [1428, 169] on div "Manage Columns" at bounding box center [1430, 167] width 60 height 10
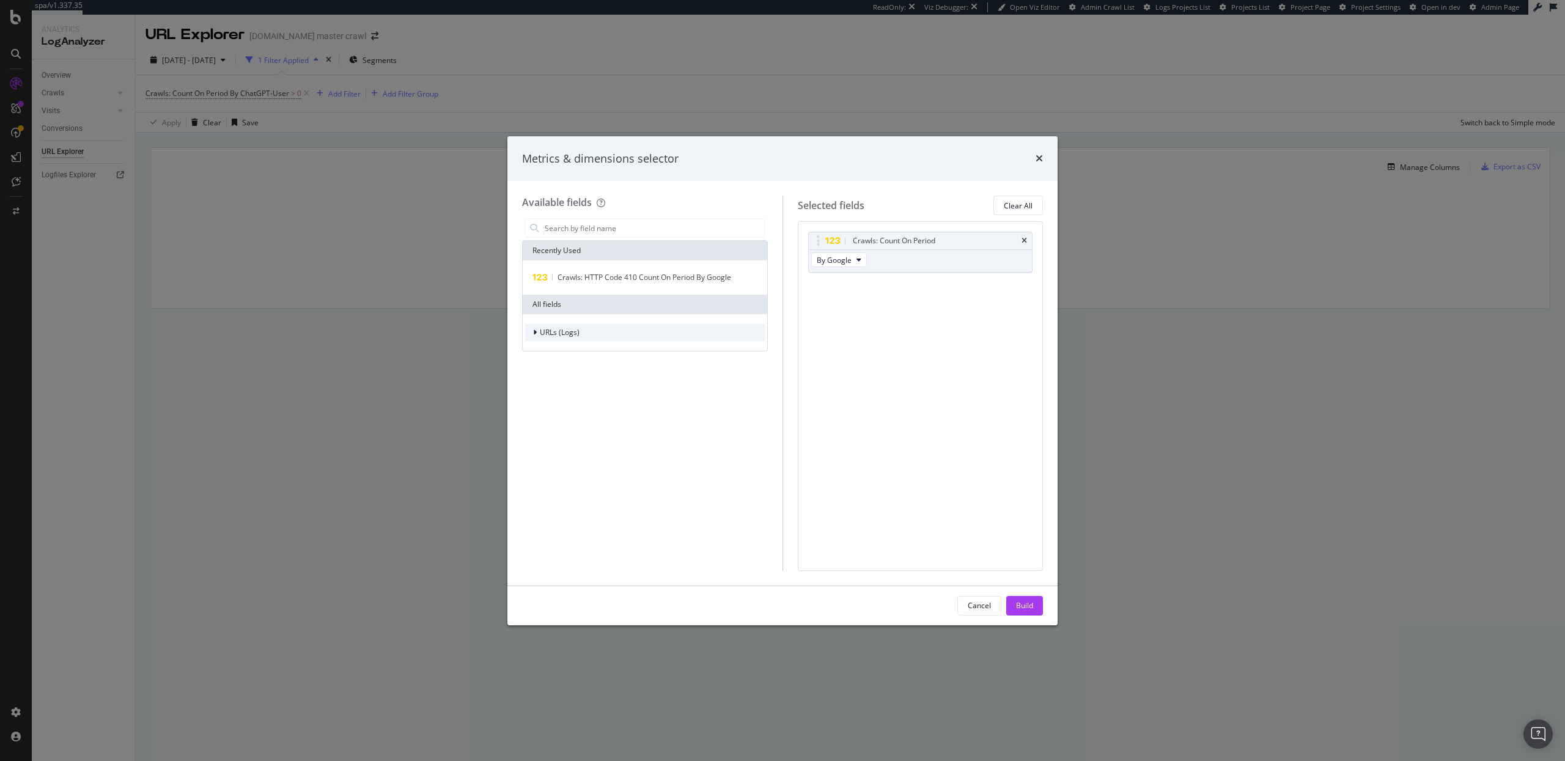
click at [570, 328] on span "URLs (Logs)" at bounding box center [560, 332] width 40 height 10
click at [572, 386] on div "Crawls" at bounding box center [645, 388] width 240 height 17
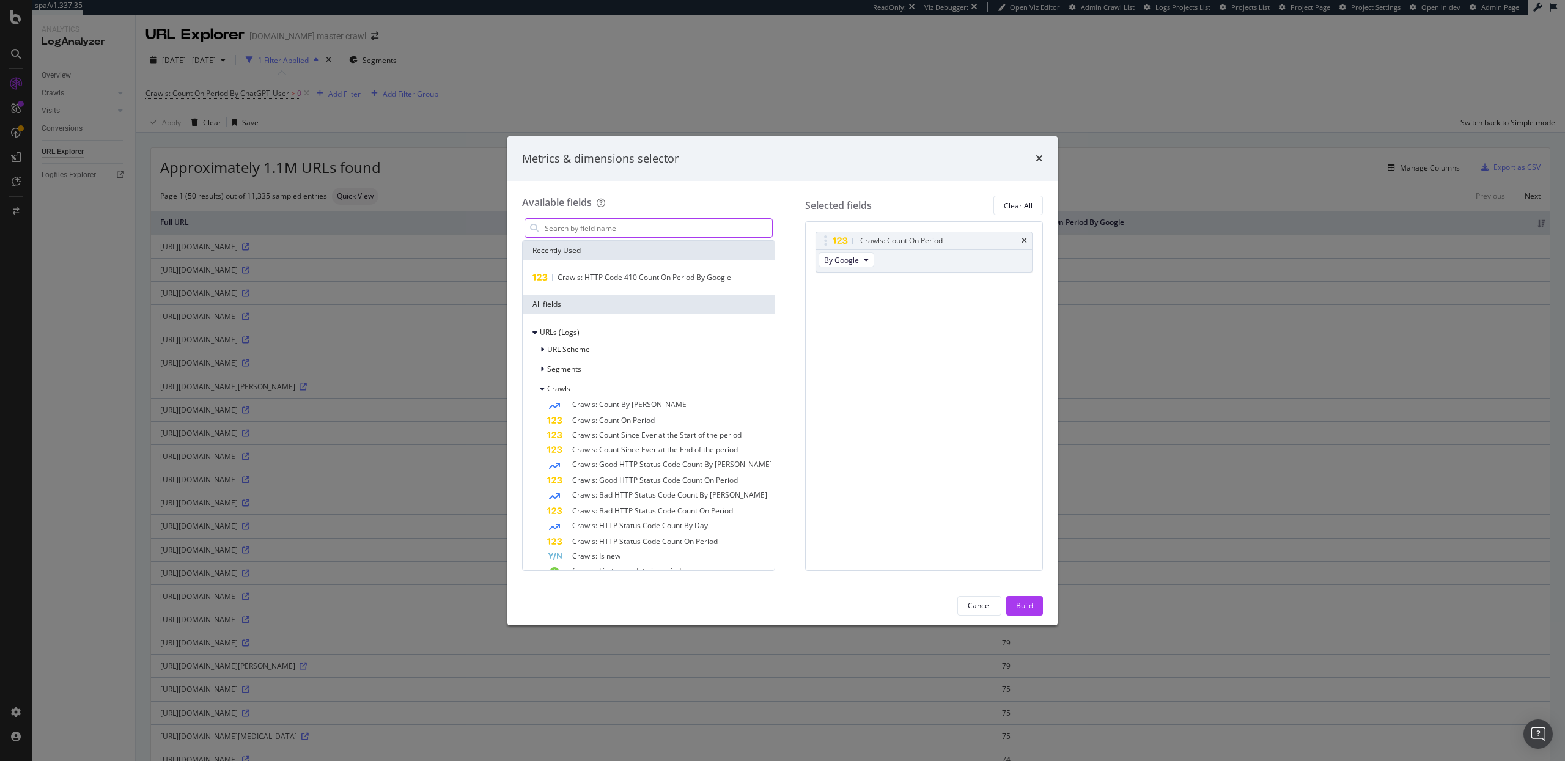
click at [598, 233] on input "modal" at bounding box center [658, 228] width 229 height 18
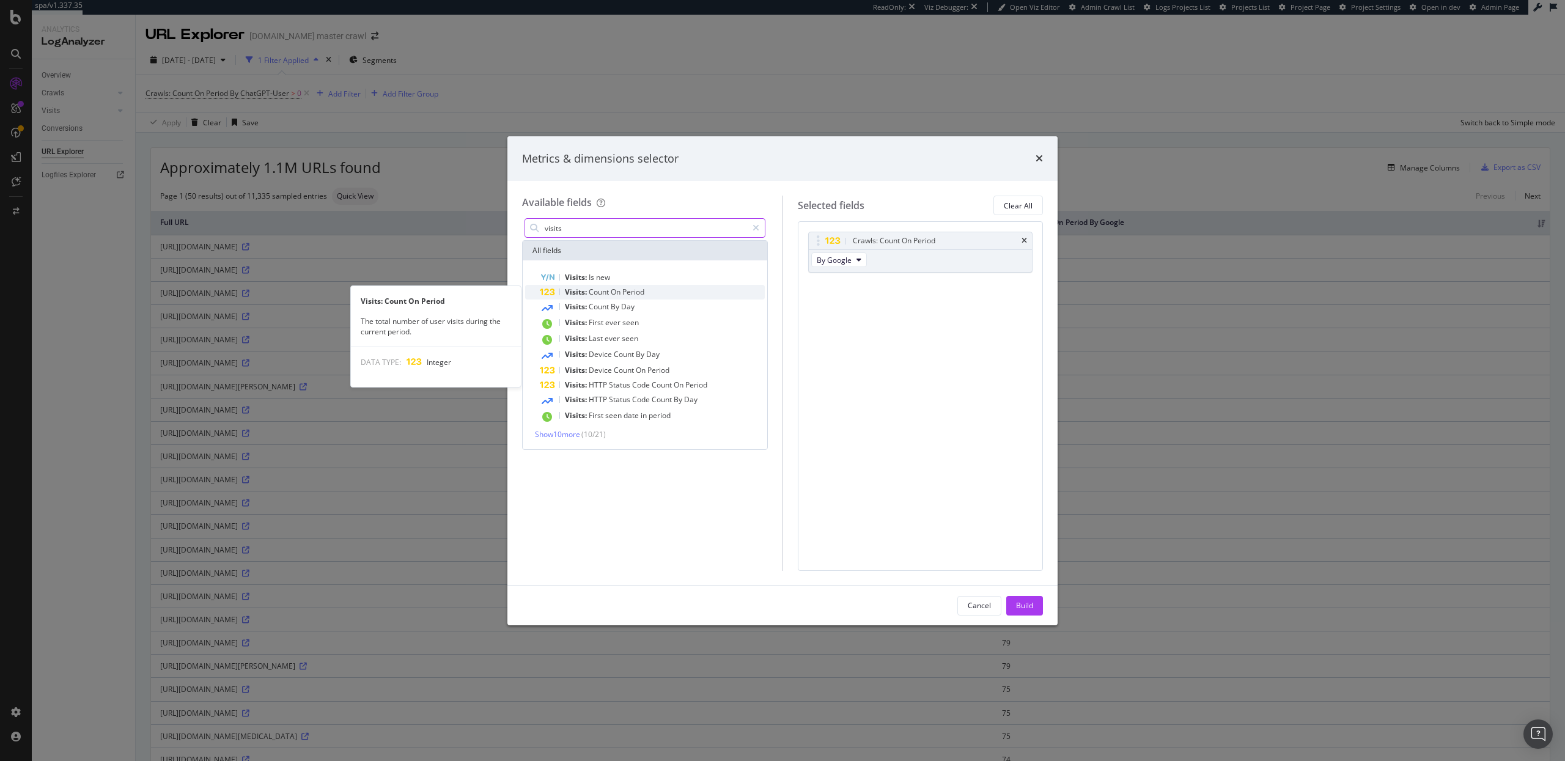
type input "visits"
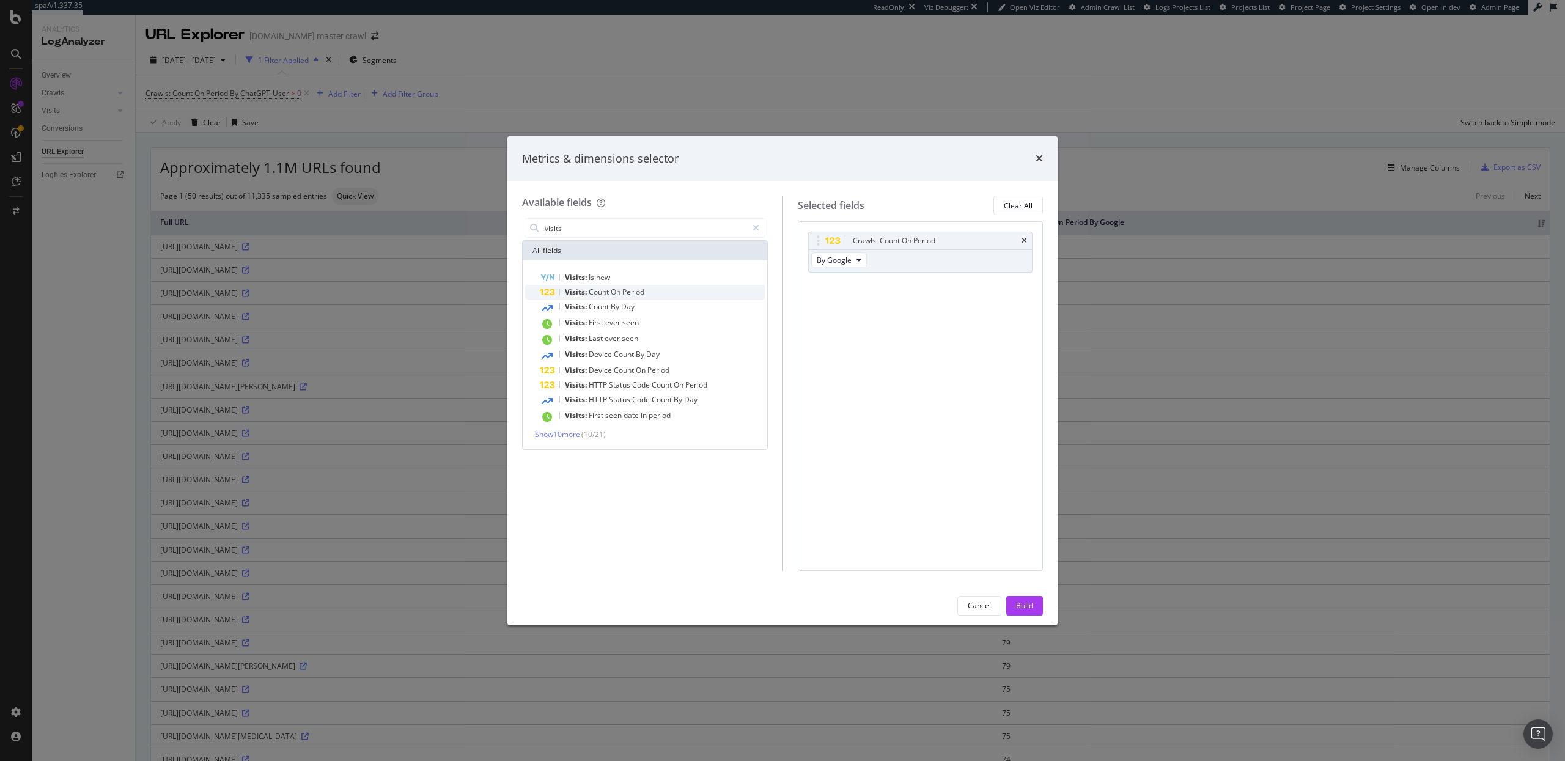
click at [630, 295] on span "Period" at bounding box center [633, 292] width 22 height 10
click at [817, 308] on span "By Google" at bounding box center [834, 306] width 35 height 10
click at [851, 375] on span "By OpenAI" at bounding box center [856, 372] width 68 height 11
click at [857, 259] on icon "modal" at bounding box center [859, 259] width 5 height 7
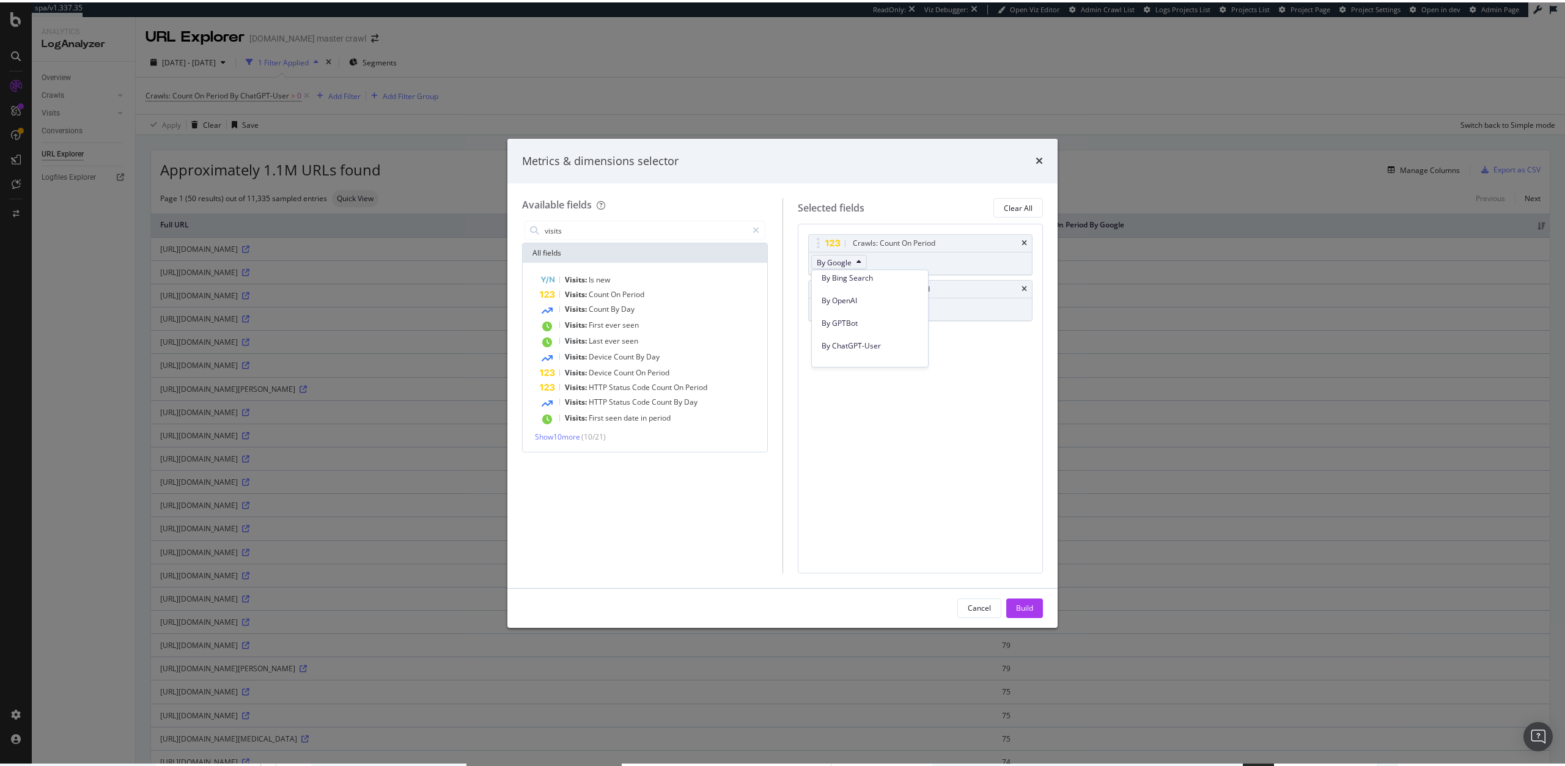
scroll to position [328, 0]
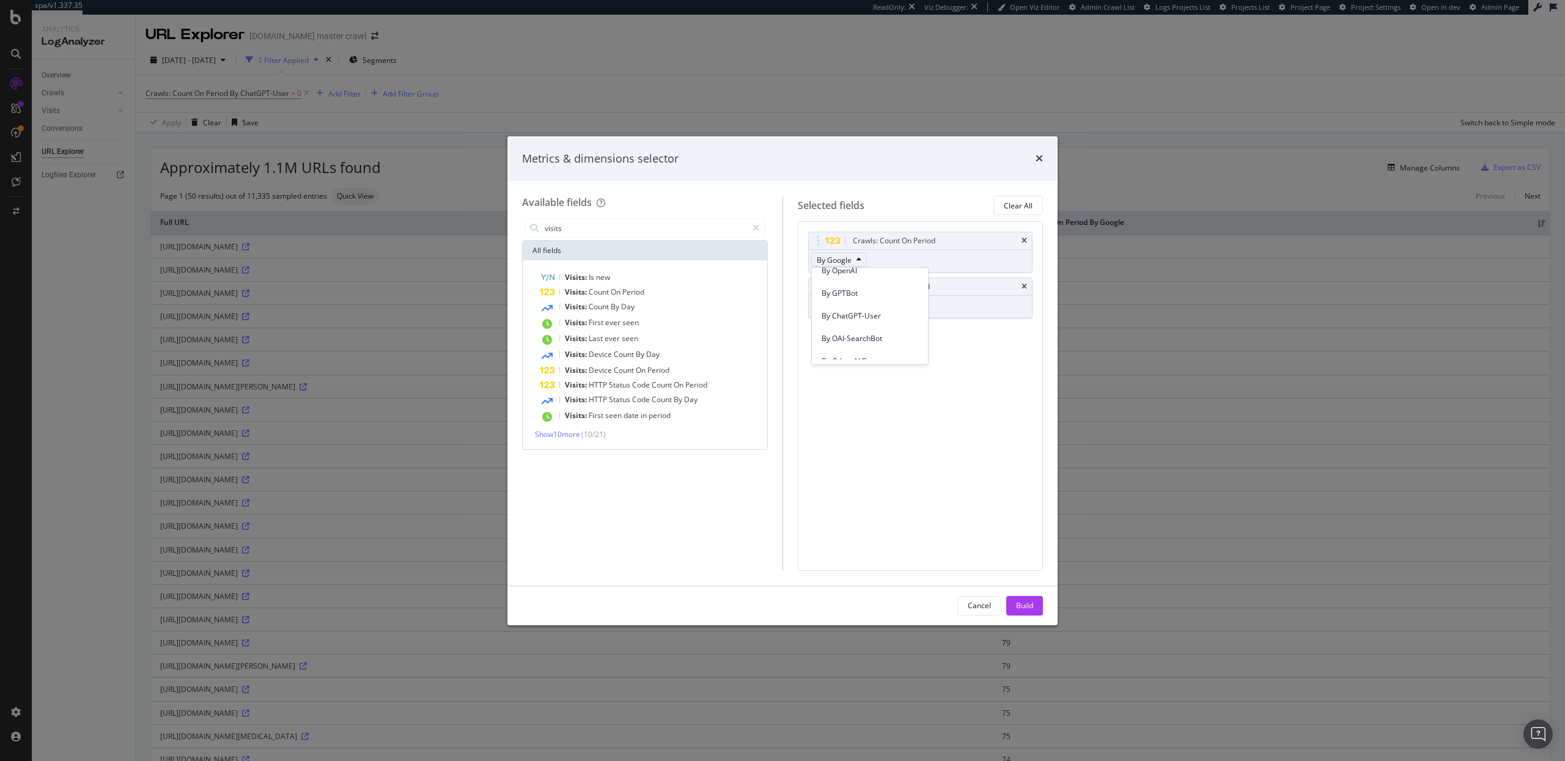
click at [862, 316] on span "By ChatGPT-User" at bounding box center [870, 316] width 97 height 11
click at [1032, 608] on div "Build" at bounding box center [1024, 605] width 17 height 10
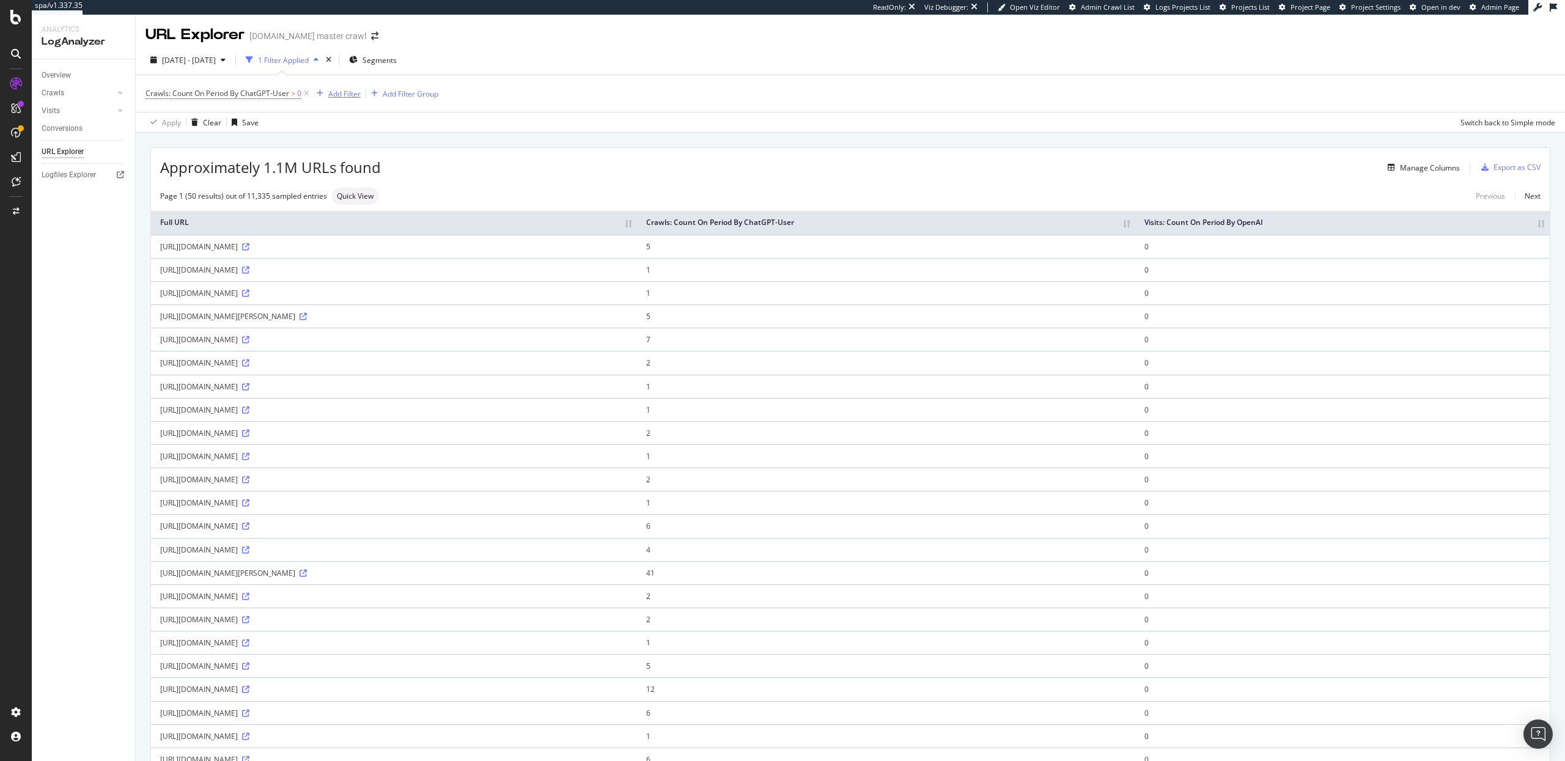
click at [341, 94] on div "Add Filter" at bounding box center [344, 94] width 32 height 10
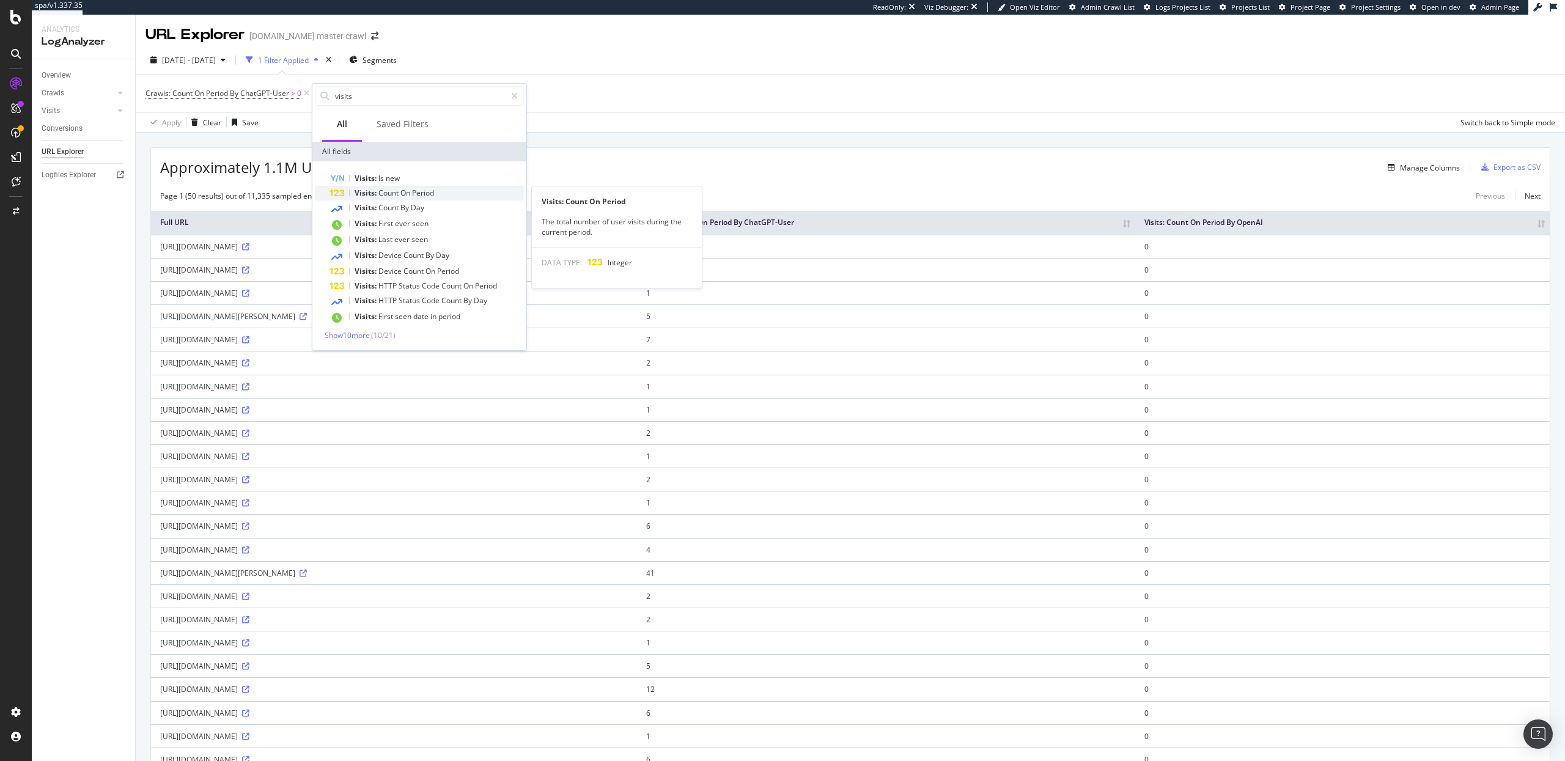
type input "visits"
click at [402, 189] on span "On" at bounding box center [407, 193] width 12 height 10
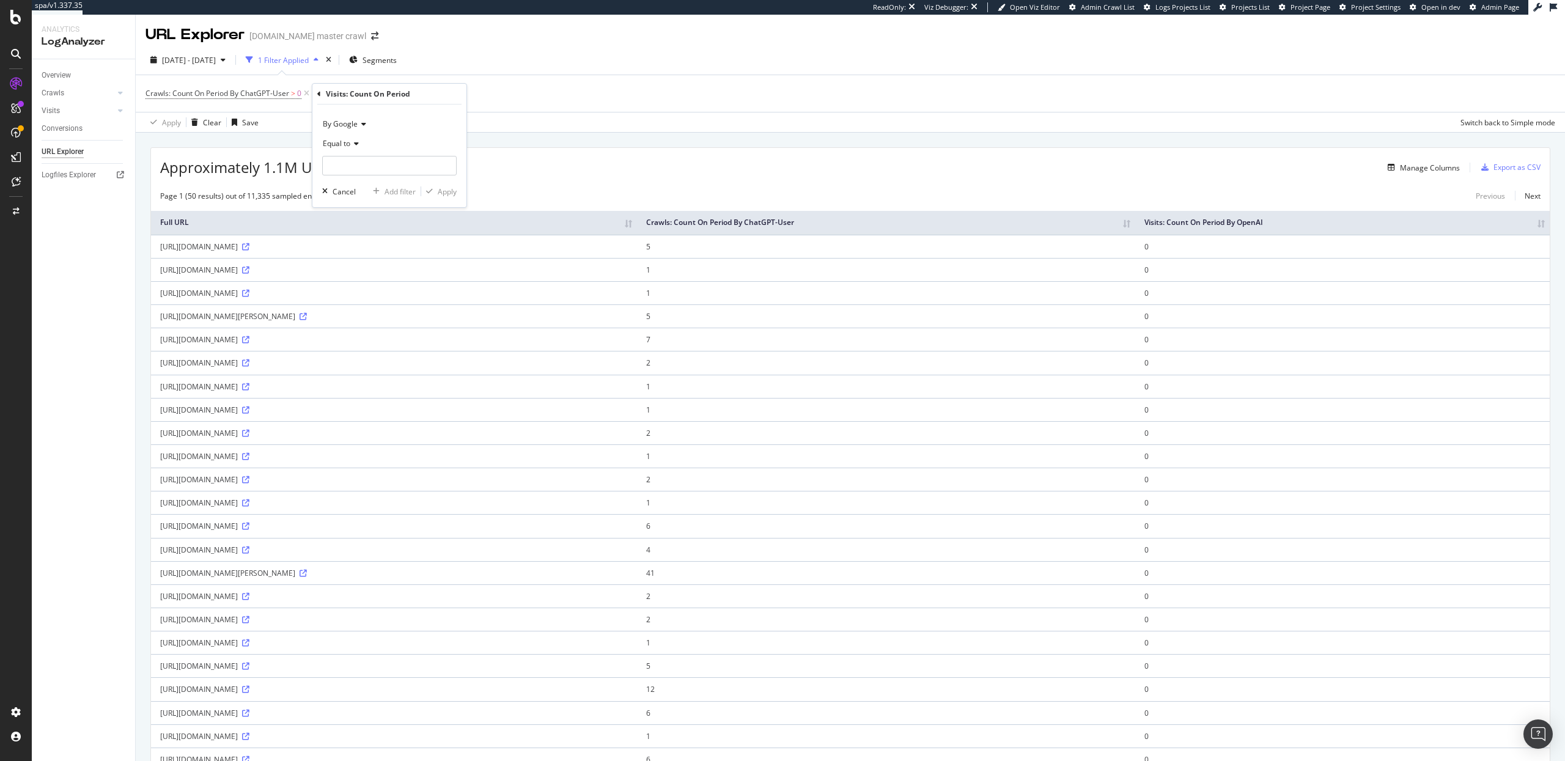
click at [355, 142] on icon at bounding box center [354, 143] width 9 height 7
click at [351, 123] on span "By Google" at bounding box center [340, 124] width 35 height 10
click at [350, 176] on span "By OpenAI" at bounding box center [345, 181] width 35 height 10
click at [352, 147] on div "Equal to" at bounding box center [389, 144] width 135 height 20
click at [355, 238] on div "Greater than" at bounding box center [390, 232] width 131 height 16
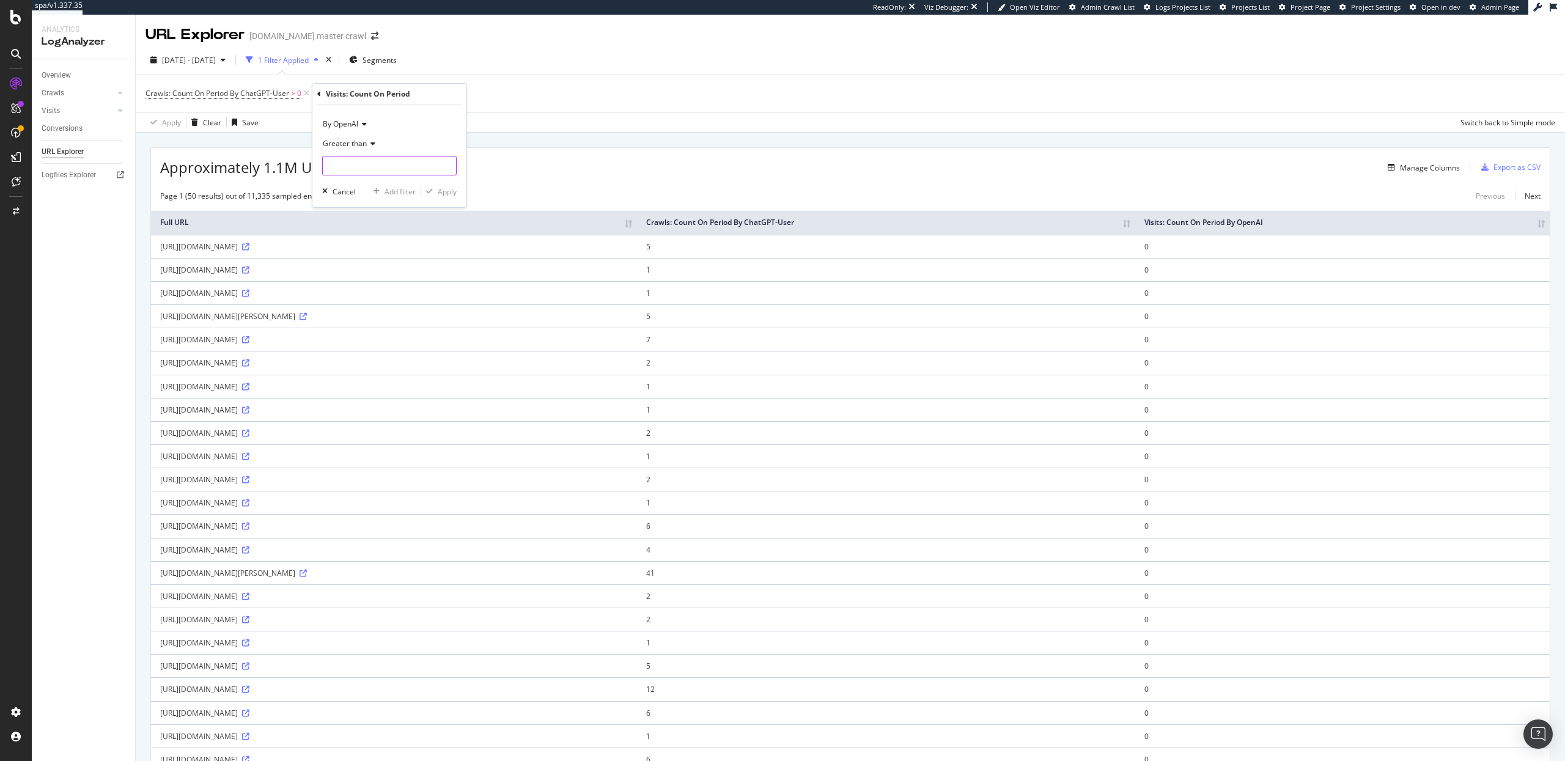
click at [350, 169] on input "number" at bounding box center [389, 166] width 135 height 20
type input "0"
click at [445, 193] on div "Apply" at bounding box center [447, 191] width 19 height 10
click at [1539, 227] on th "Visits: Count On Period By OpenAI" at bounding box center [1342, 223] width 415 height 24
click at [1543, 225] on th "Visits: Count On Period By OpenAI" at bounding box center [1362, 223] width 375 height 24
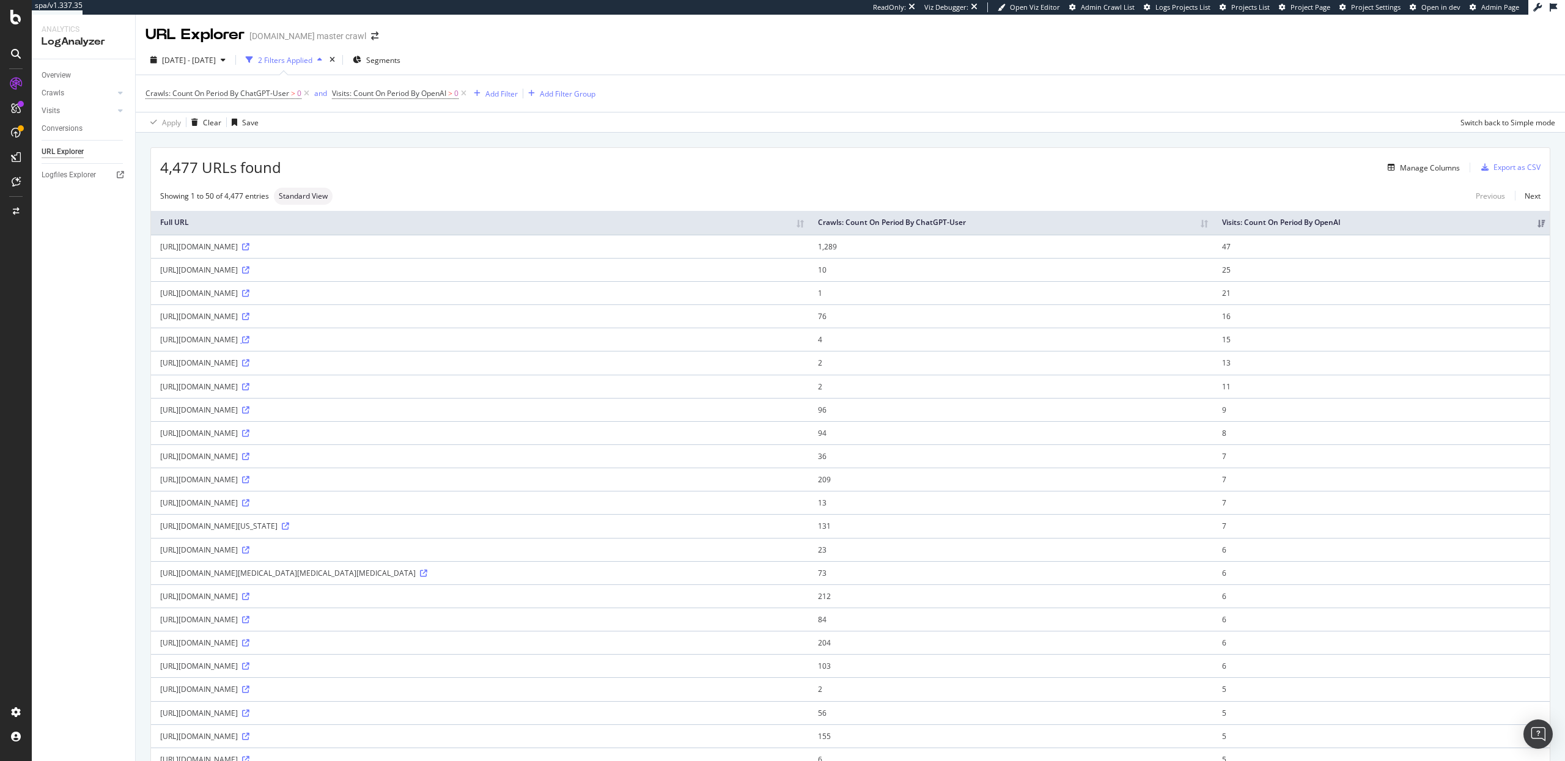
click at [249, 339] on icon at bounding box center [245, 339] width 7 height 7
click at [1213, 227] on th "Crawls: Count On Period By ChatGPT-User" at bounding box center [1011, 223] width 404 height 24
click at [1135, 225] on th "Crawls: Count On Period By ChatGPT-User" at bounding box center [886, 223] width 498 height 24
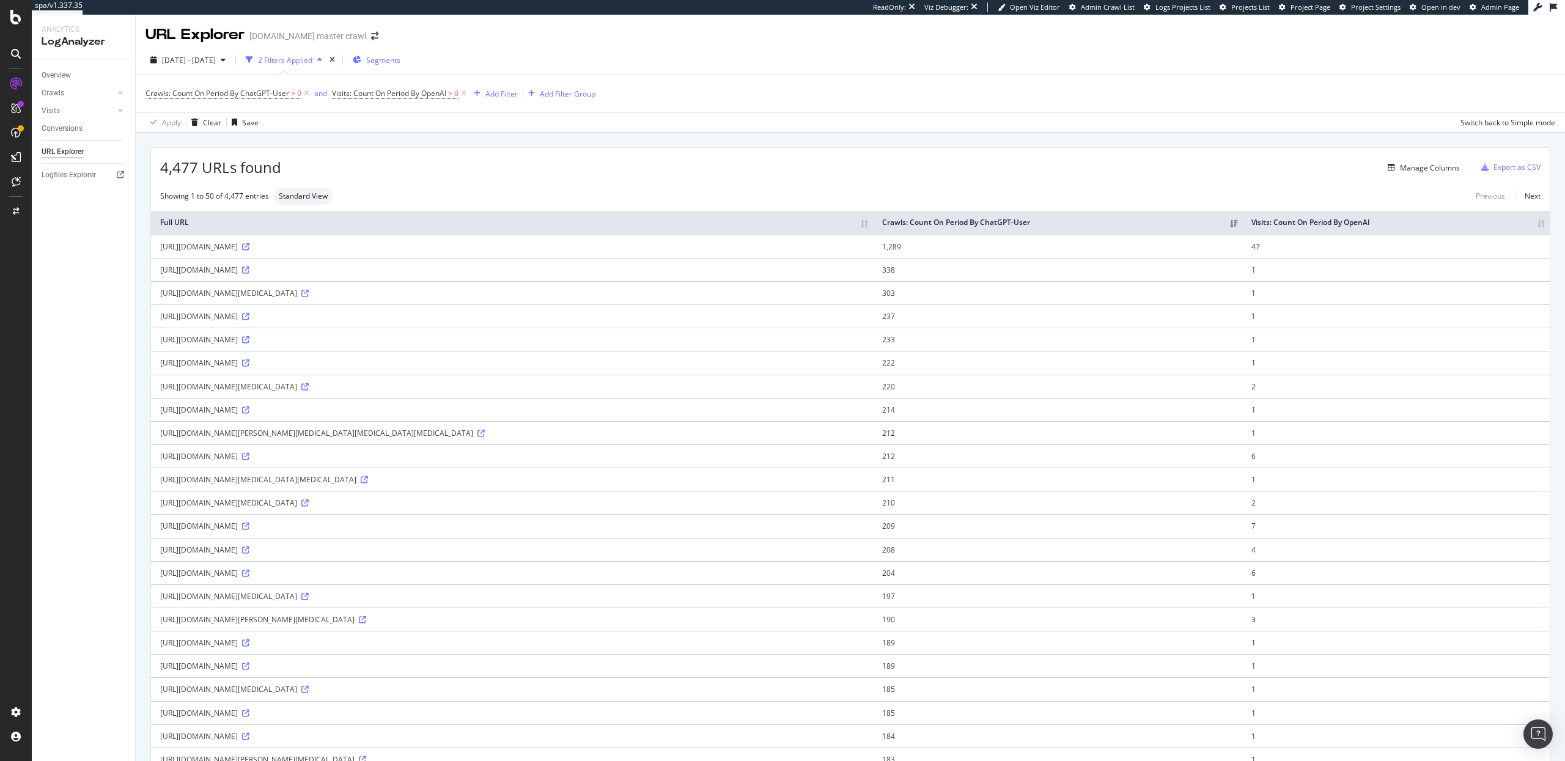
click at [401, 64] on span "Segments" at bounding box center [383, 60] width 34 height 10
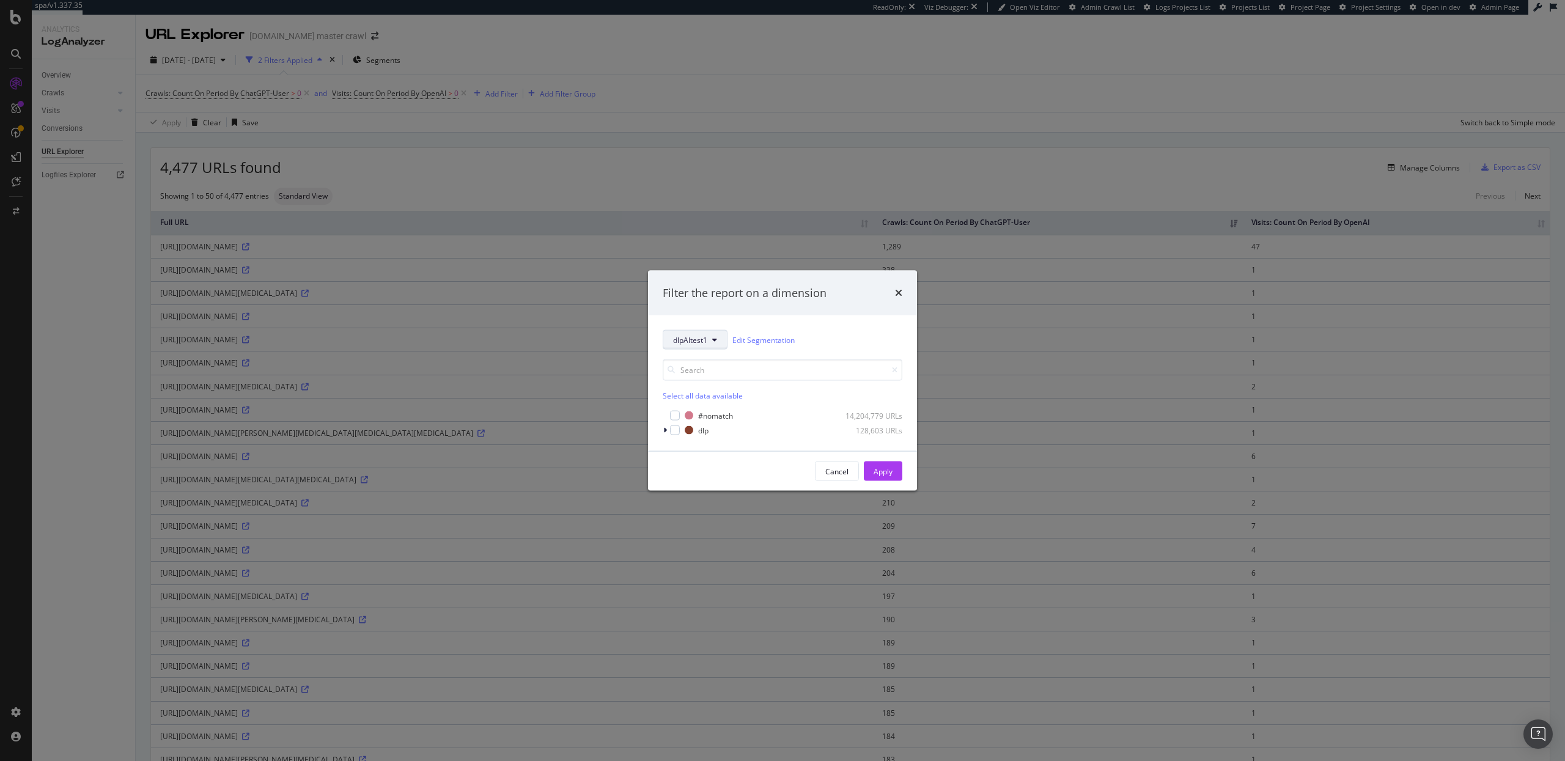
click at [696, 342] on span "dlpAItest1" at bounding box center [690, 339] width 34 height 10
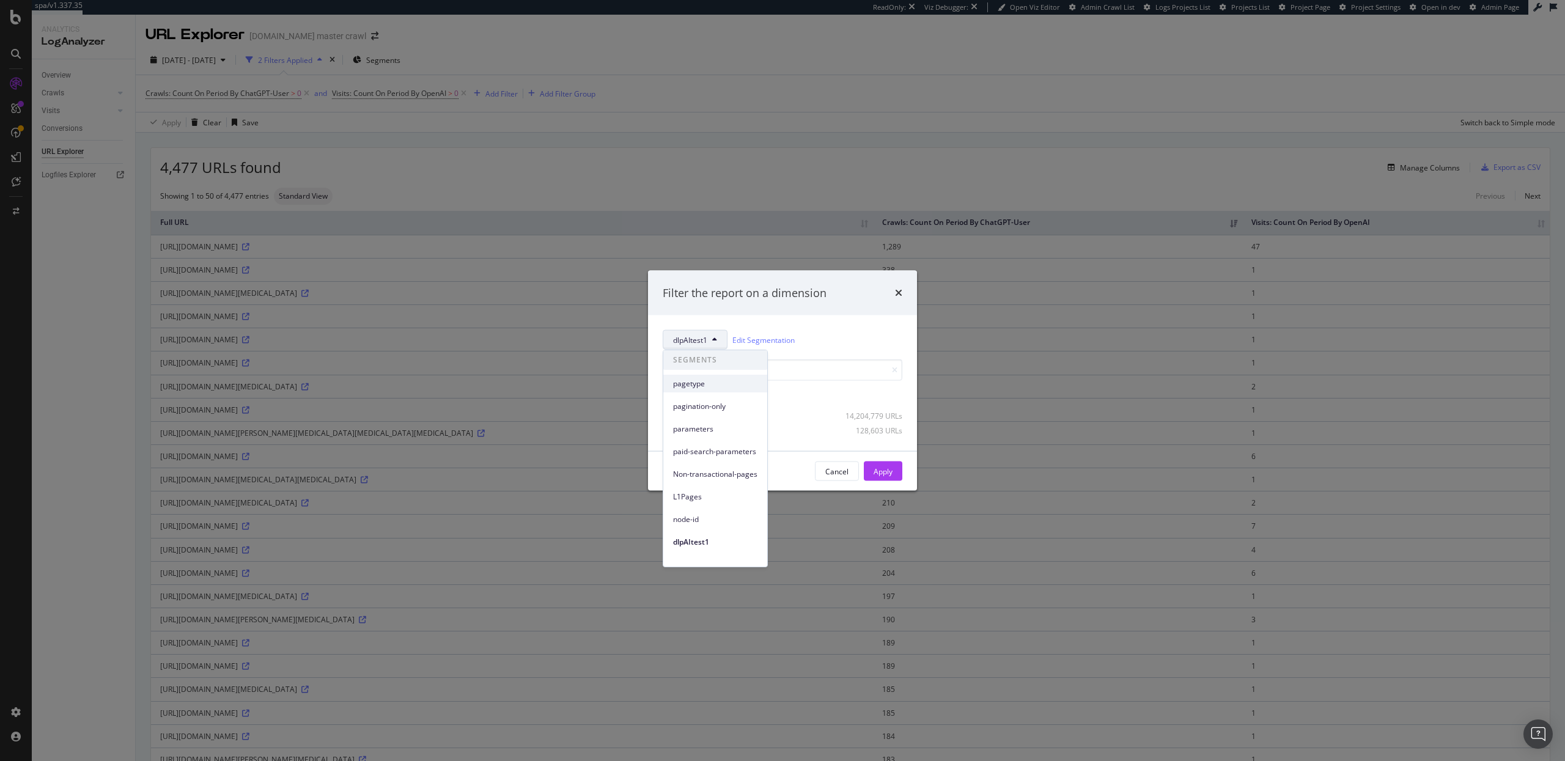
click at [704, 382] on span "pagetype" at bounding box center [715, 383] width 84 height 11
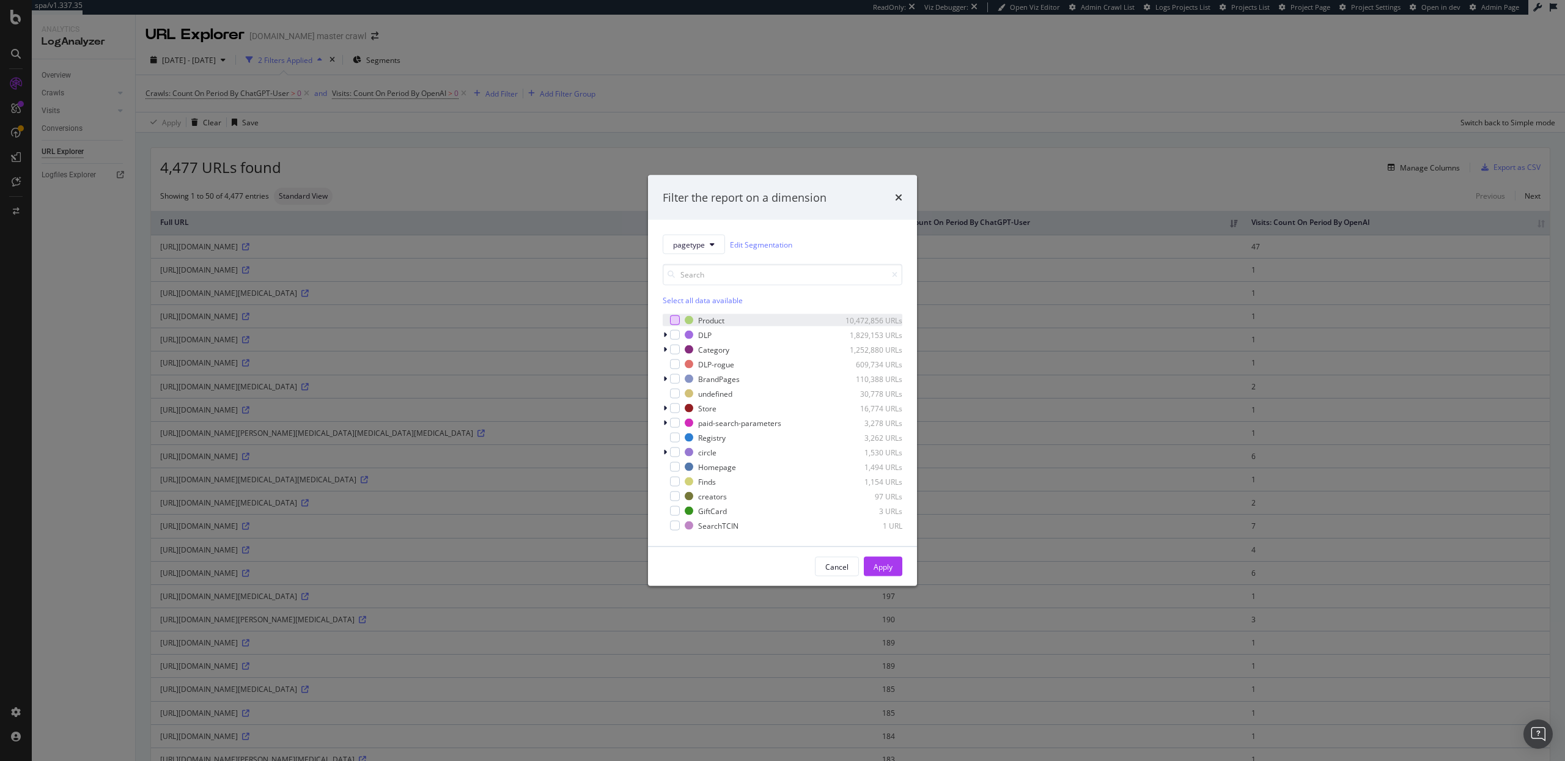
click at [676, 322] on div "modal" at bounding box center [675, 321] width 10 height 10
click at [898, 573] on button "Apply" at bounding box center [883, 567] width 39 height 20
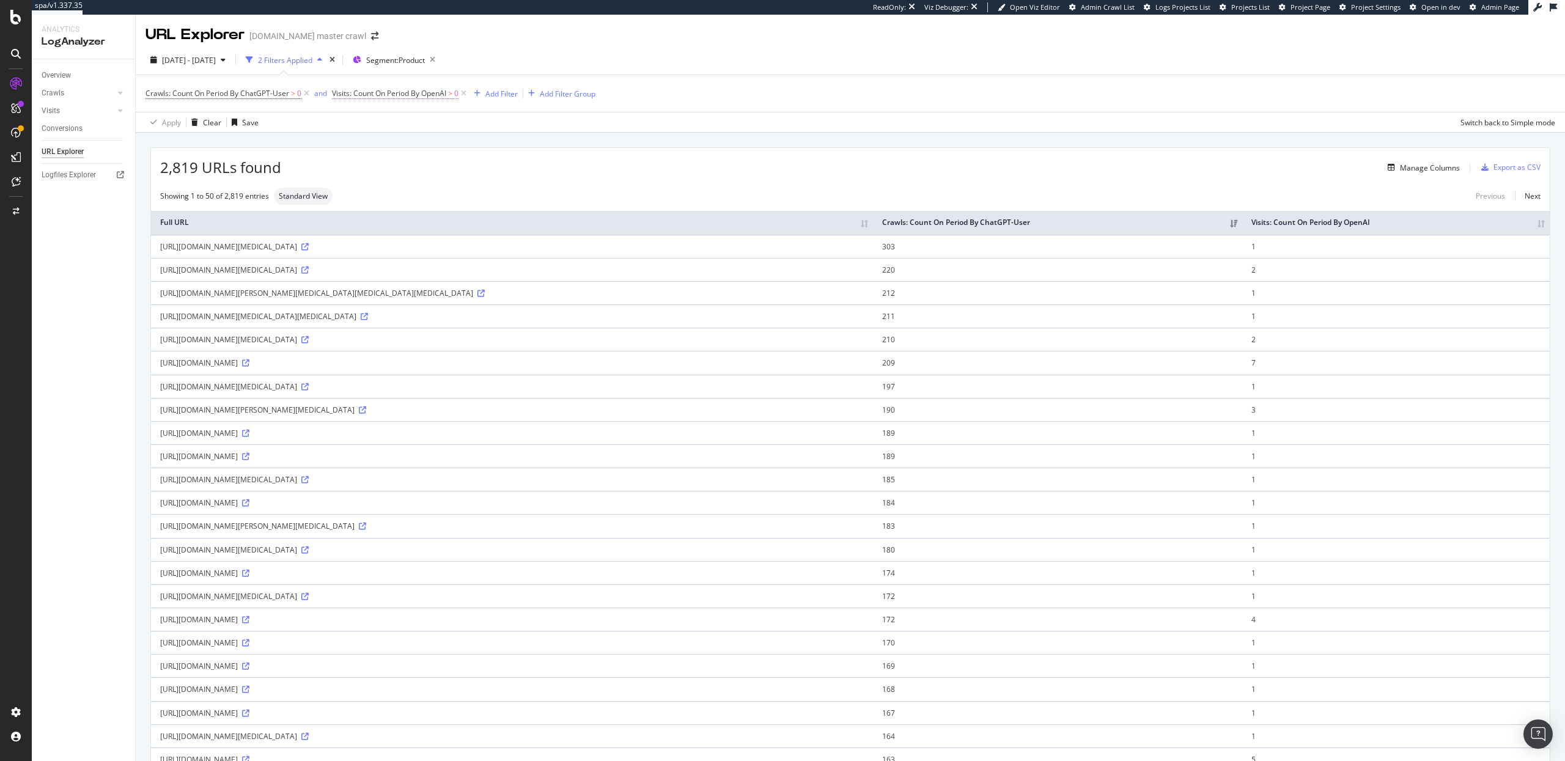
click at [364, 90] on span "Visits: Count On Period By OpenAI" at bounding box center [389, 93] width 114 height 10
click at [347, 163] on input "0" at bounding box center [409, 164] width 135 height 20
type input "10"
click at [451, 190] on icon "button" at bounding box center [449, 189] width 7 height 7
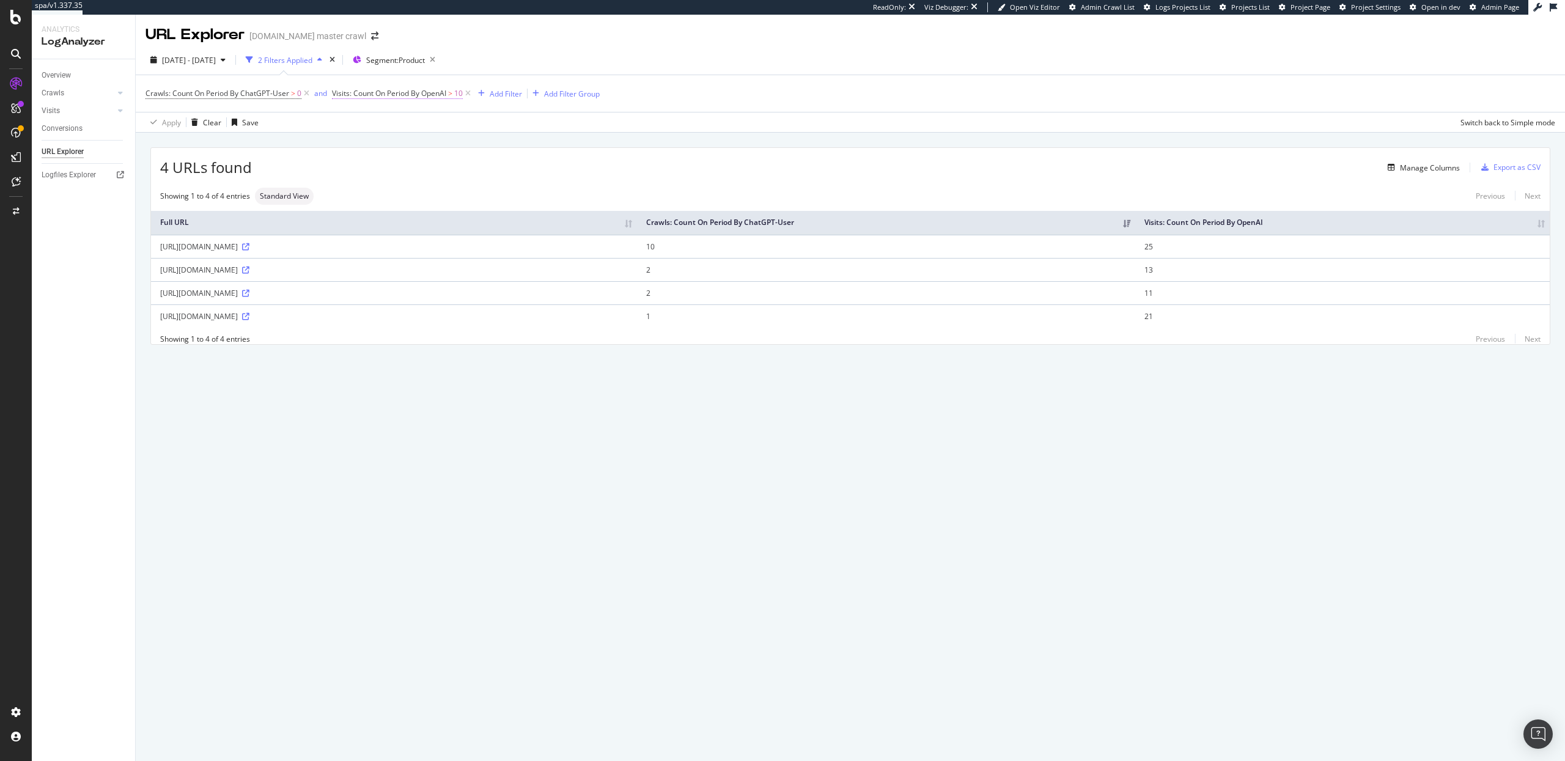
click at [432, 95] on span "Visits: Count On Period By OpenAI" at bounding box center [389, 93] width 114 height 10
click at [369, 165] on input "10" at bounding box center [409, 164] width 135 height 20
type input "1"
type input "5"
click at [473, 194] on div "Apply" at bounding box center [467, 190] width 19 height 10
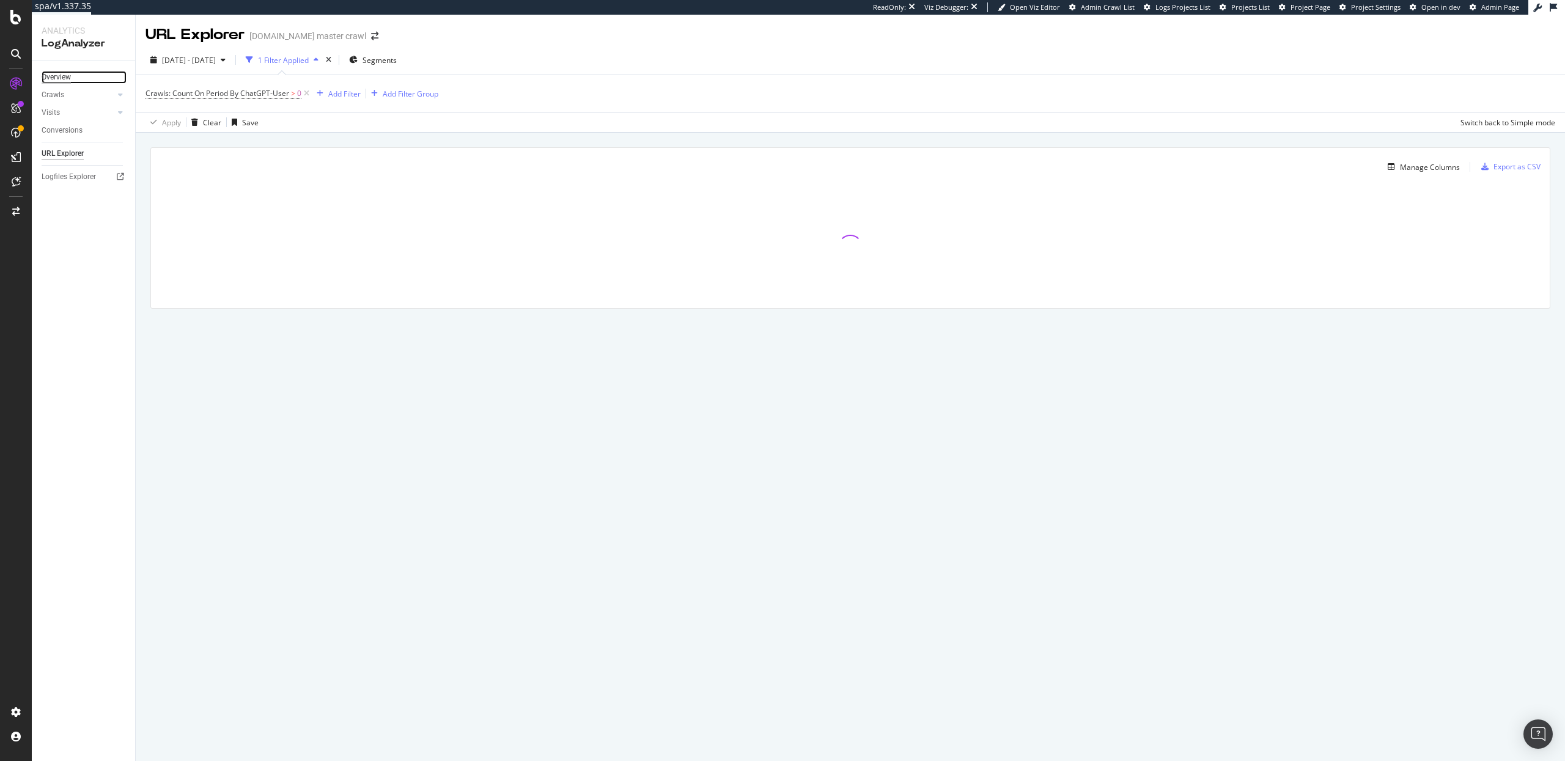
click at [62, 76] on div "Overview" at bounding box center [56, 77] width 29 height 13
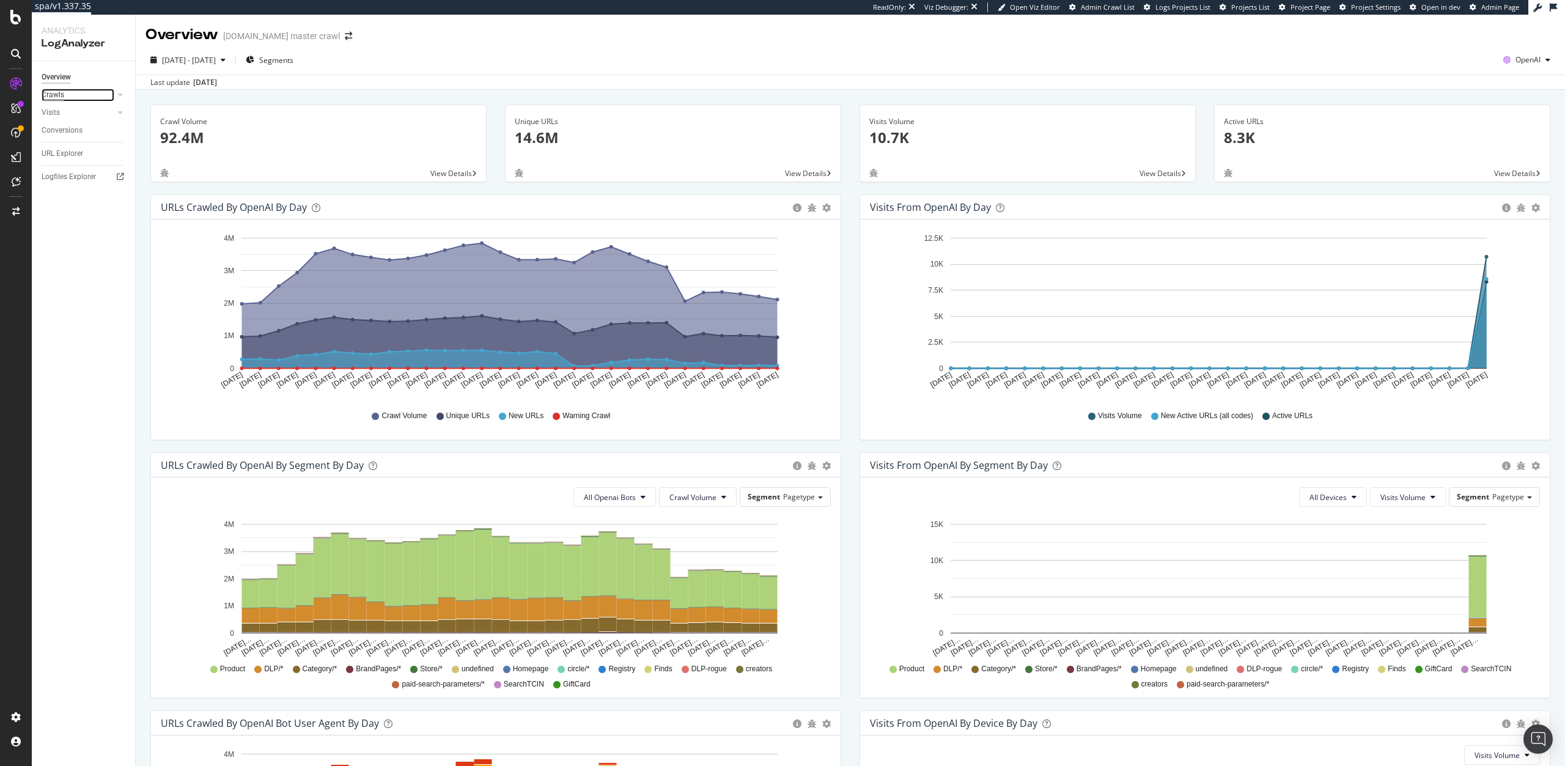
click at [53, 94] on div "Crawls" at bounding box center [53, 95] width 23 height 13
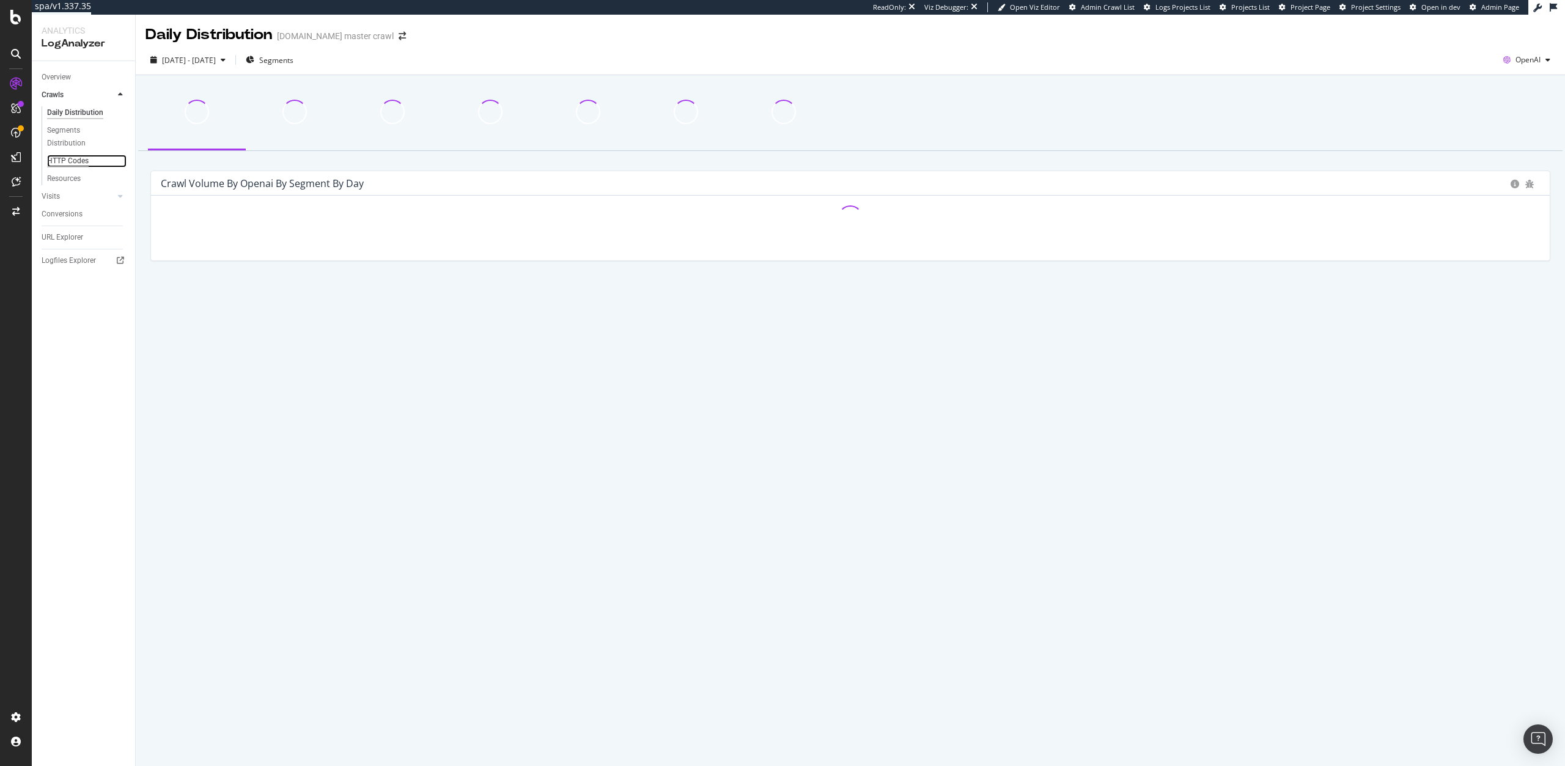
click at [64, 161] on div "HTTP Codes" at bounding box center [68, 161] width 42 height 13
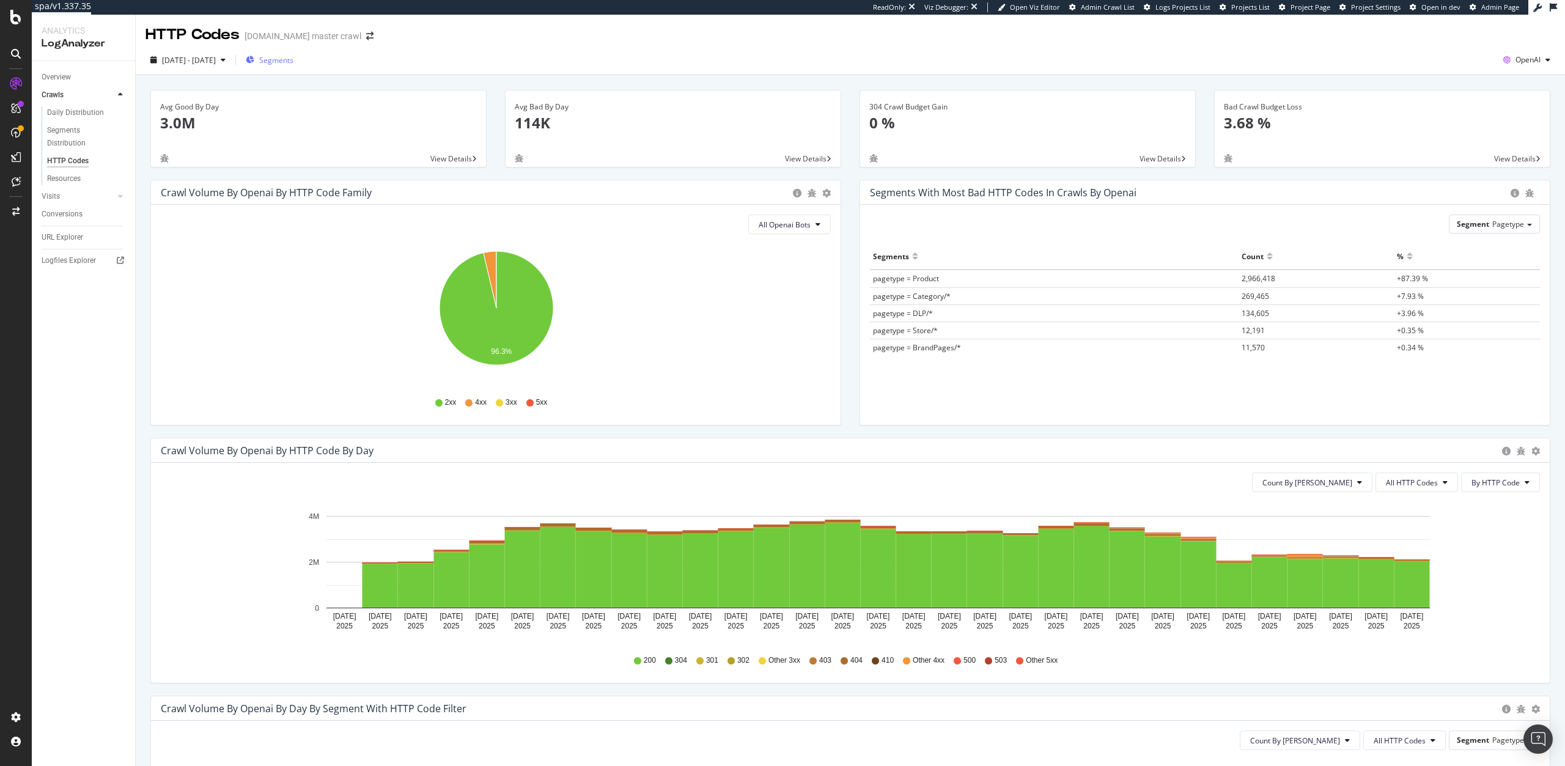
click at [294, 55] on span "Segments" at bounding box center [276, 60] width 34 height 10
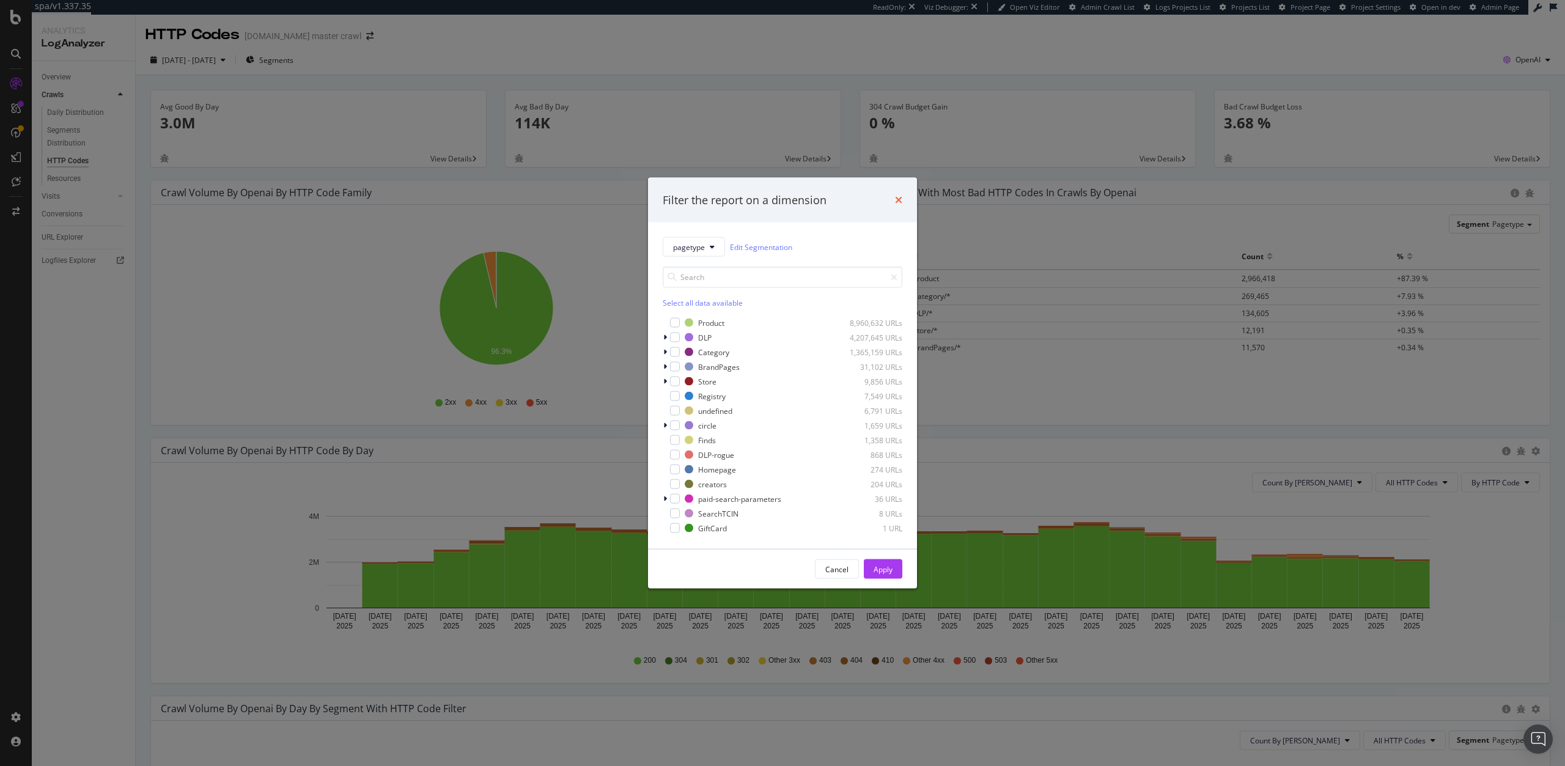
click at [898, 199] on icon "times" at bounding box center [898, 200] width 7 height 10
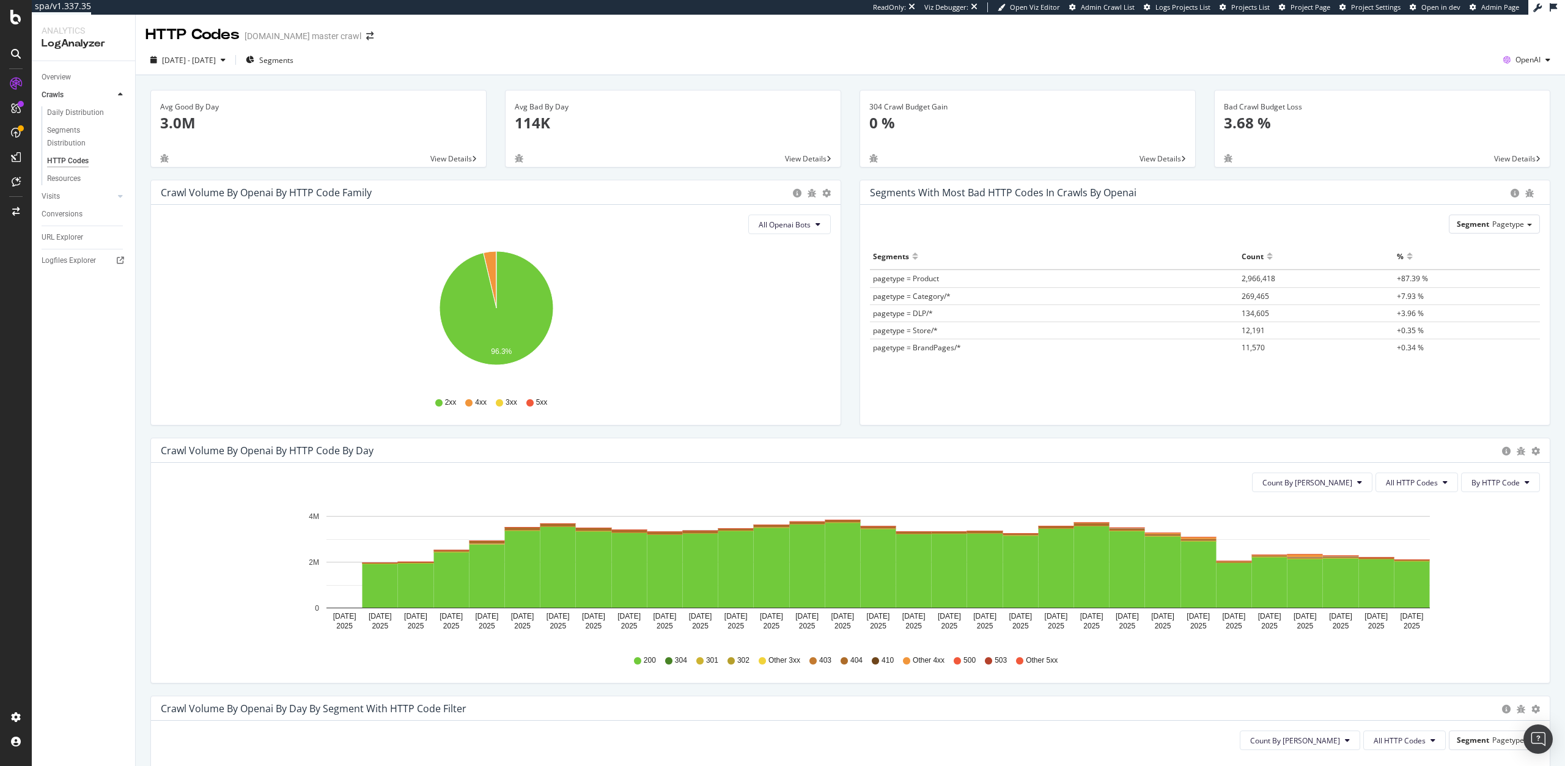
click at [1249, 279] on span "2,966,418" at bounding box center [1259, 278] width 34 height 10
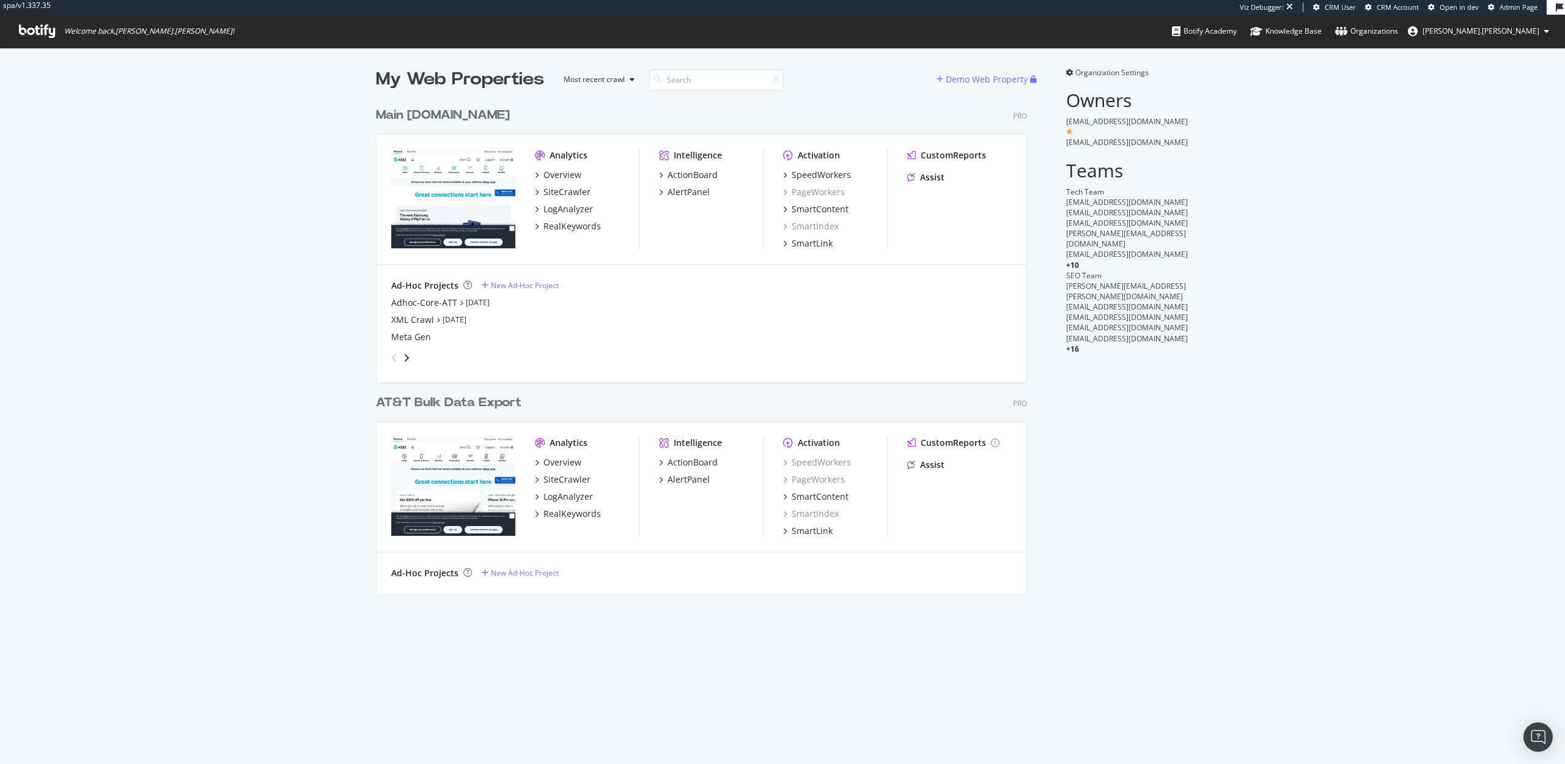
scroll to position [501, 661]
click at [561, 192] on div "SiteCrawler" at bounding box center [567, 192] width 47 height 12
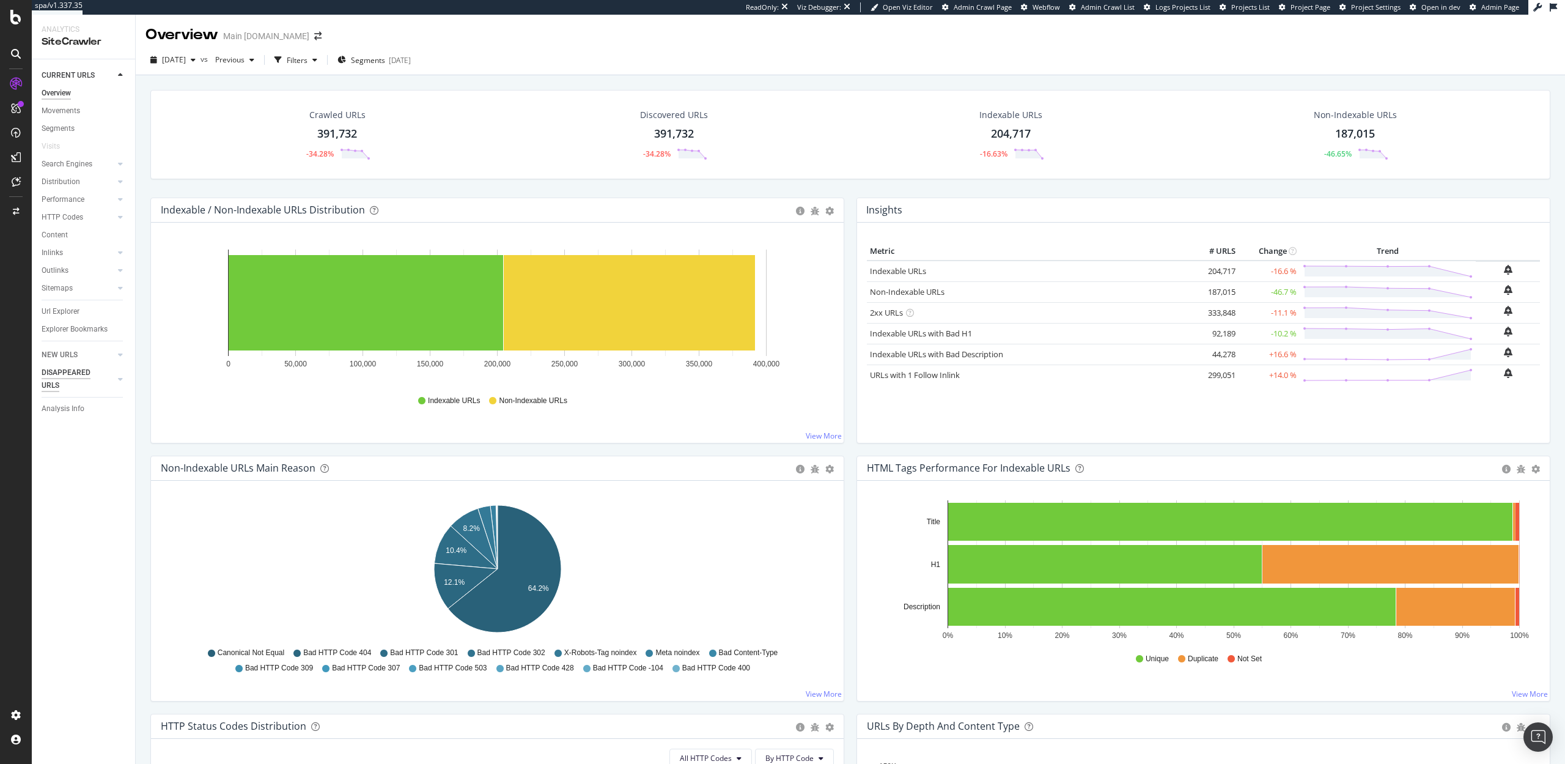
click at [64, 377] on div "DISAPPEARED URLS" at bounding box center [73, 379] width 62 height 26
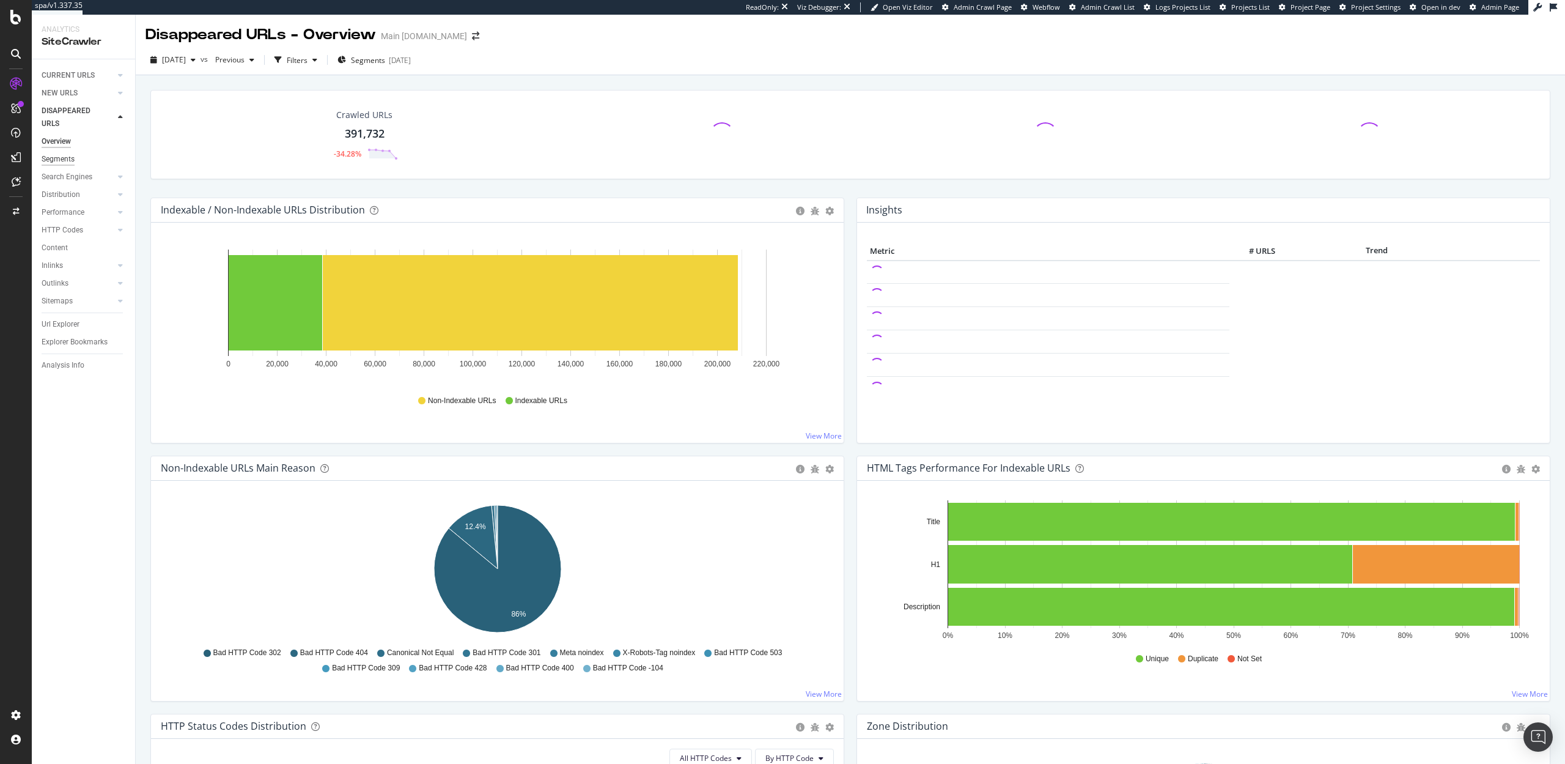
click at [59, 161] on div "Segments" at bounding box center [58, 159] width 33 height 13
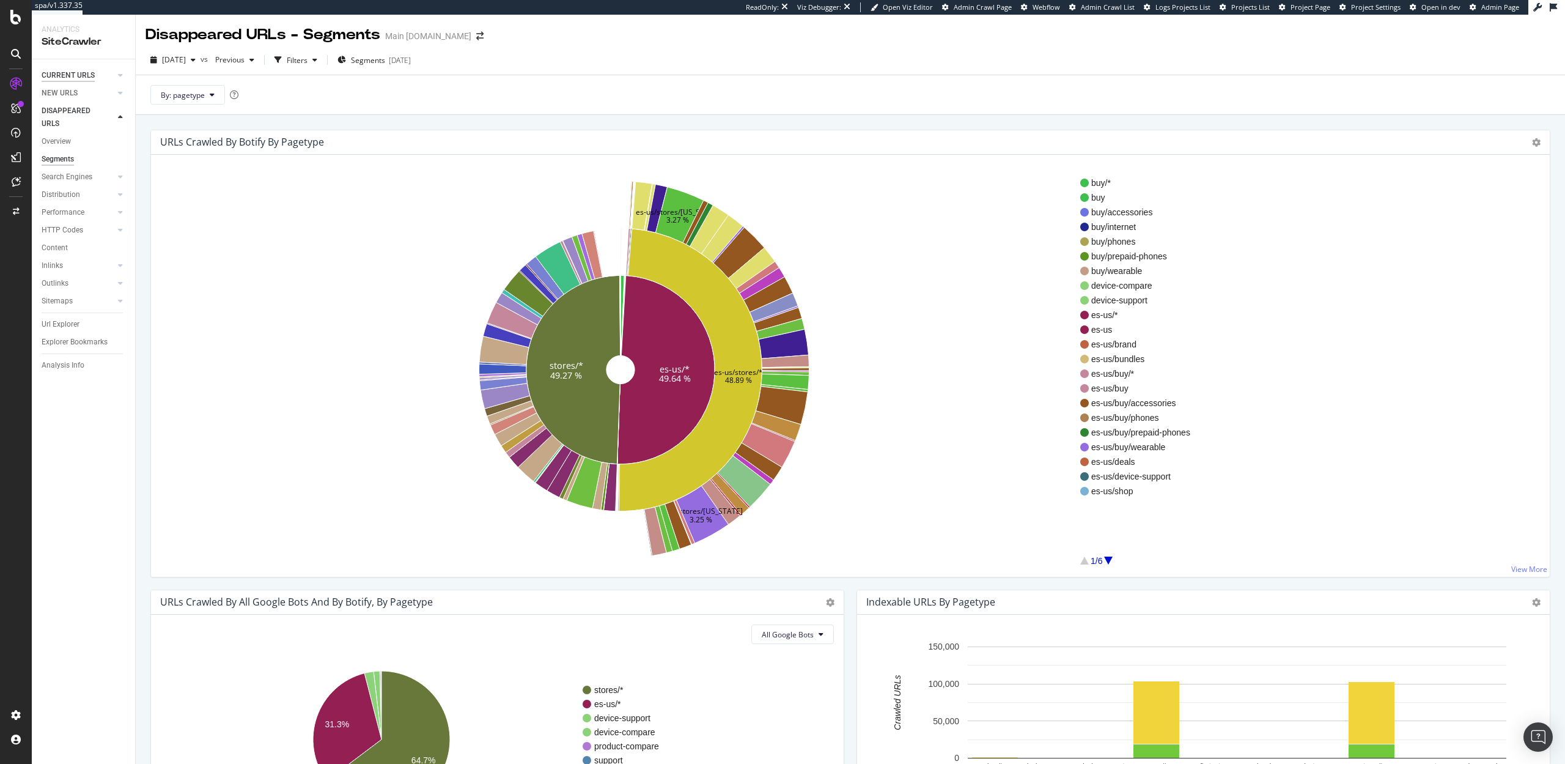
click at [63, 75] on div "CURRENT URLS" at bounding box center [68, 75] width 53 height 13
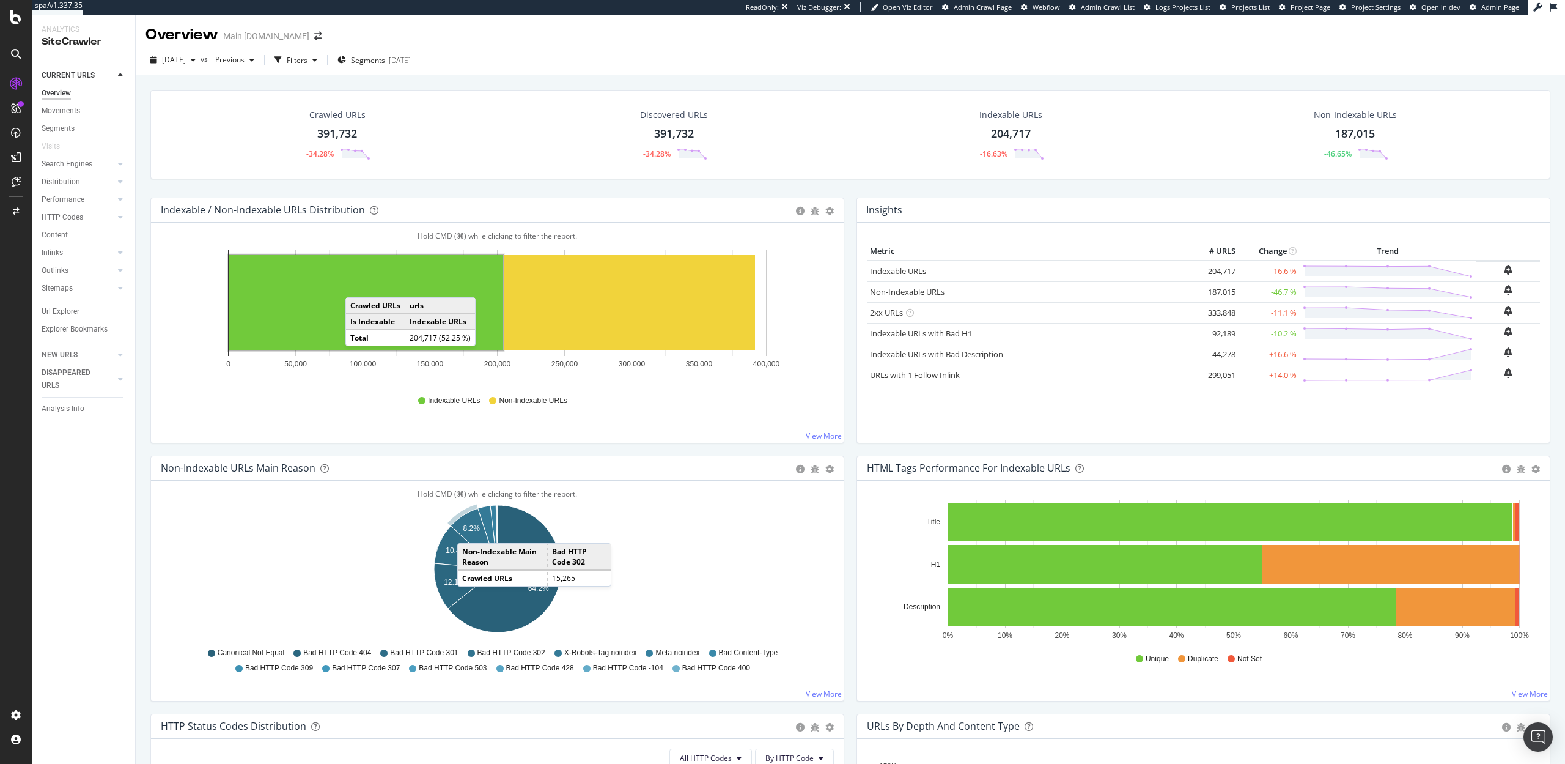
click at [470, 531] on text "8.2%" at bounding box center [471, 528] width 17 height 9
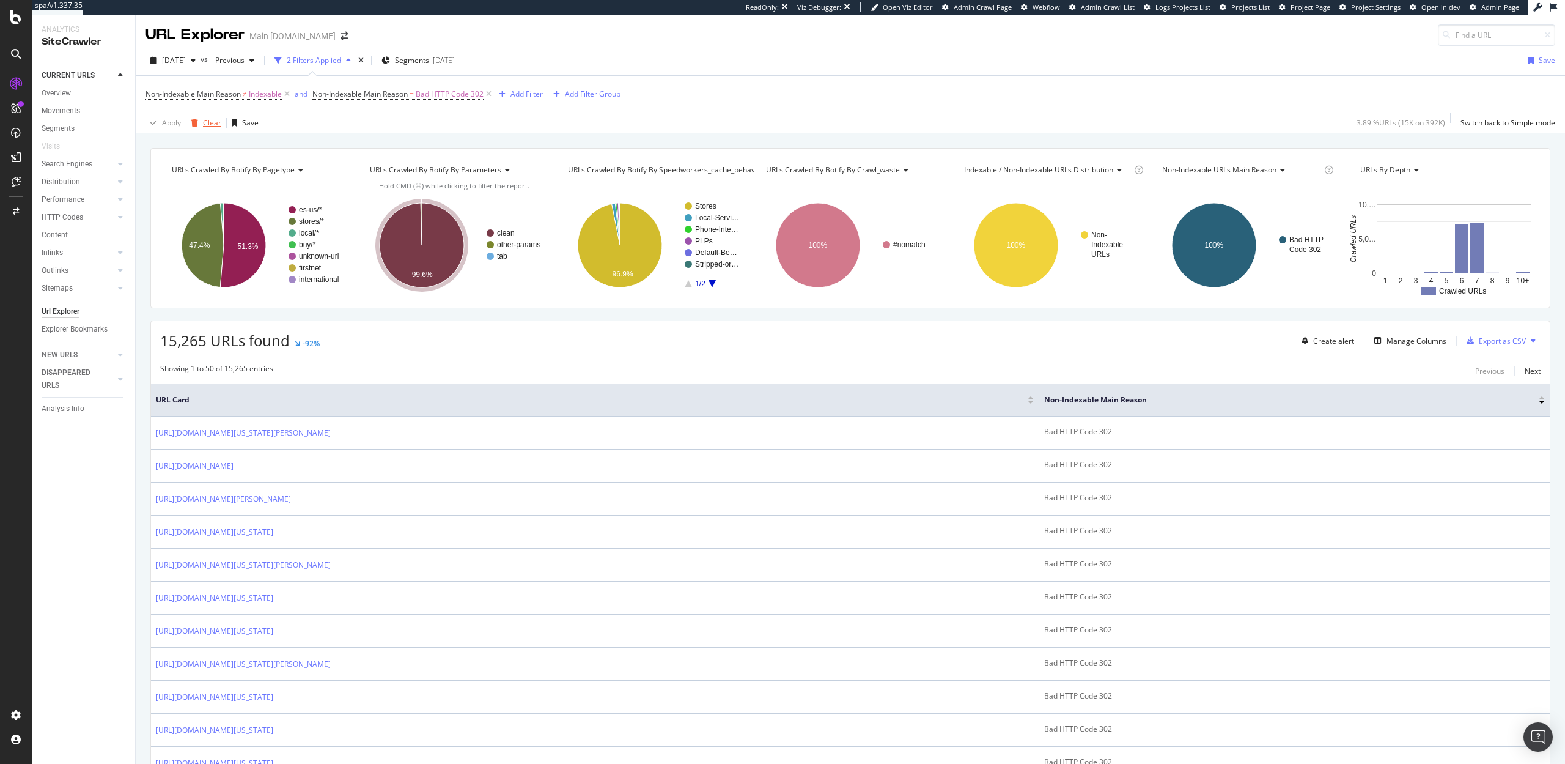
click at [213, 120] on div "Clear" at bounding box center [212, 122] width 18 height 10
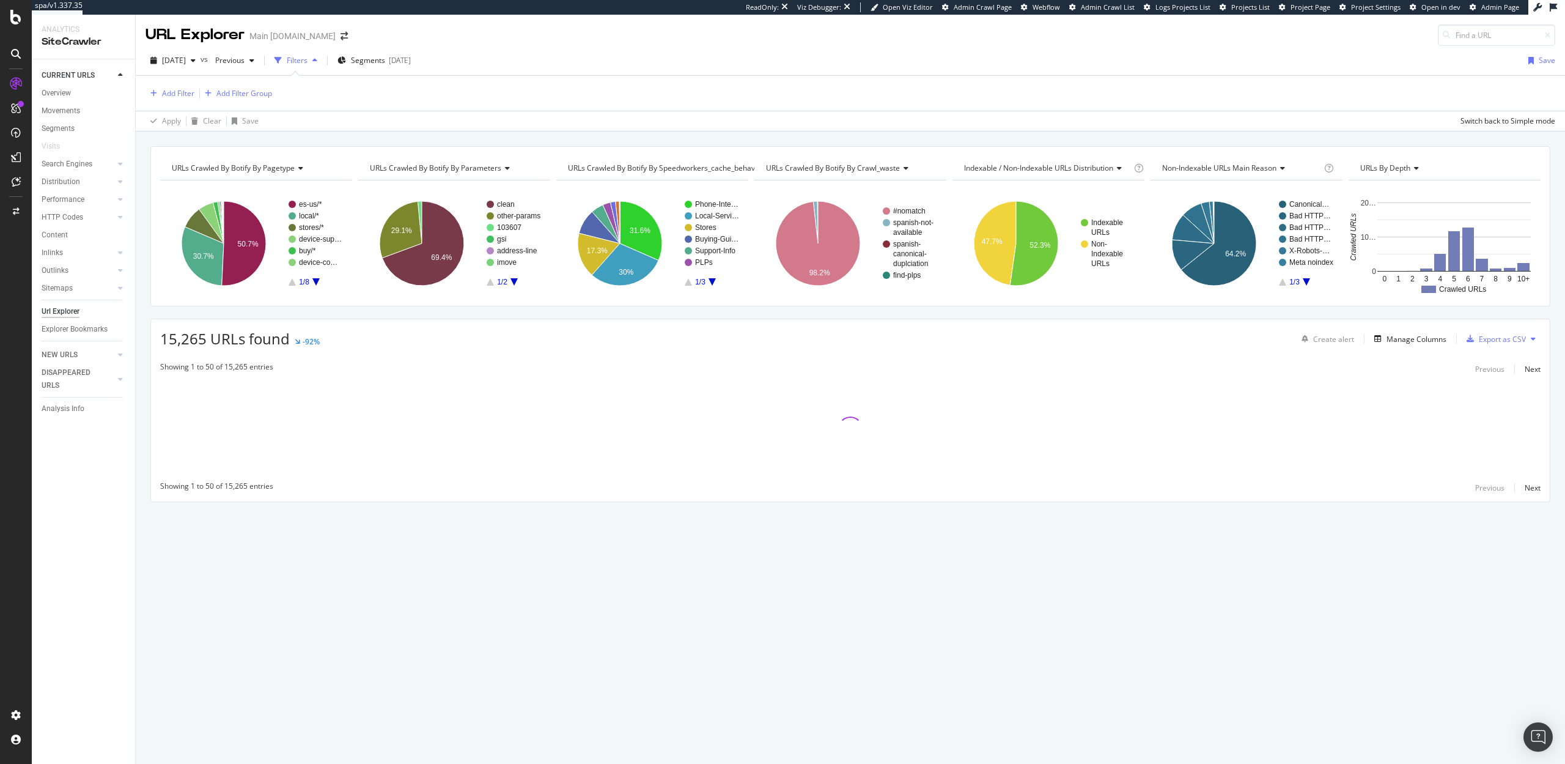
click at [166, 102] on div "Add Filter Add Filter Group" at bounding box center [851, 93] width 1410 height 35
click at [173, 92] on div "Add Filter" at bounding box center [178, 93] width 32 height 10
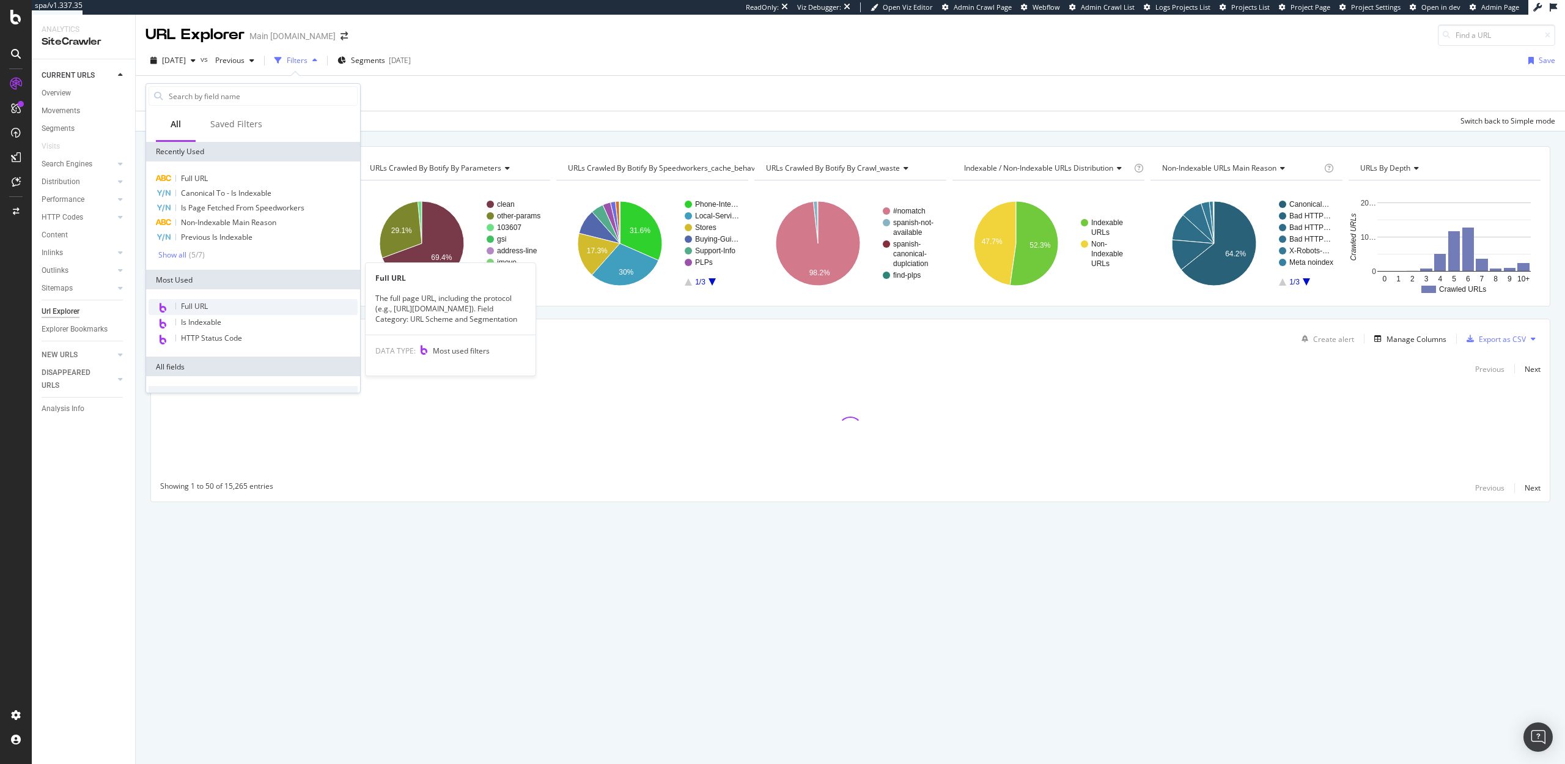
scroll to position [419, 0]
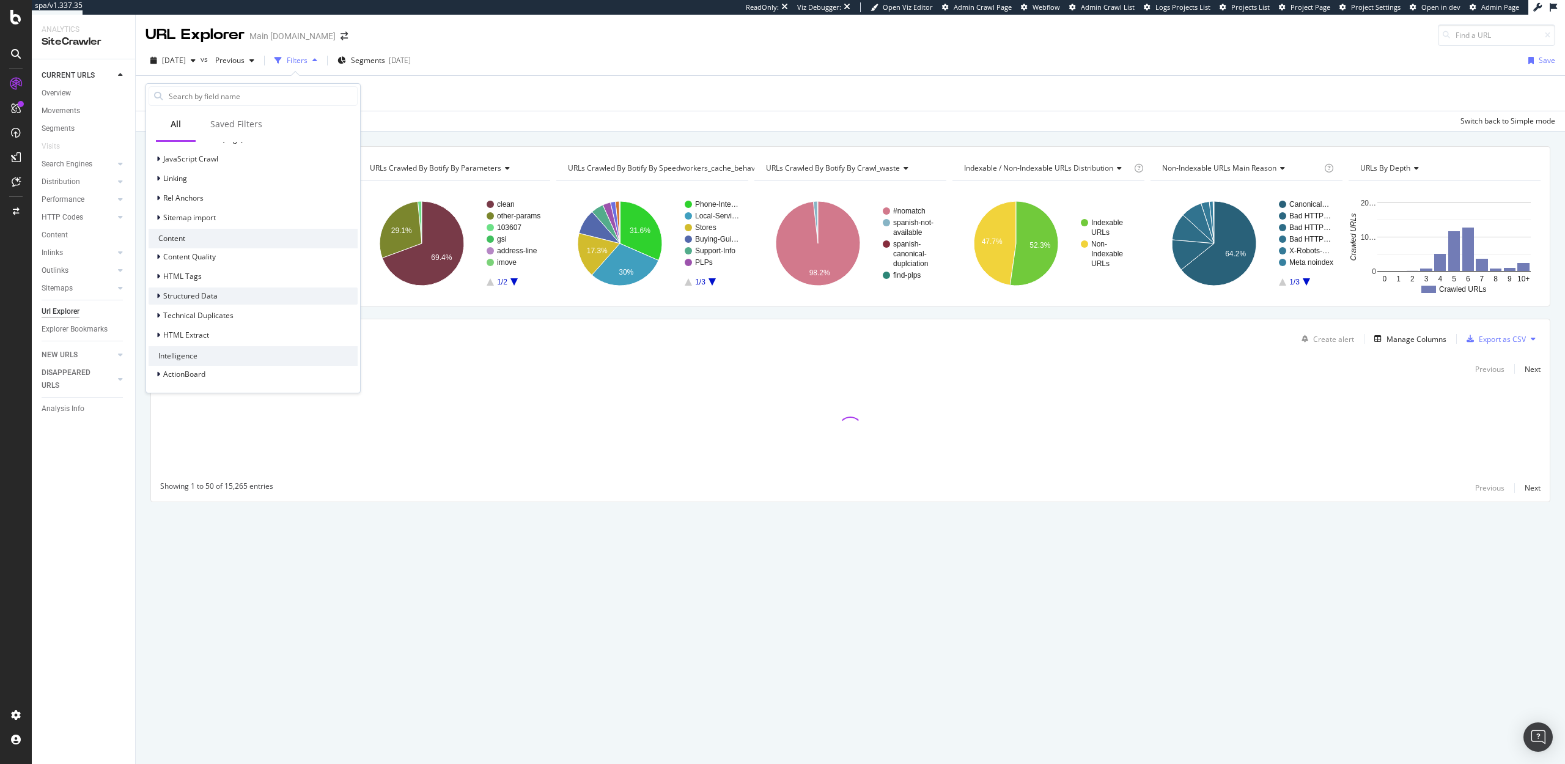
click at [201, 296] on span "Structured Data" at bounding box center [190, 295] width 54 height 10
click at [185, 333] on span "Product" at bounding box center [184, 332] width 26 height 10
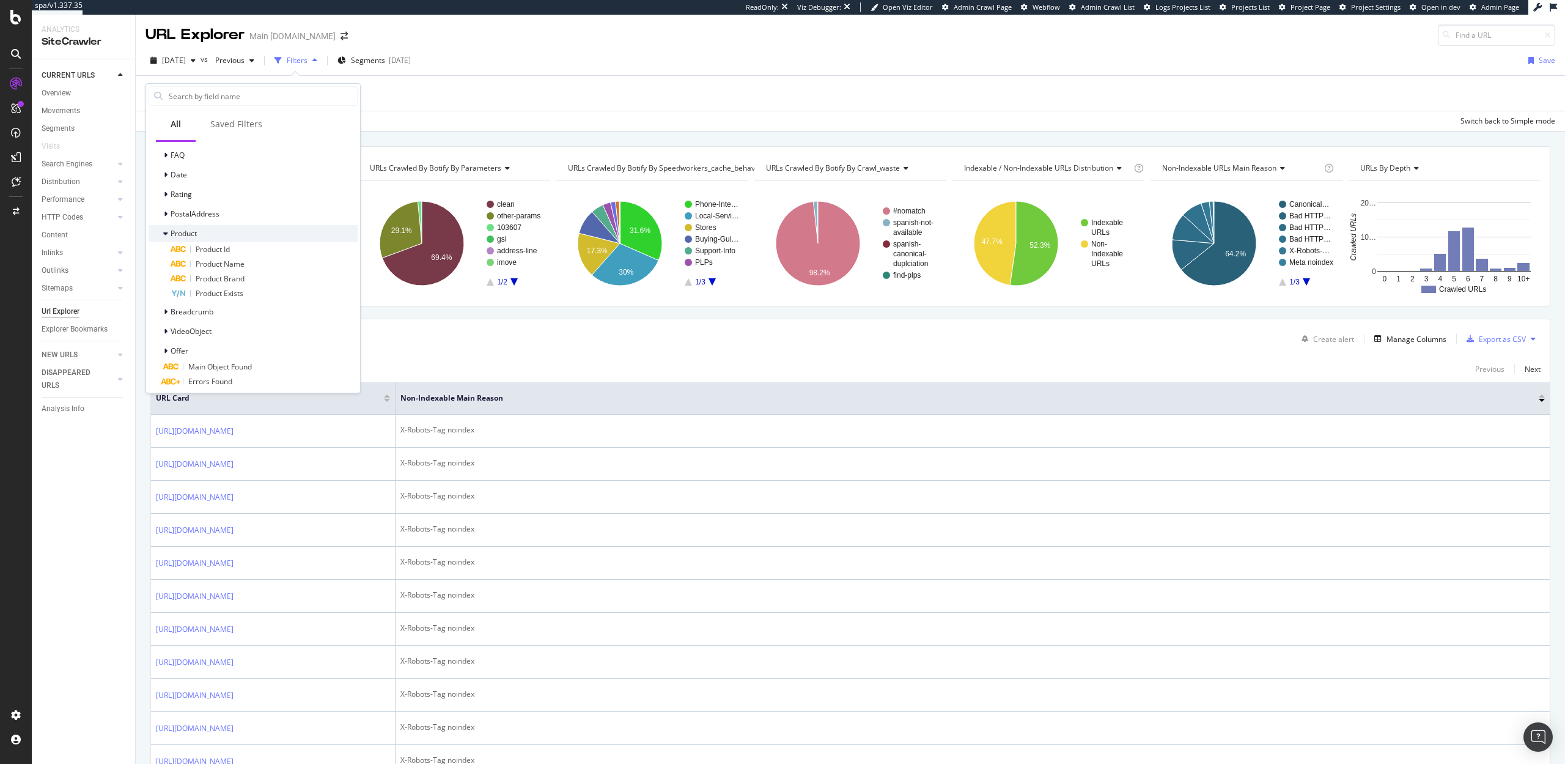
scroll to position [599, 0]
click at [186, 328] on span "Offer" at bounding box center [180, 329] width 18 height 10
click at [214, 325] on div "Offer Availability" at bounding box center [264, 331] width 187 height 15
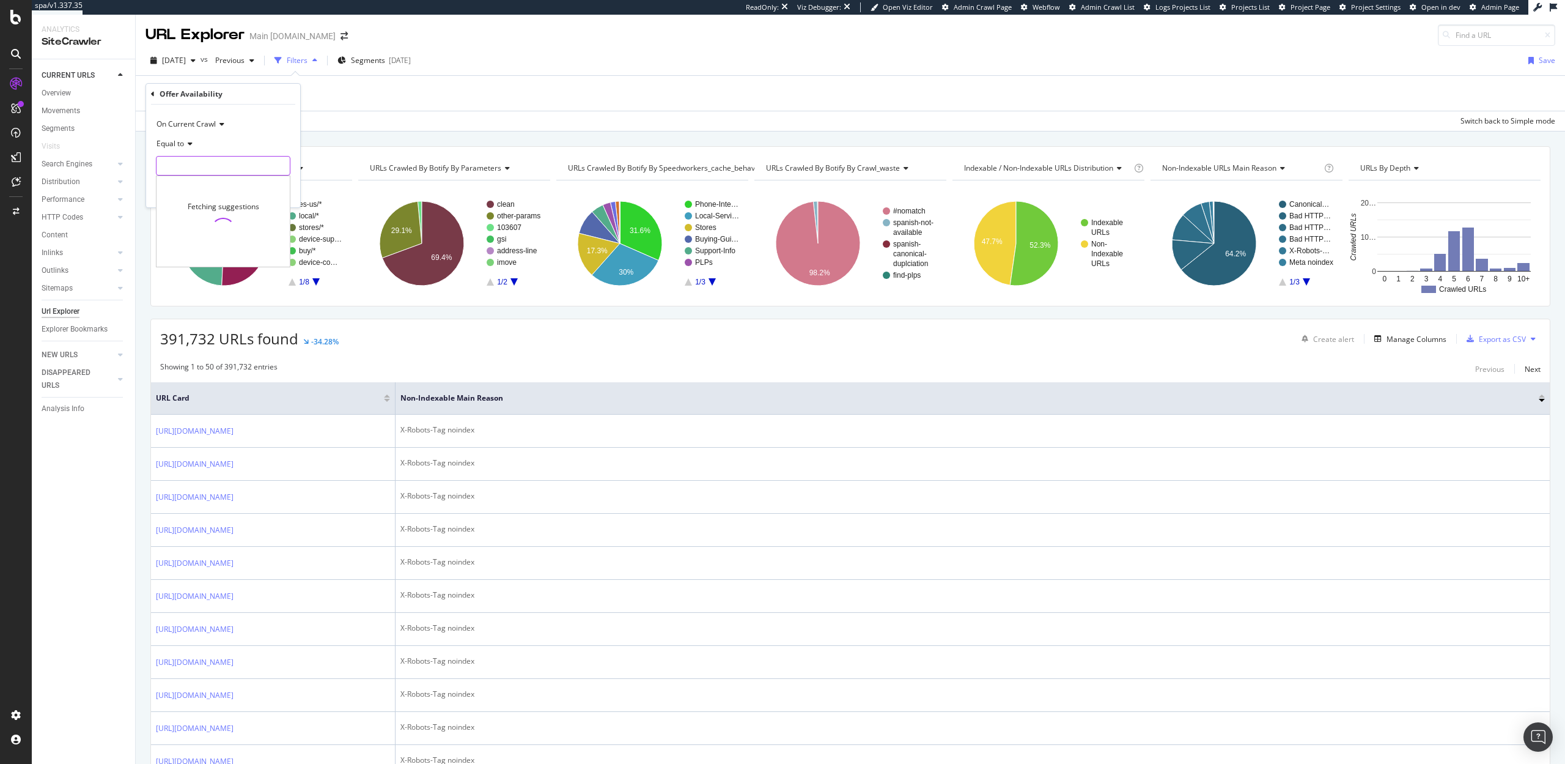
click at [188, 164] on input "text" at bounding box center [223, 166] width 133 height 20
click at [194, 194] on span "OutOfStock" at bounding box center [208, 195] width 96 height 10
type input "OutOfStock"
click at [284, 193] on div "Apply" at bounding box center [280, 191] width 19 height 10
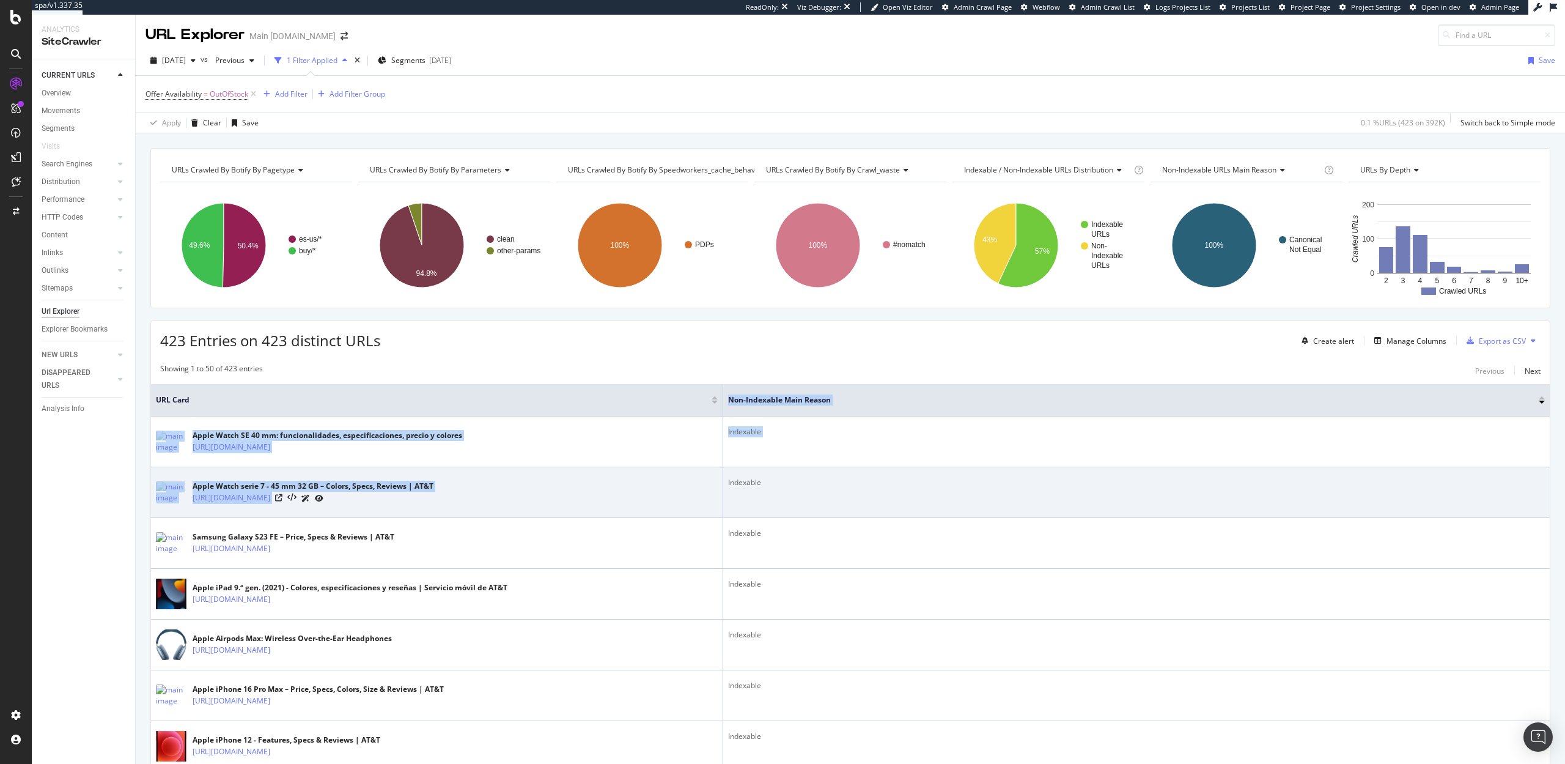
drag, startPoint x: 396, startPoint y: 409, endPoint x: 723, endPoint y: 474, distance: 334.1
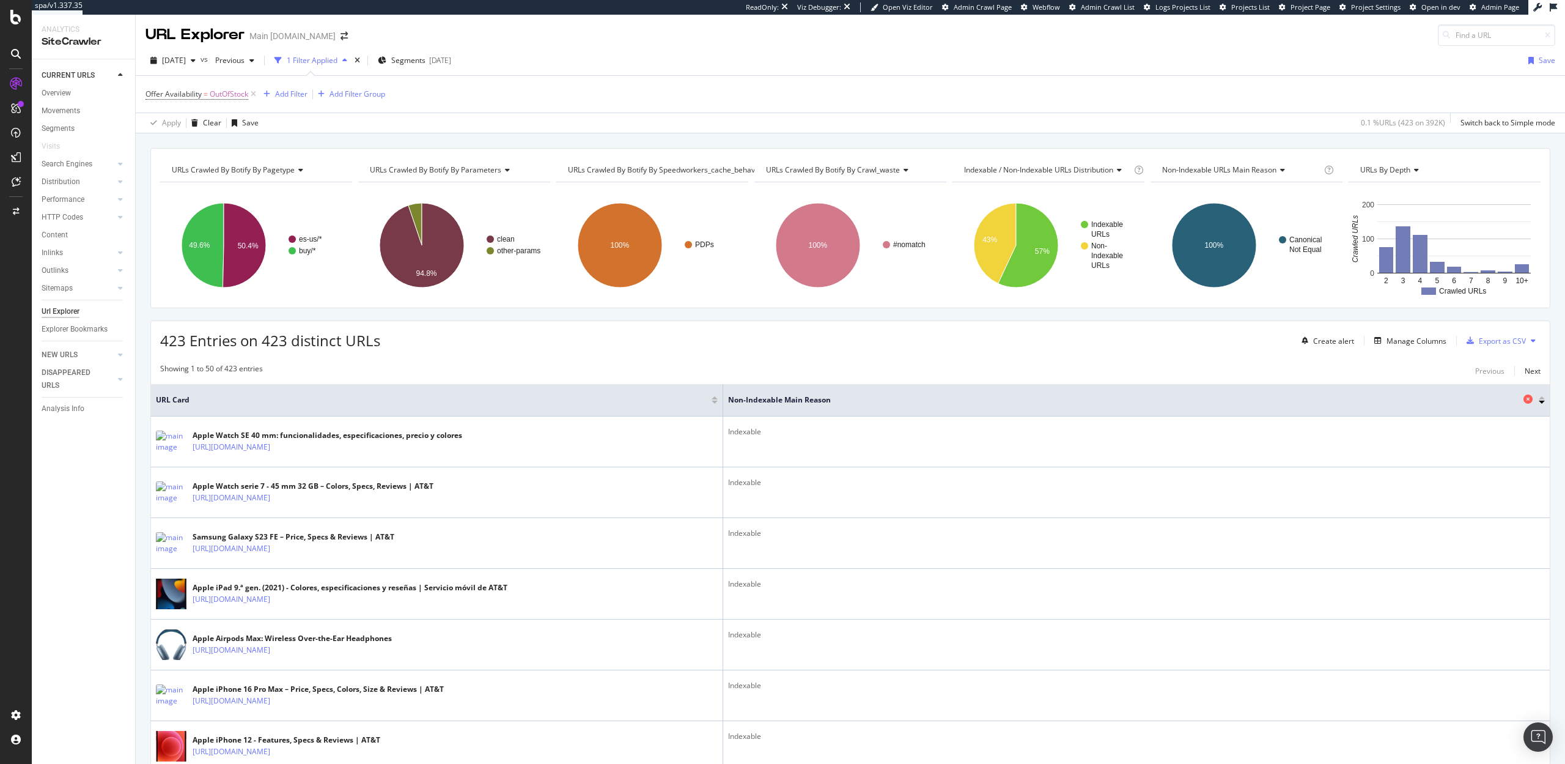
click at [1527, 399] on icon at bounding box center [1528, 398] width 9 height 9
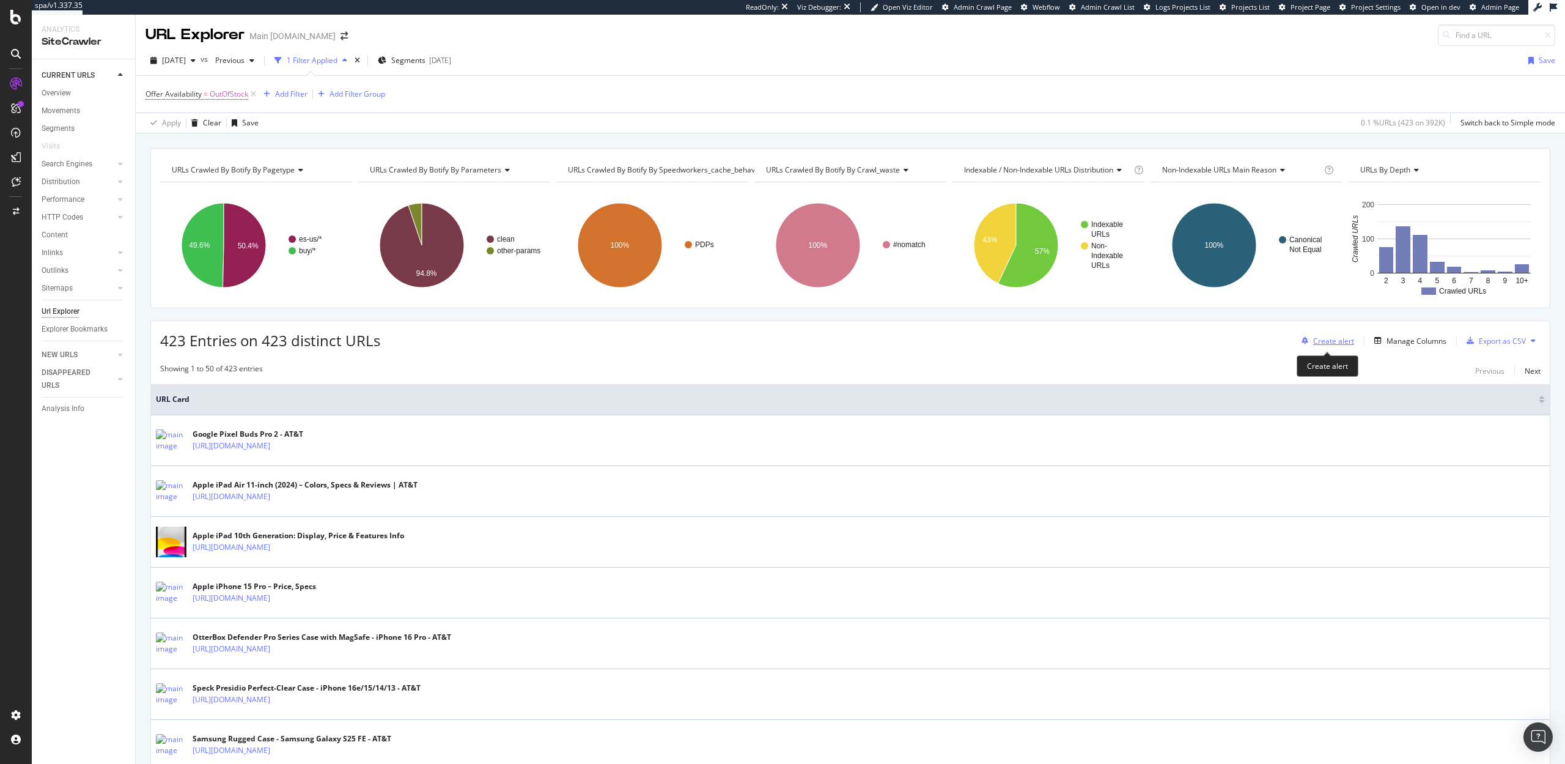
click at [1336, 339] on div "Create alert" at bounding box center [1333, 341] width 41 height 10
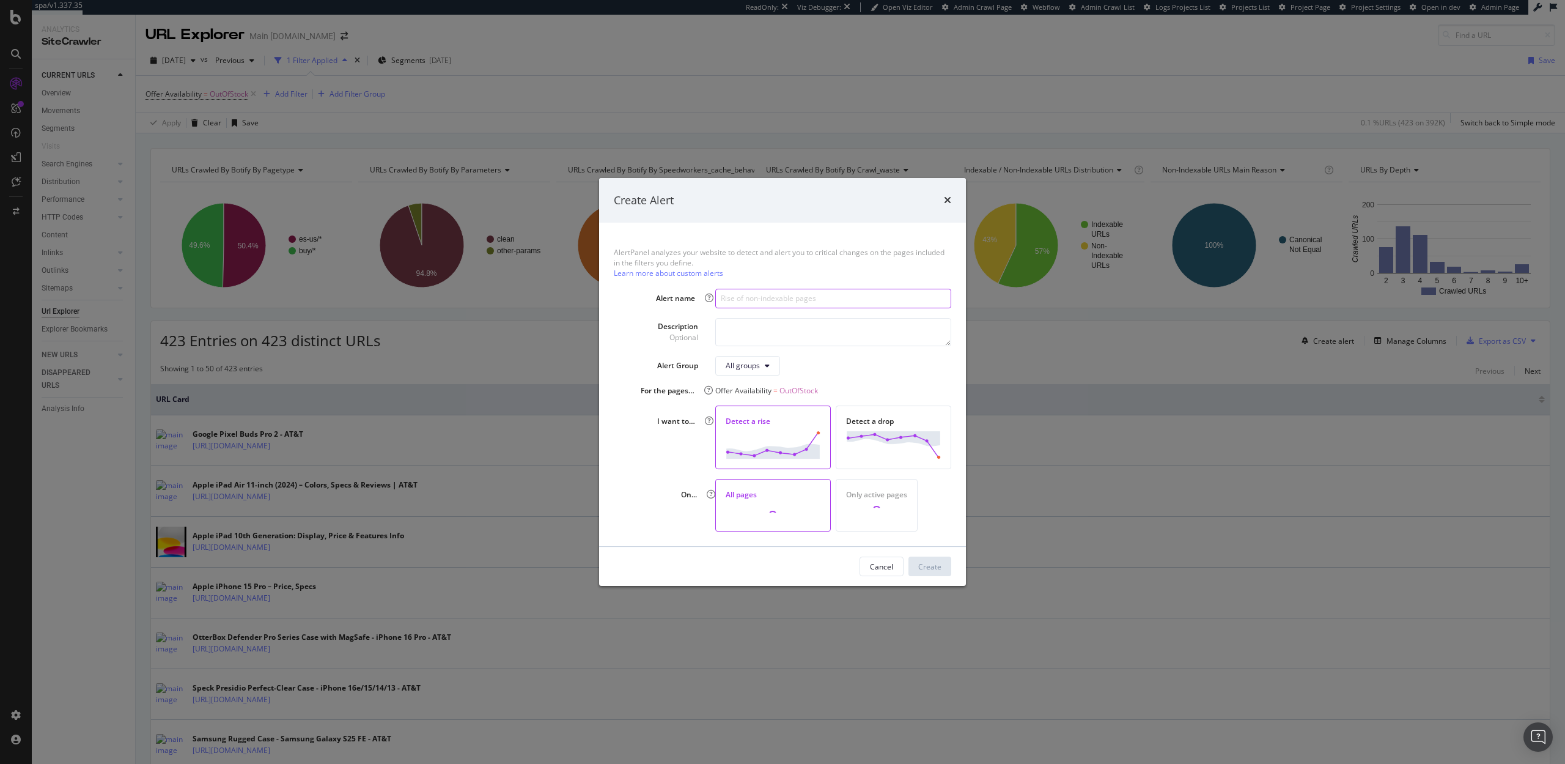
click at [737, 290] on input "modal" at bounding box center [833, 299] width 236 height 20
type input "Increase in OOS PDPs"
click at [937, 569] on div "Create" at bounding box center [929, 566] width 23 height 10
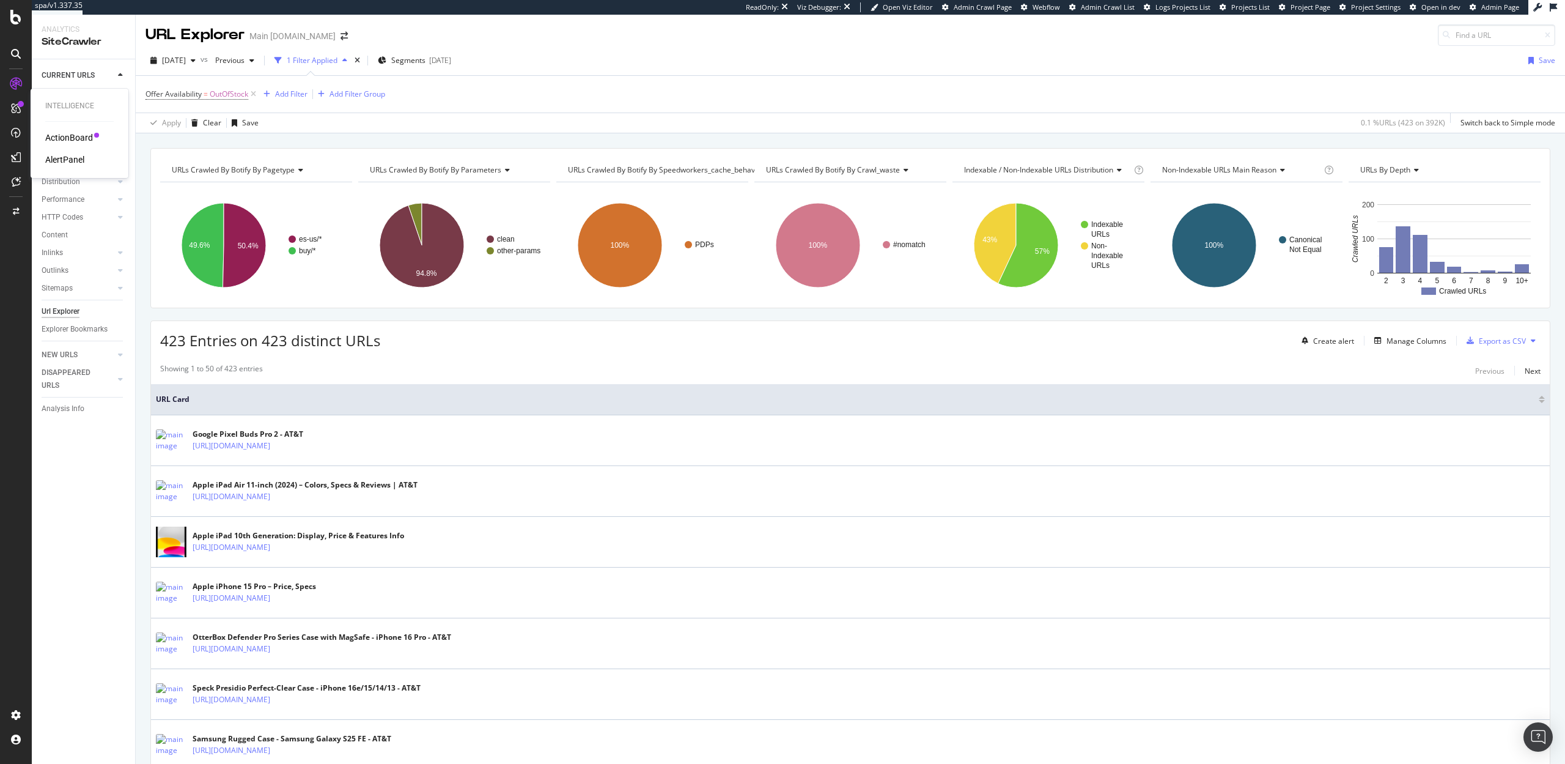
click at [66, 157] on div "AlertPanel" at bounding box center [64, 159] width 39 height 12
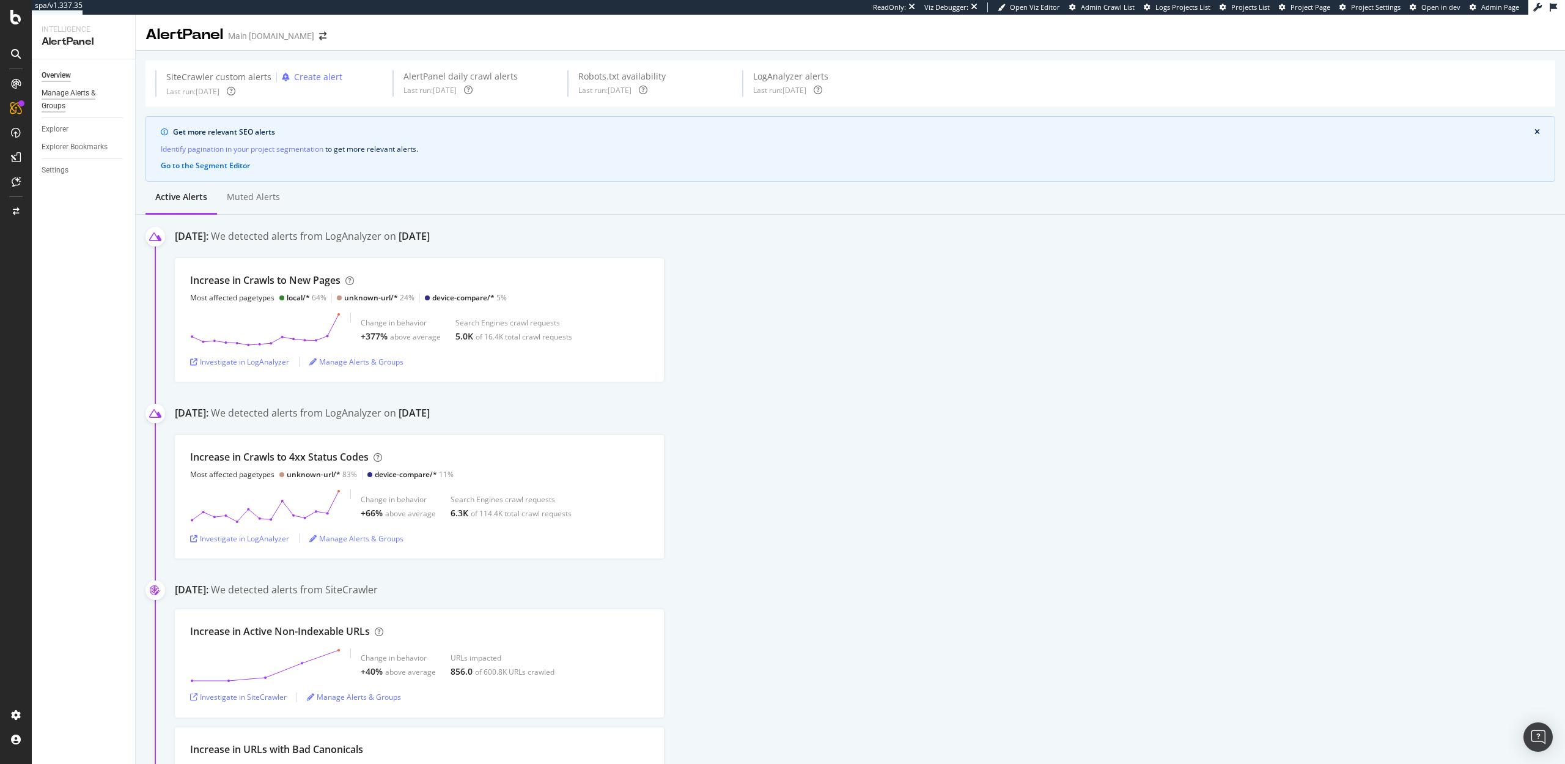
click at [62, 100] on div "Manage Alerts & Groups" at bounding box center [78, 100] width 73 height 26
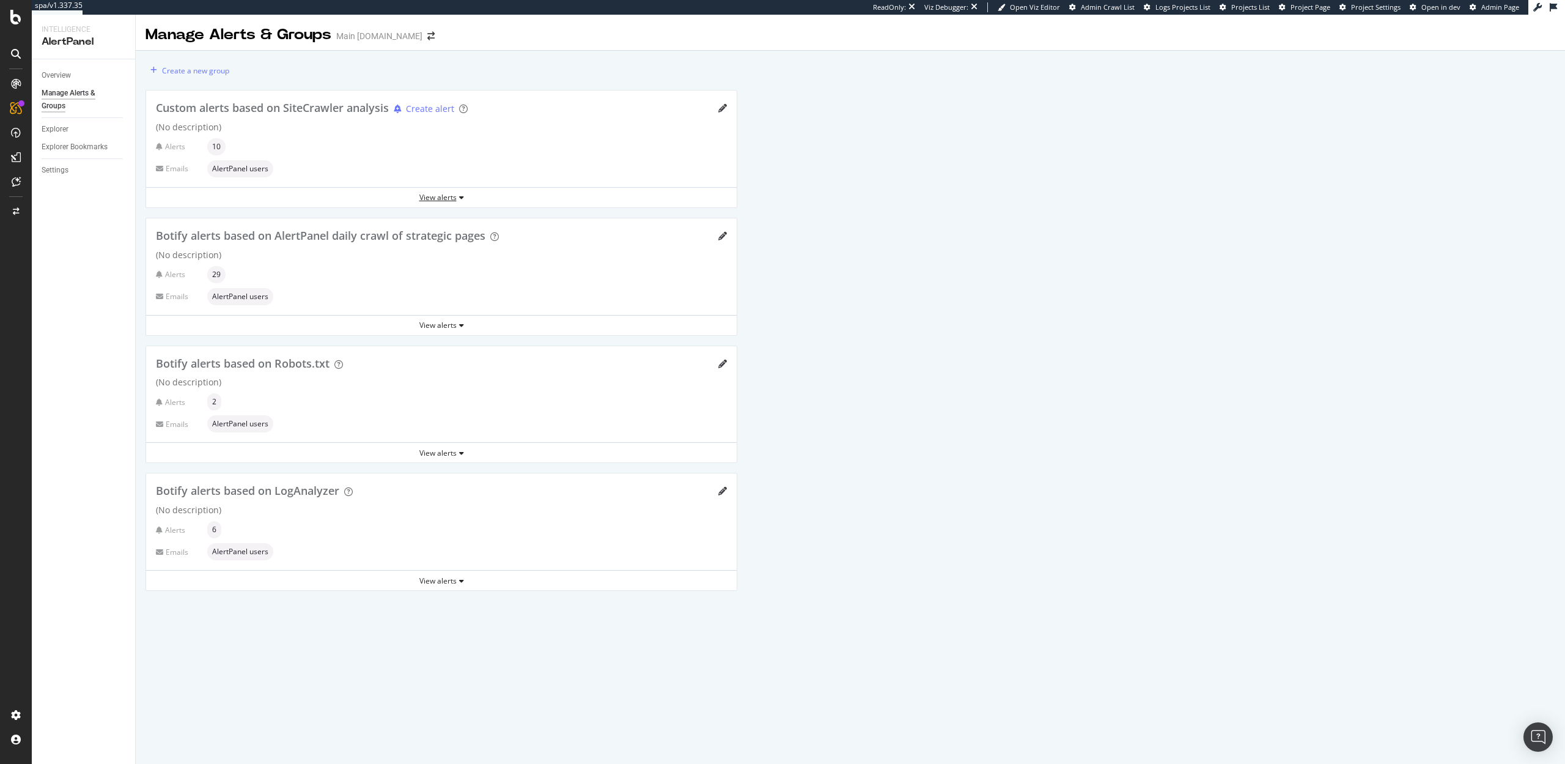
click at [446, 199] on div "View alerts" at bounding box center [441, 197] width 591 height 10
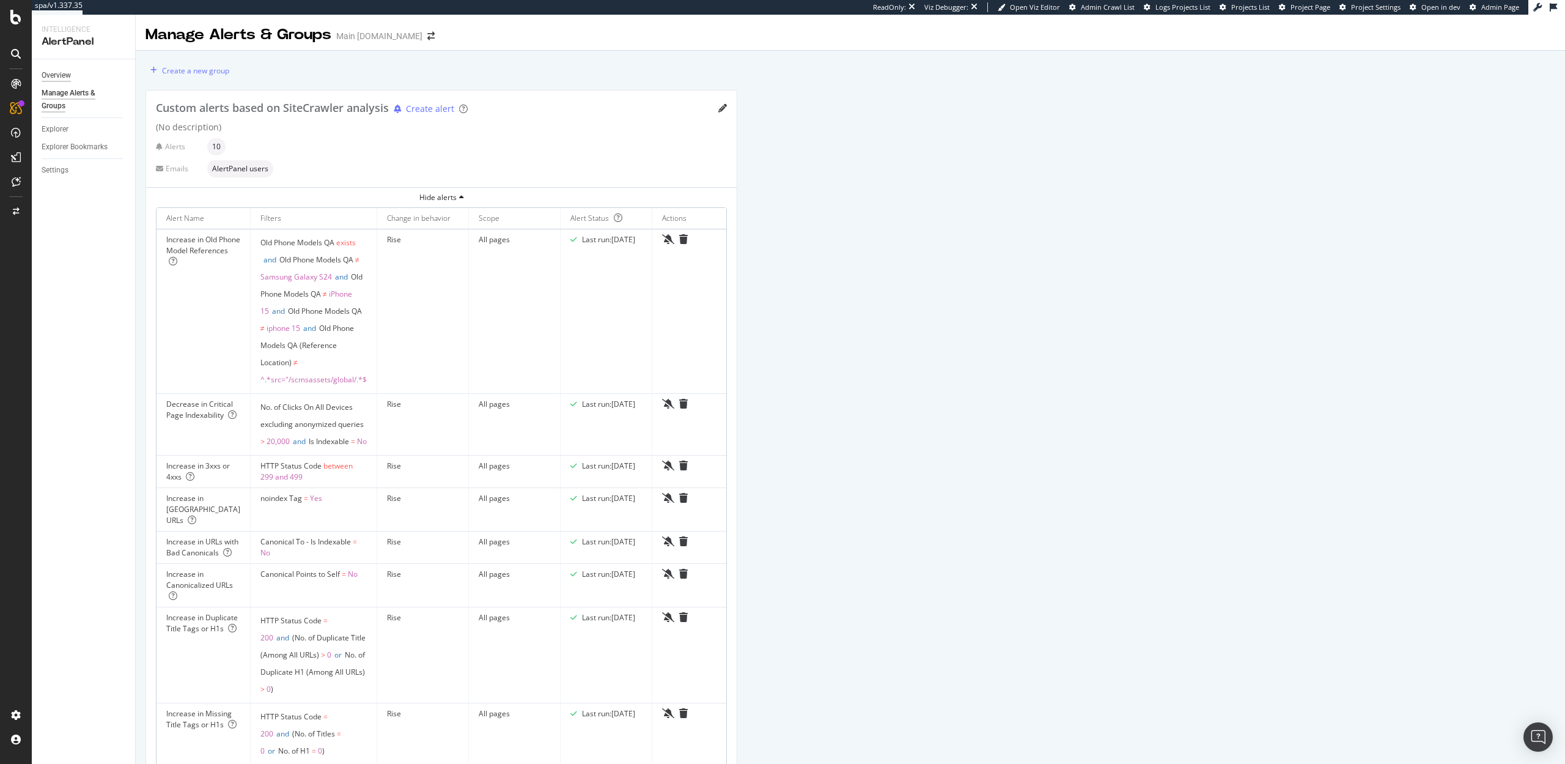
click at [68, 72] on div "Overview" at bounding box center [56, 75] width 29 height 13
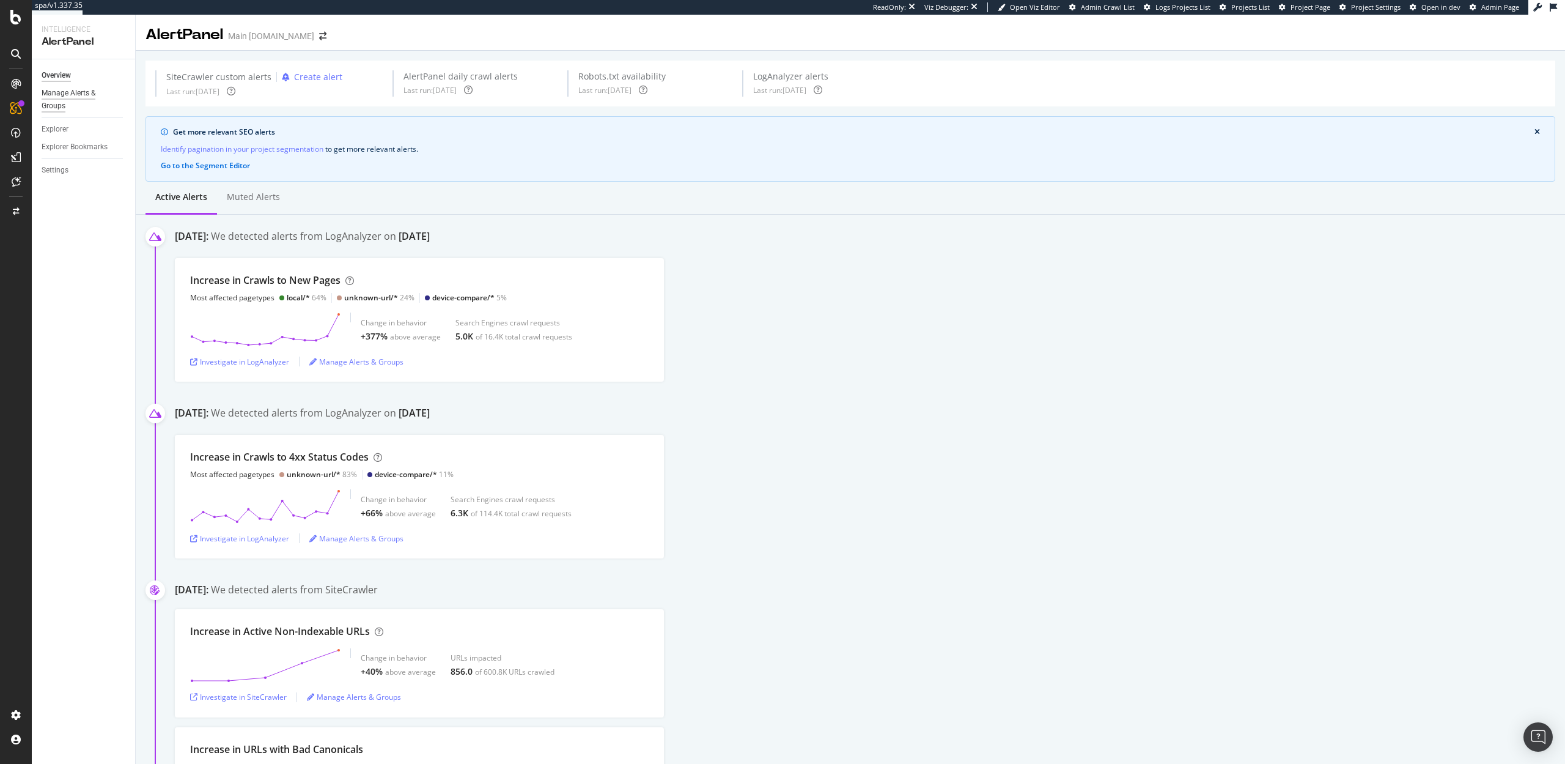
click at [68, 98] on div "Manage Alerts & Groups" at bounding box center [78, 100] width 73 height 26
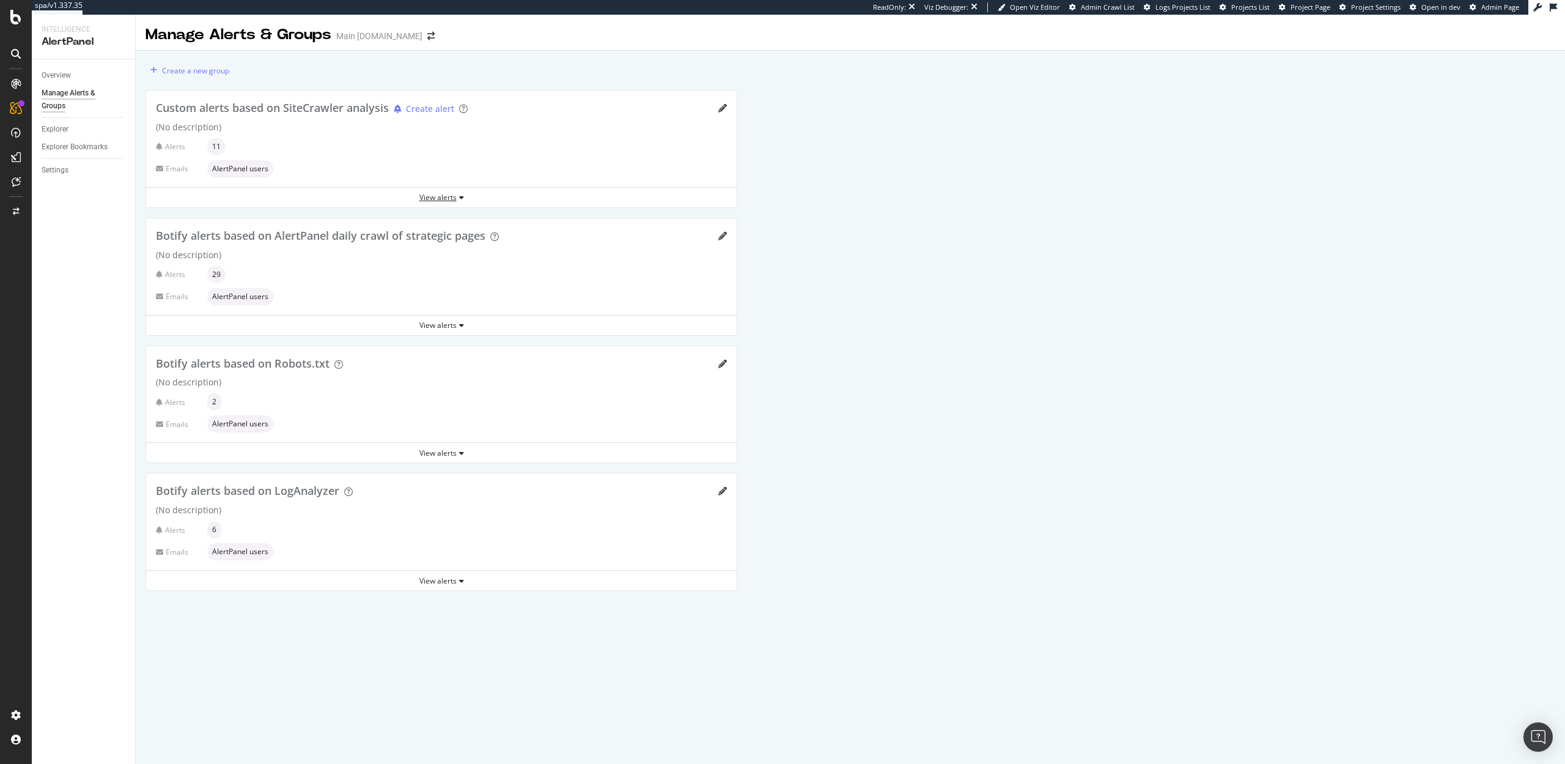
click at [437, 188] on div "View alerts" at bounding box center [441, 197] width 591 height 18
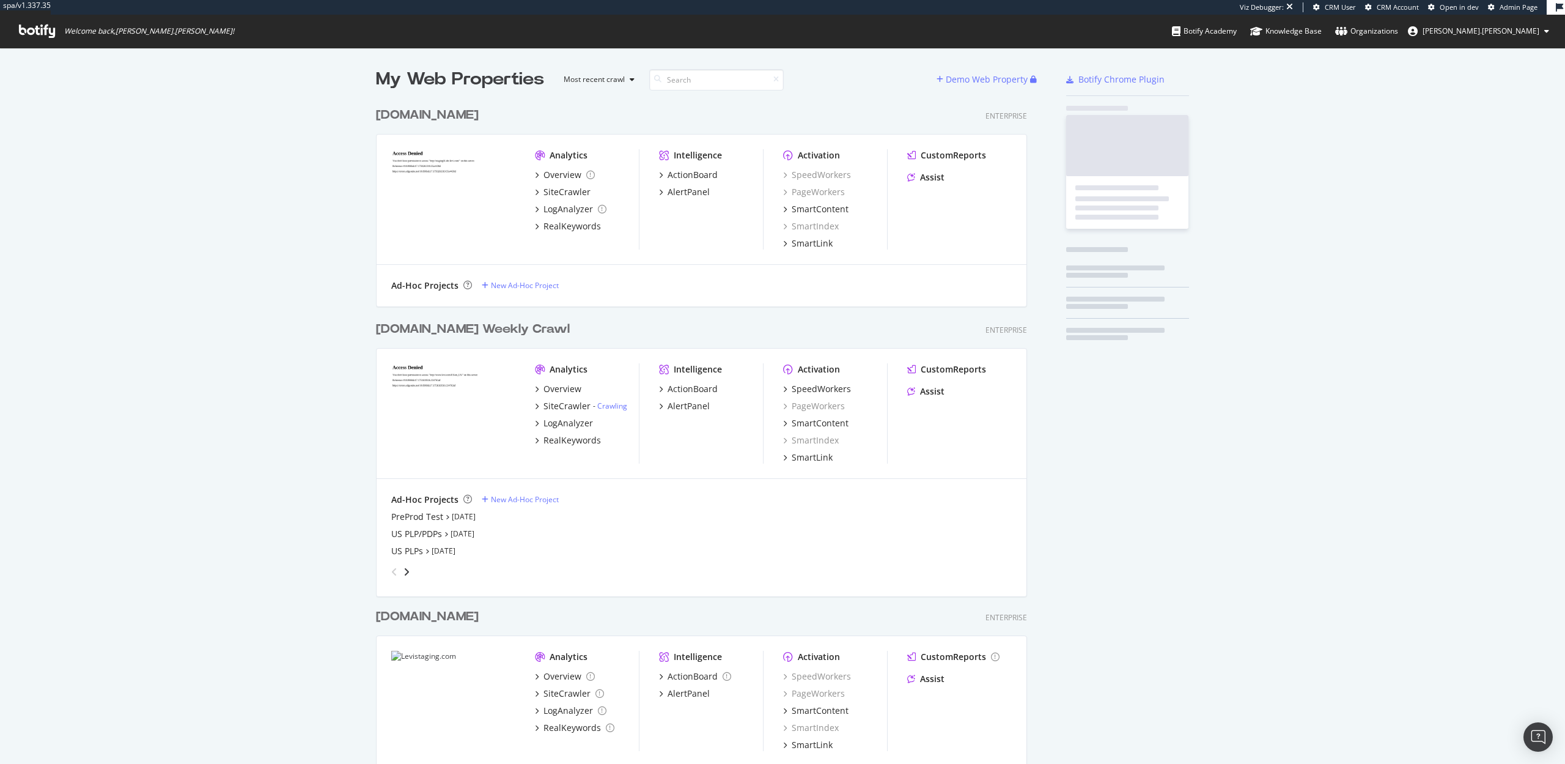
scroll to position [929, 661]
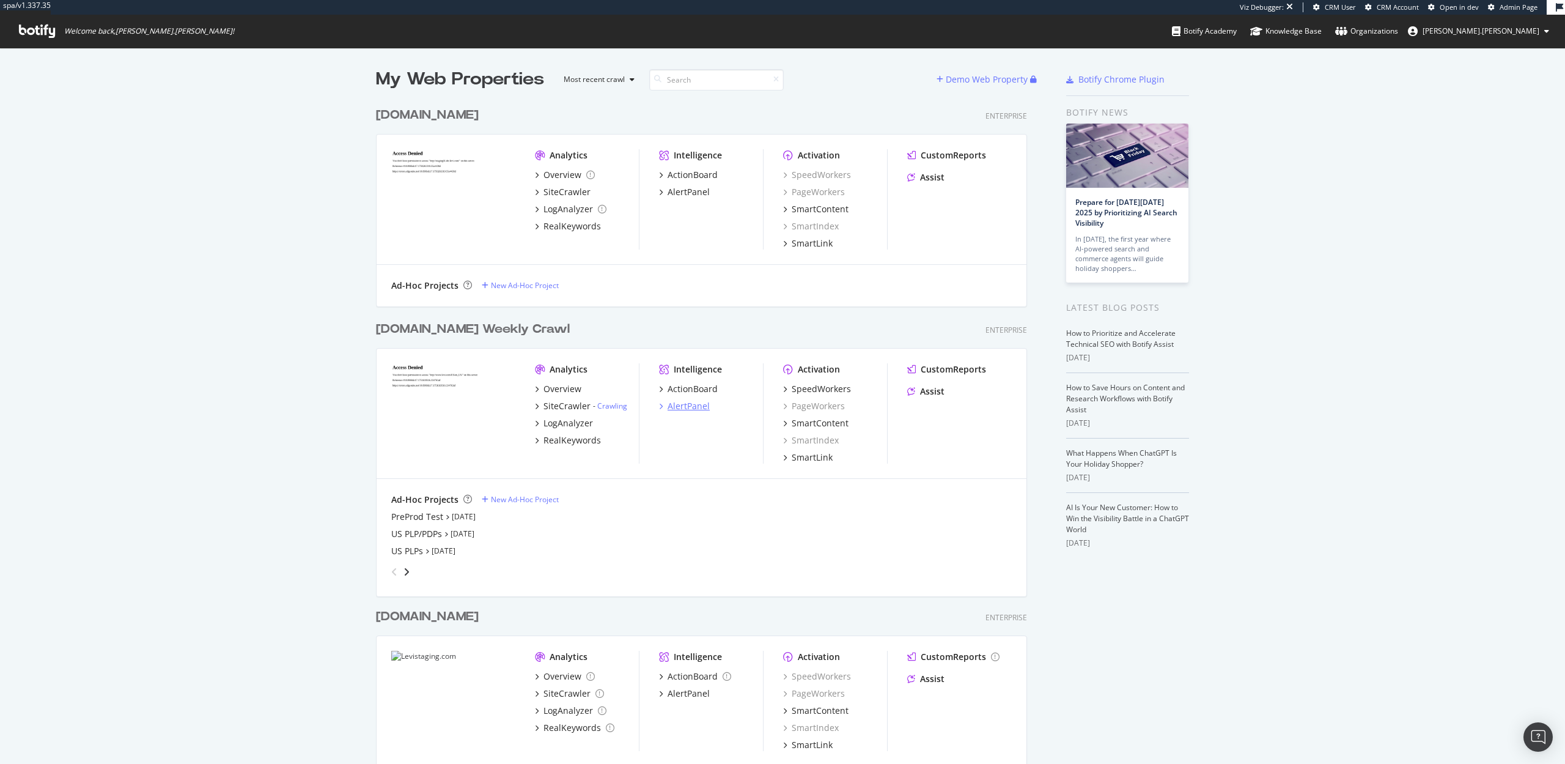
click at [669, 409] on div "AlertPanel" at bounding box center [689, 406] width 42 height 12
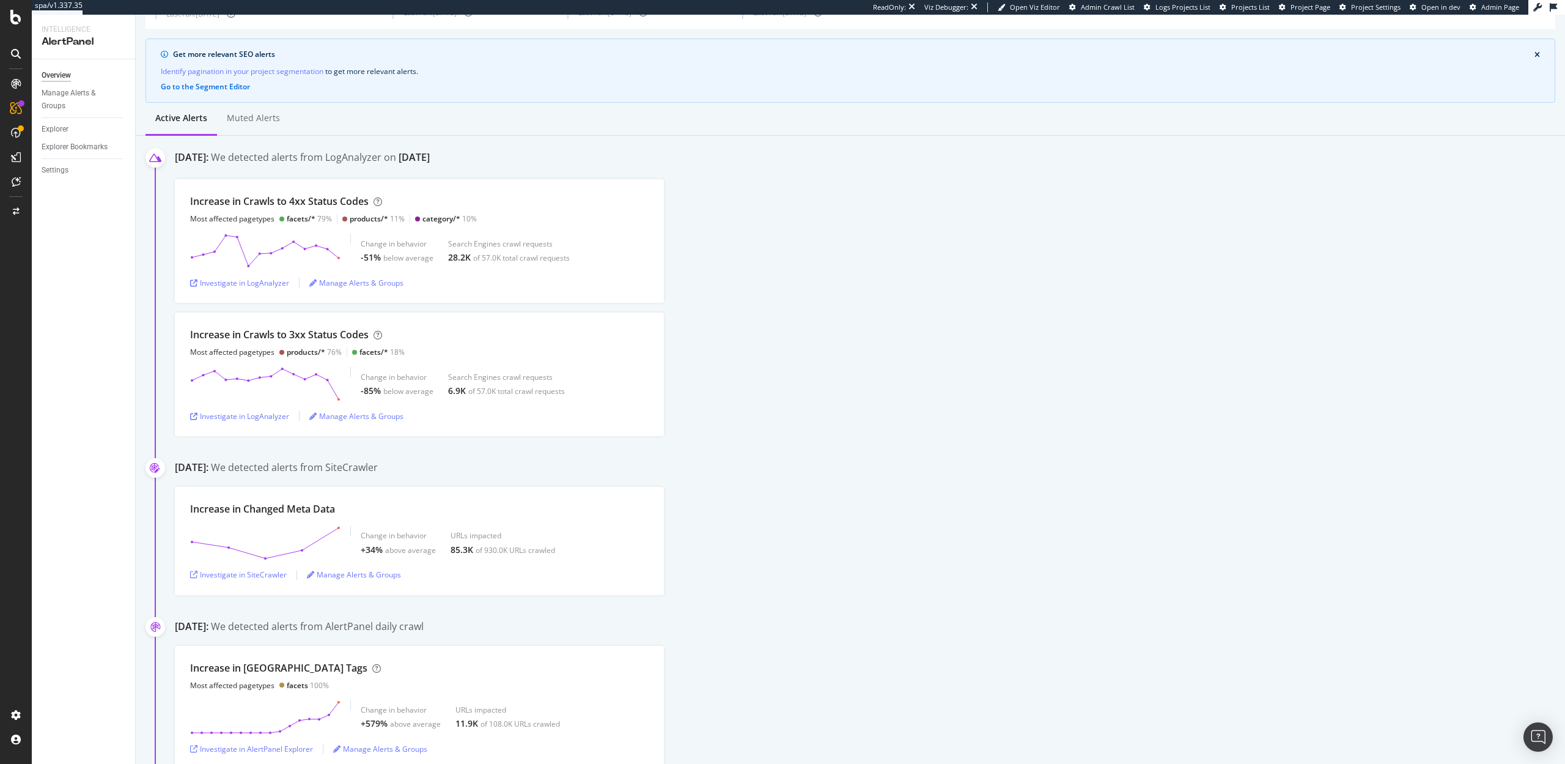
scroll to position [75, 0]
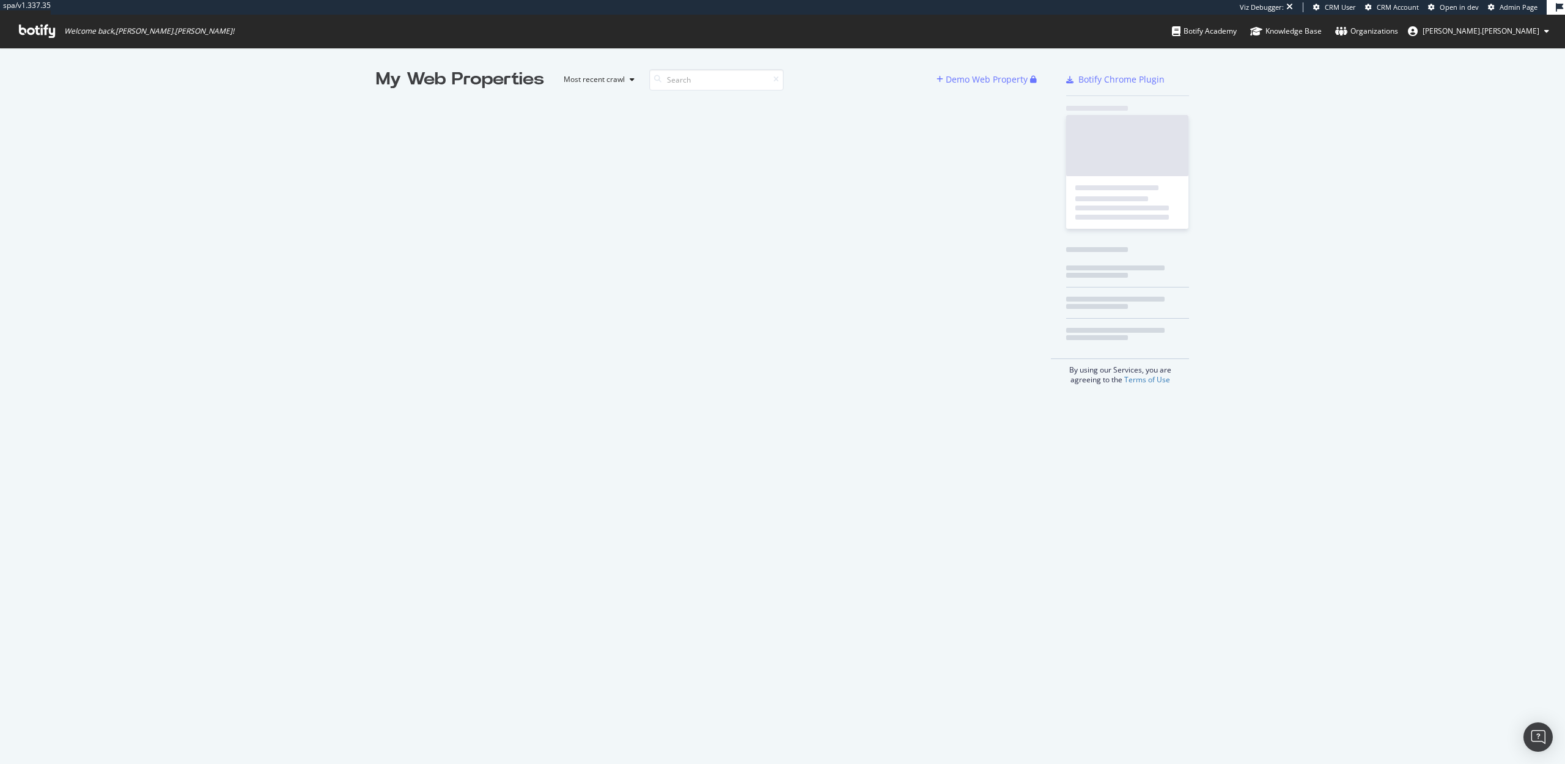
scroll to position [764, 1565]
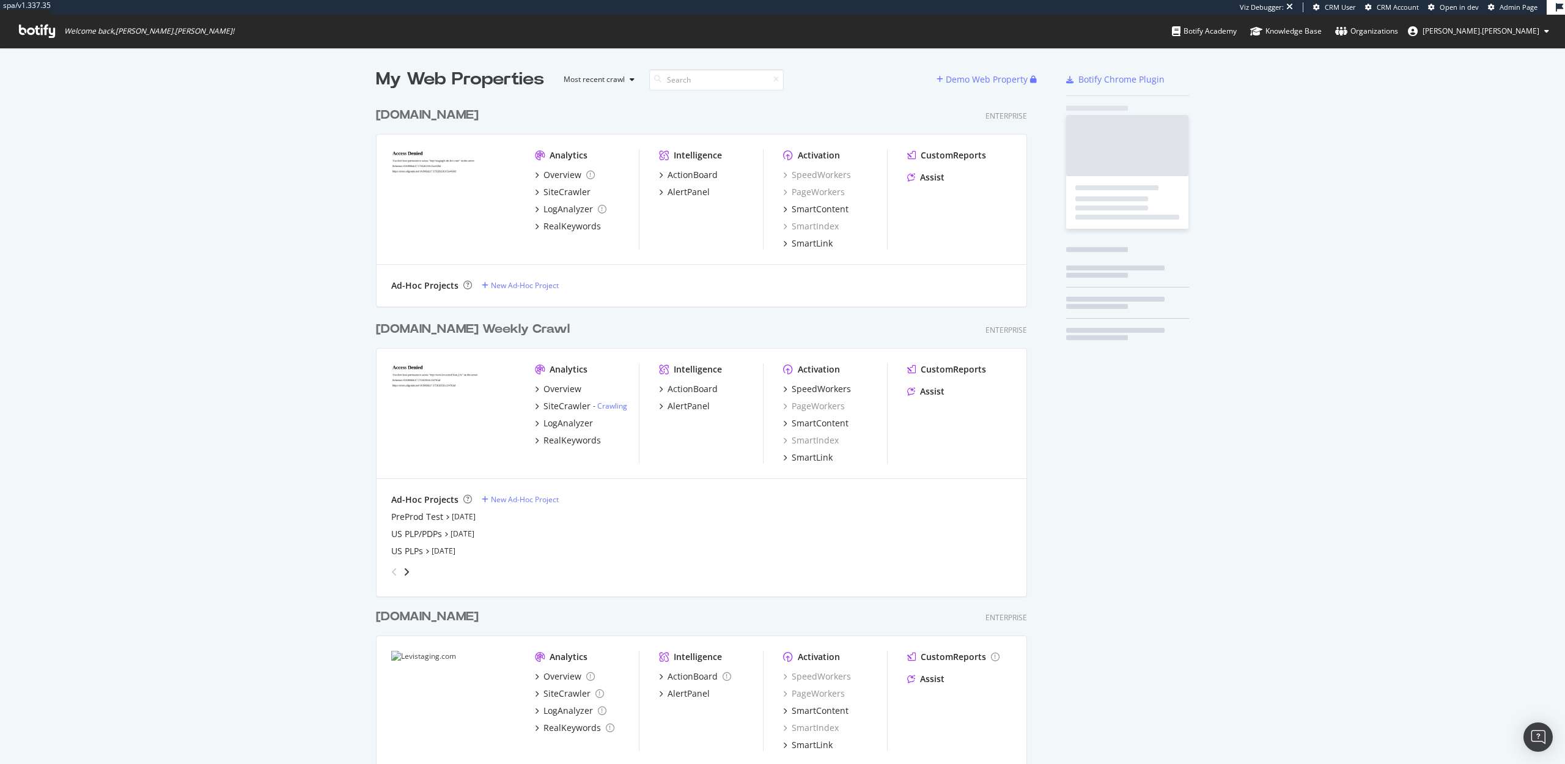
scroll to position [929, 661]
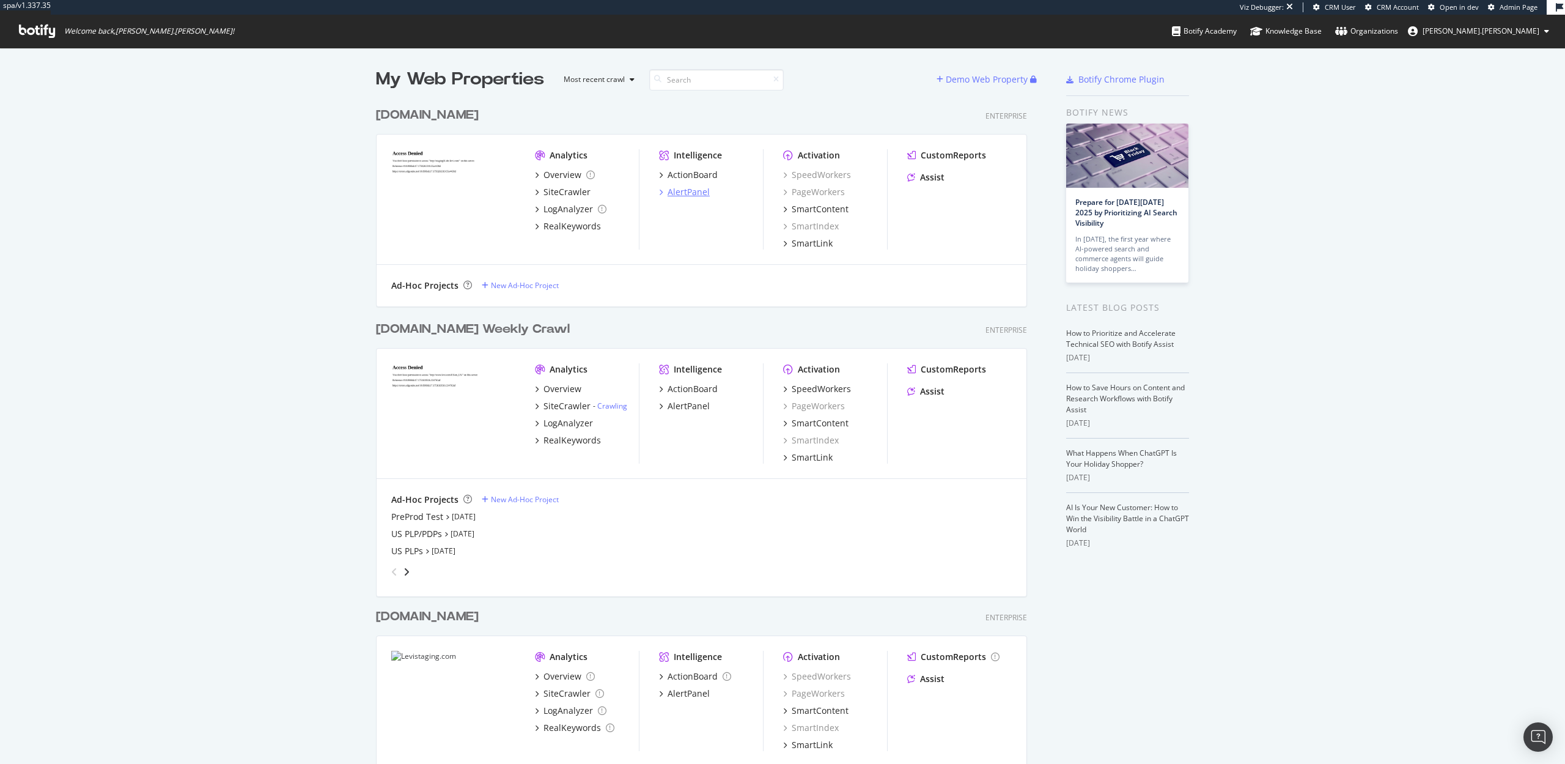
click at [689, 196] on div "AlertPanel" at bounding box center [689, 192] width 42 height 12
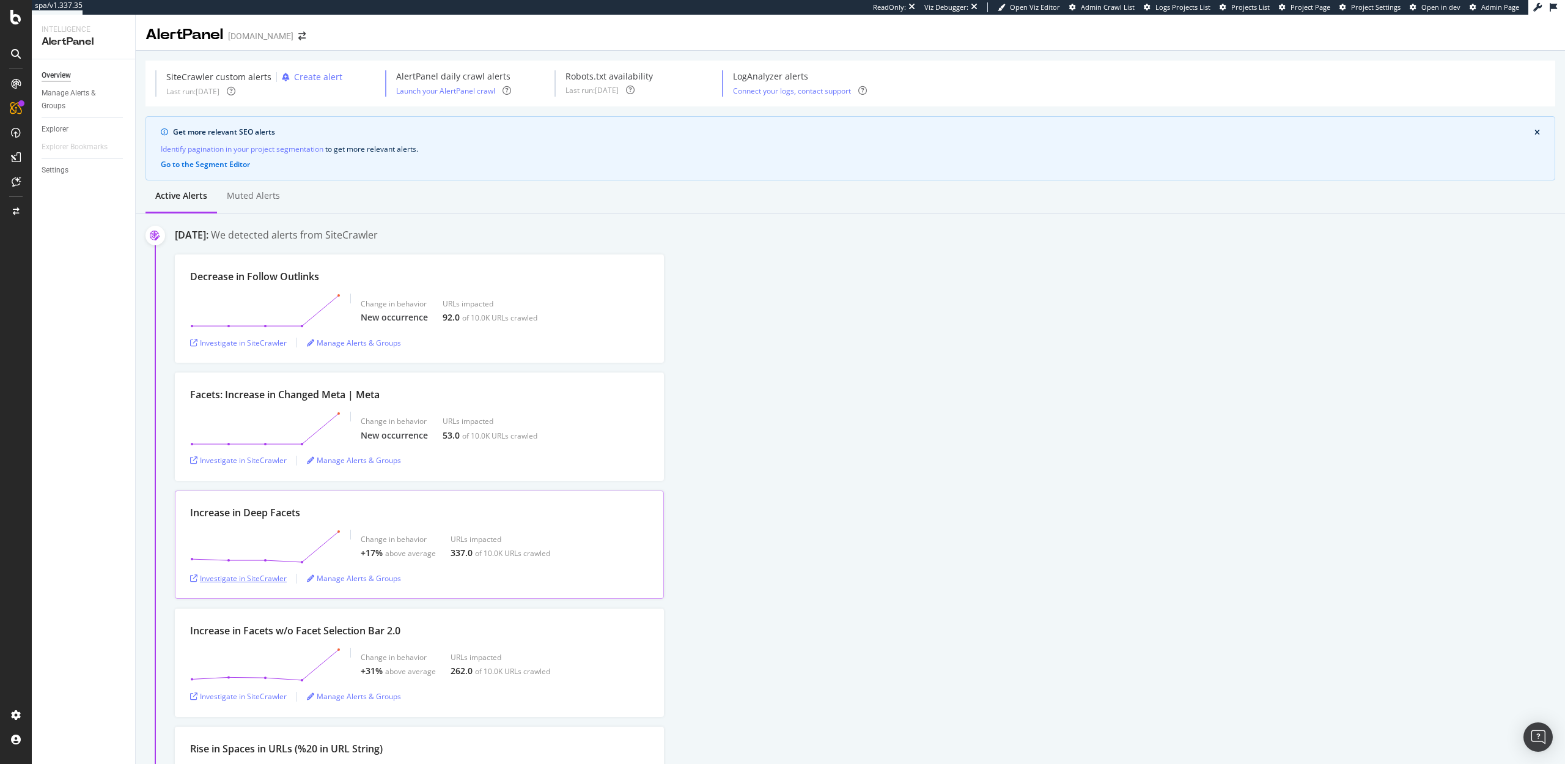
click at [254, 581] on div "Investigate in SiteCrawler" at bounding box center [238, 578] width 97 height 10
